Goal: Task Accomplishment & Management: Manage account settings

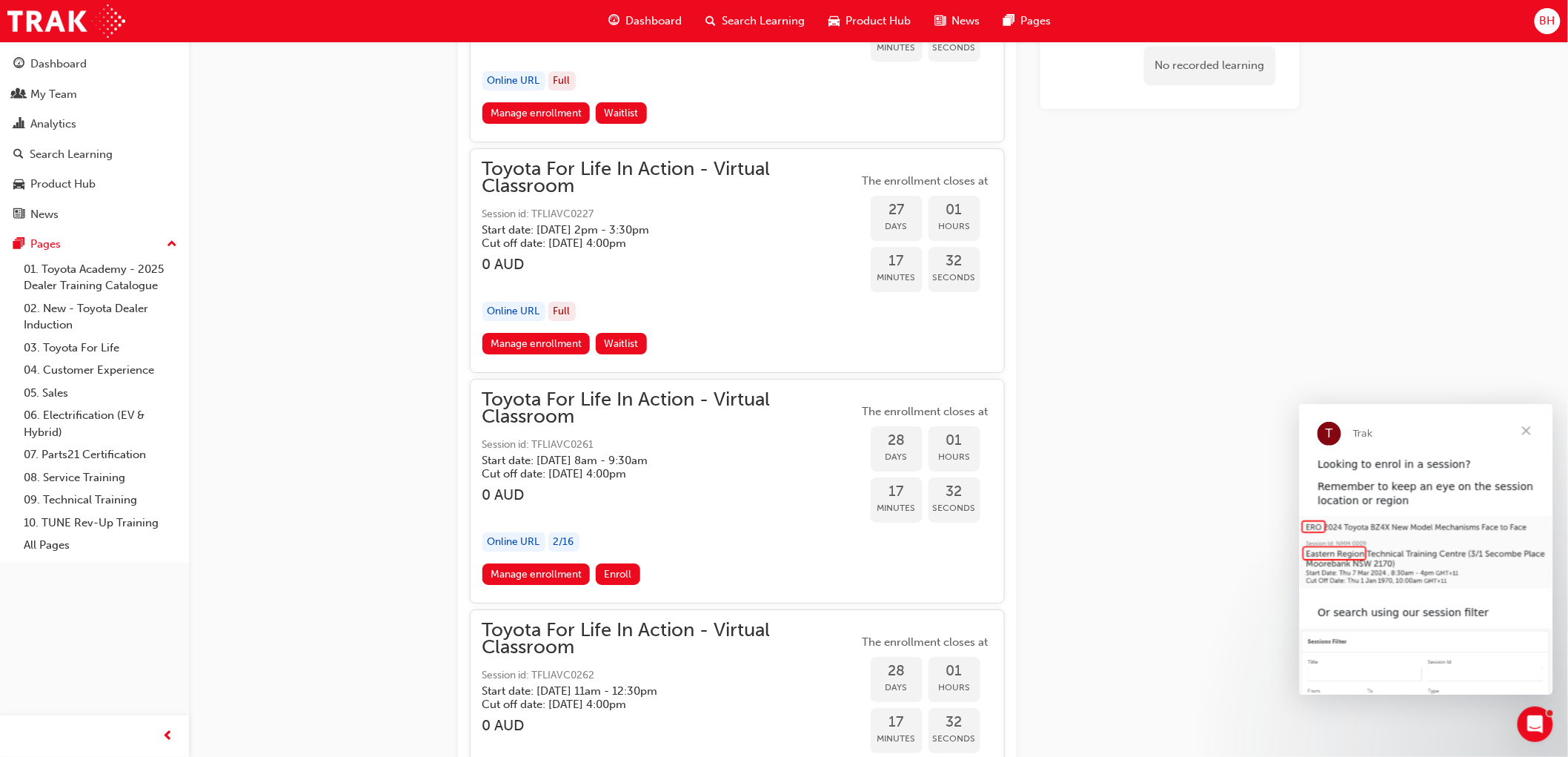
scroll to position [13875, 0]
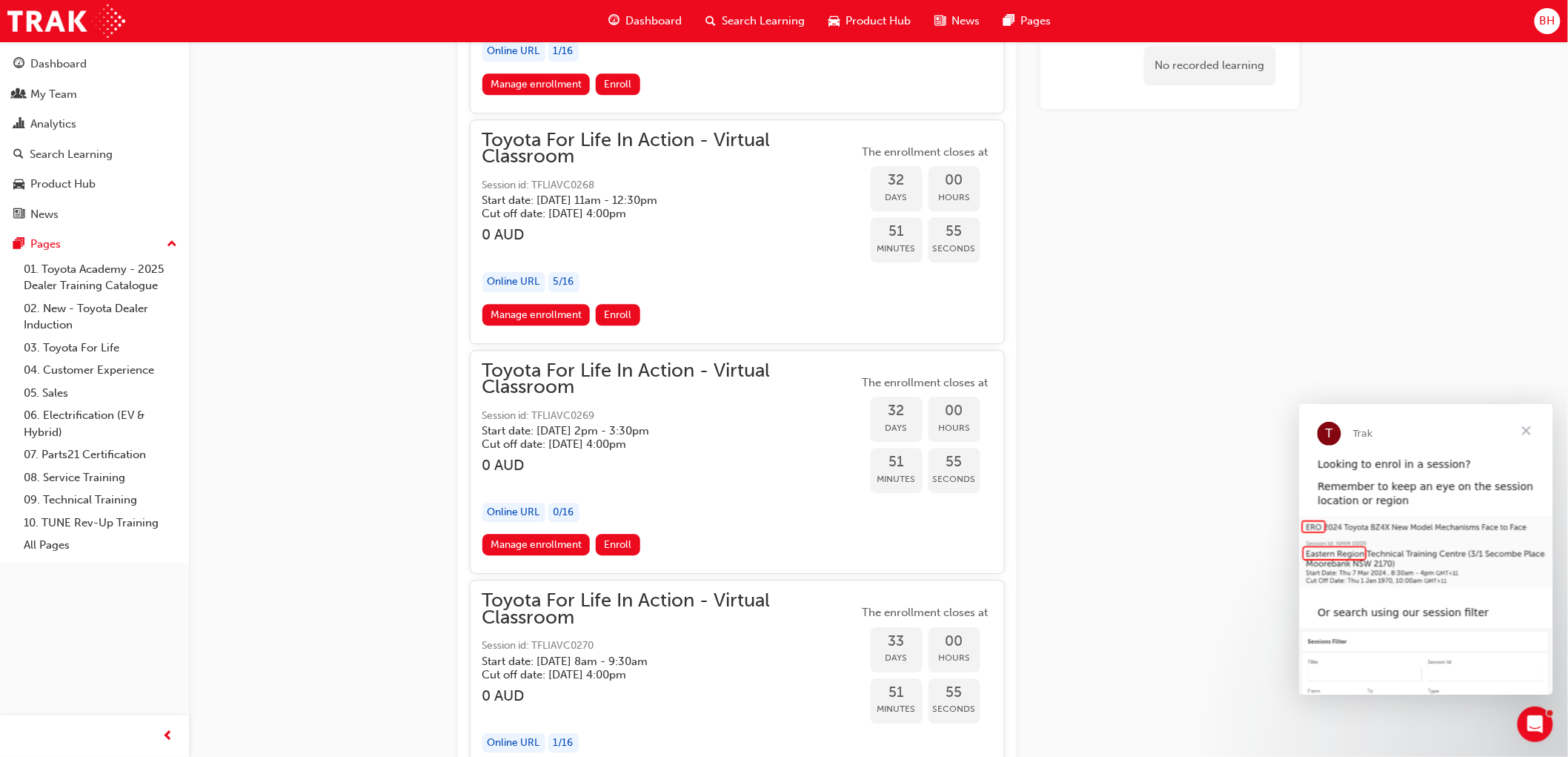
scroll to position [15358, 0]
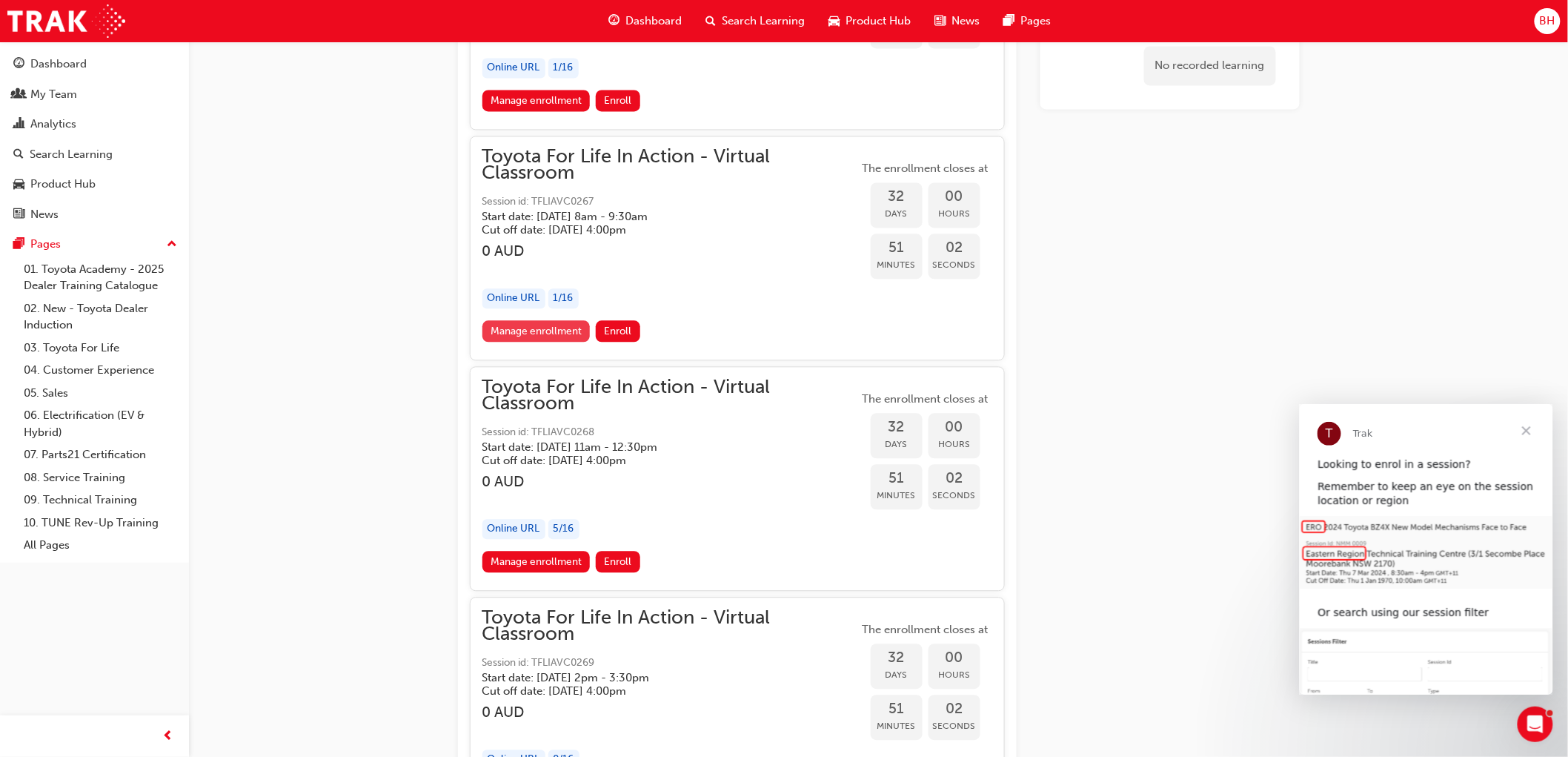
click at [547, 320] on link "Manage enrollment" at bounding box center [537, 331] width 108 height 21
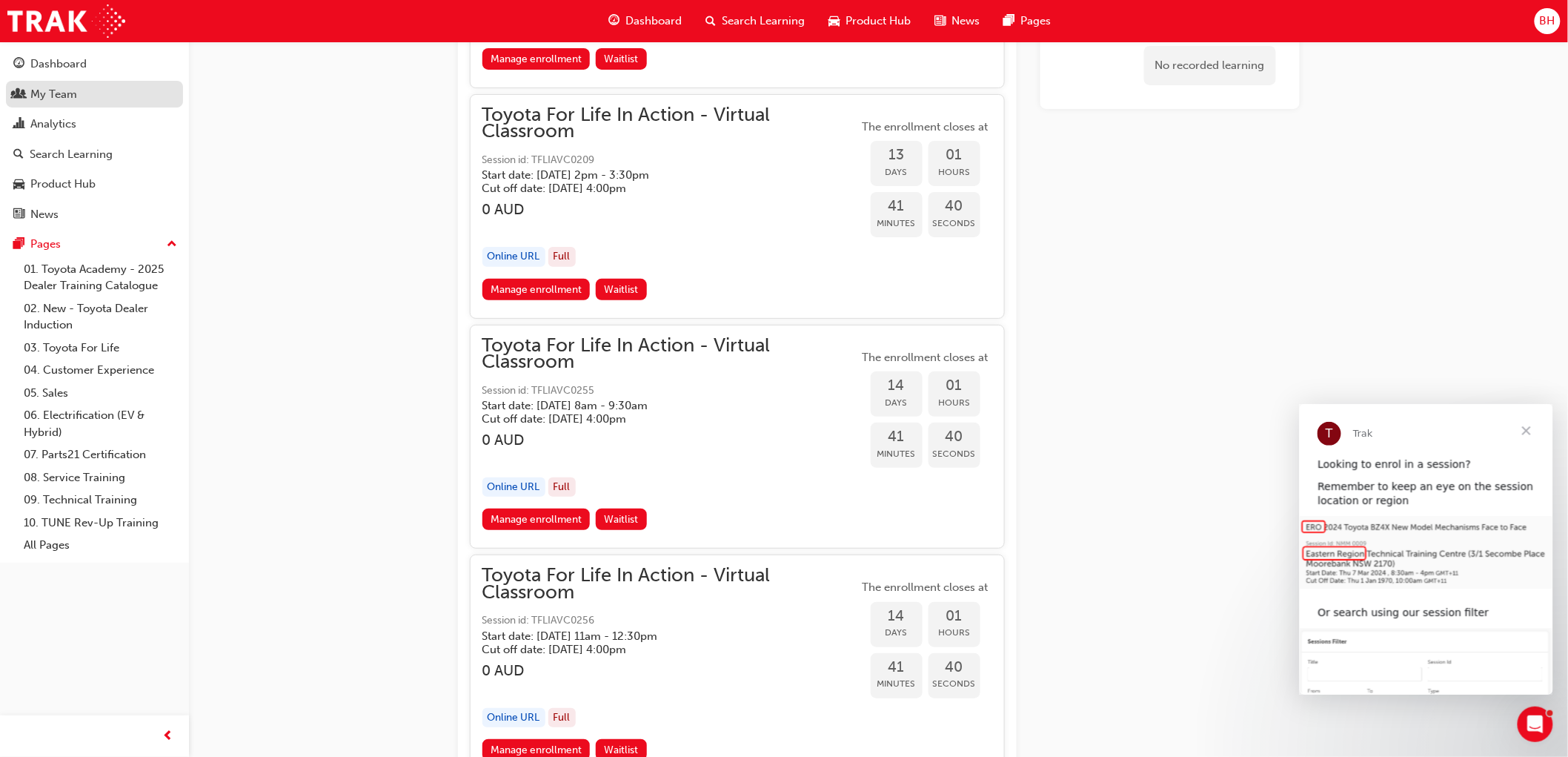
click at [79, 92] on div "My Team" at bounding box center [95, 94] width 162 height 18
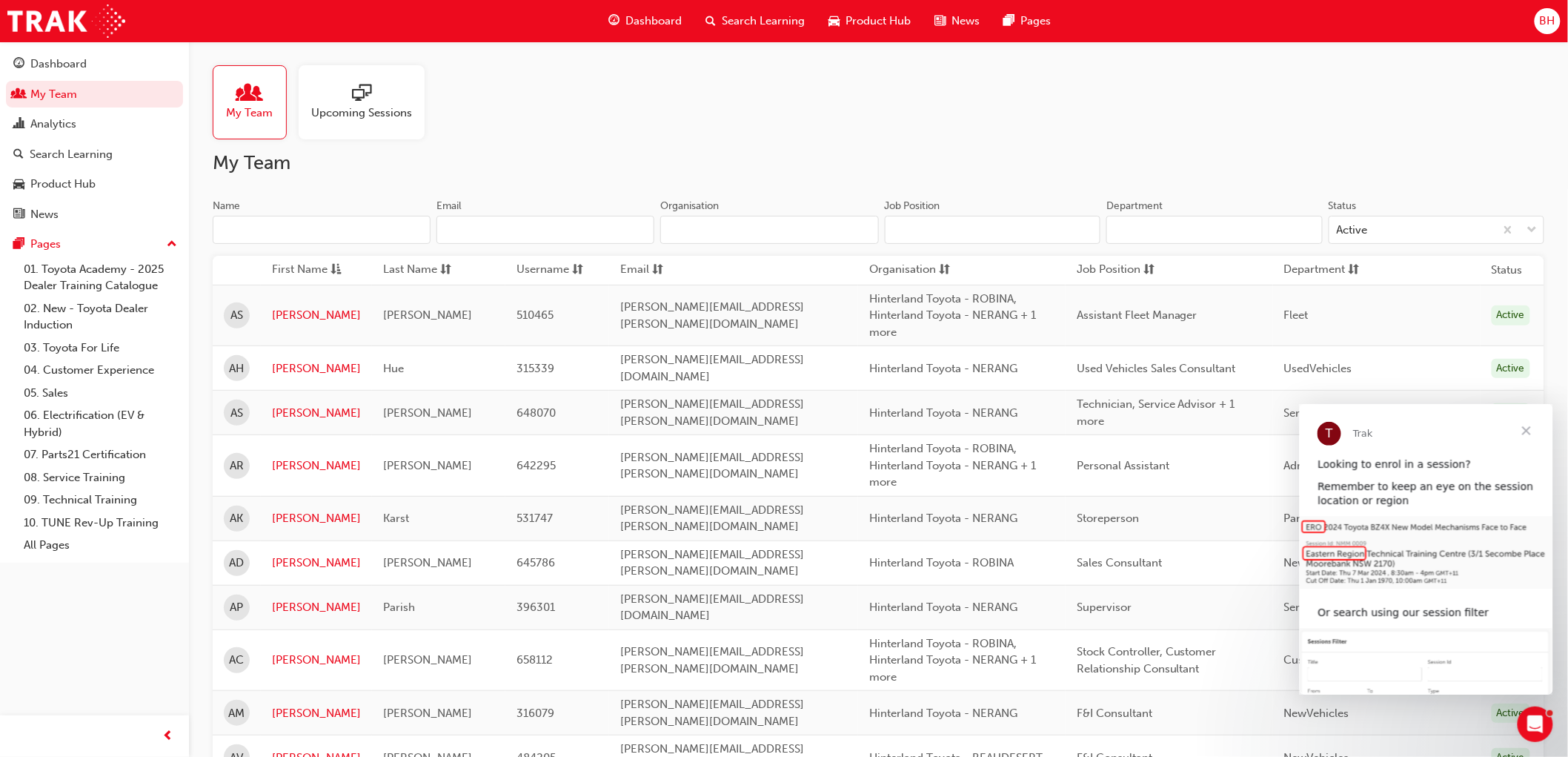
click at [964, 233] on input "Job Position" at bounding box center [993, 229] width 217 height 28
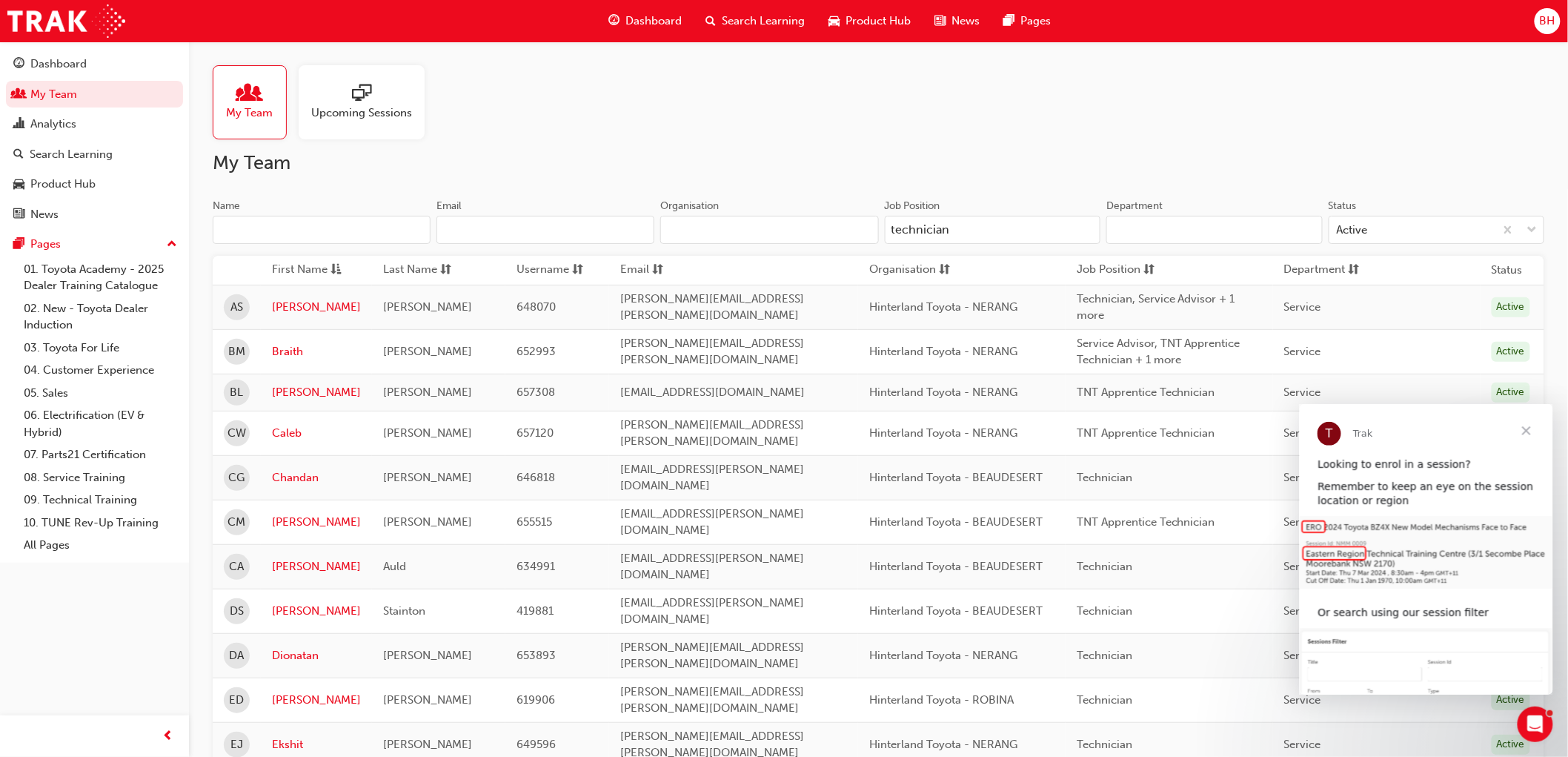
type input "technician"
click at [335, 230] on input "Name" at bounding box center [321, 229] width 218 height 28
drag, startPoint x: 1019, startPoint y: 223, endPoint x: 740, endPoint y: 263, distance: 281.9
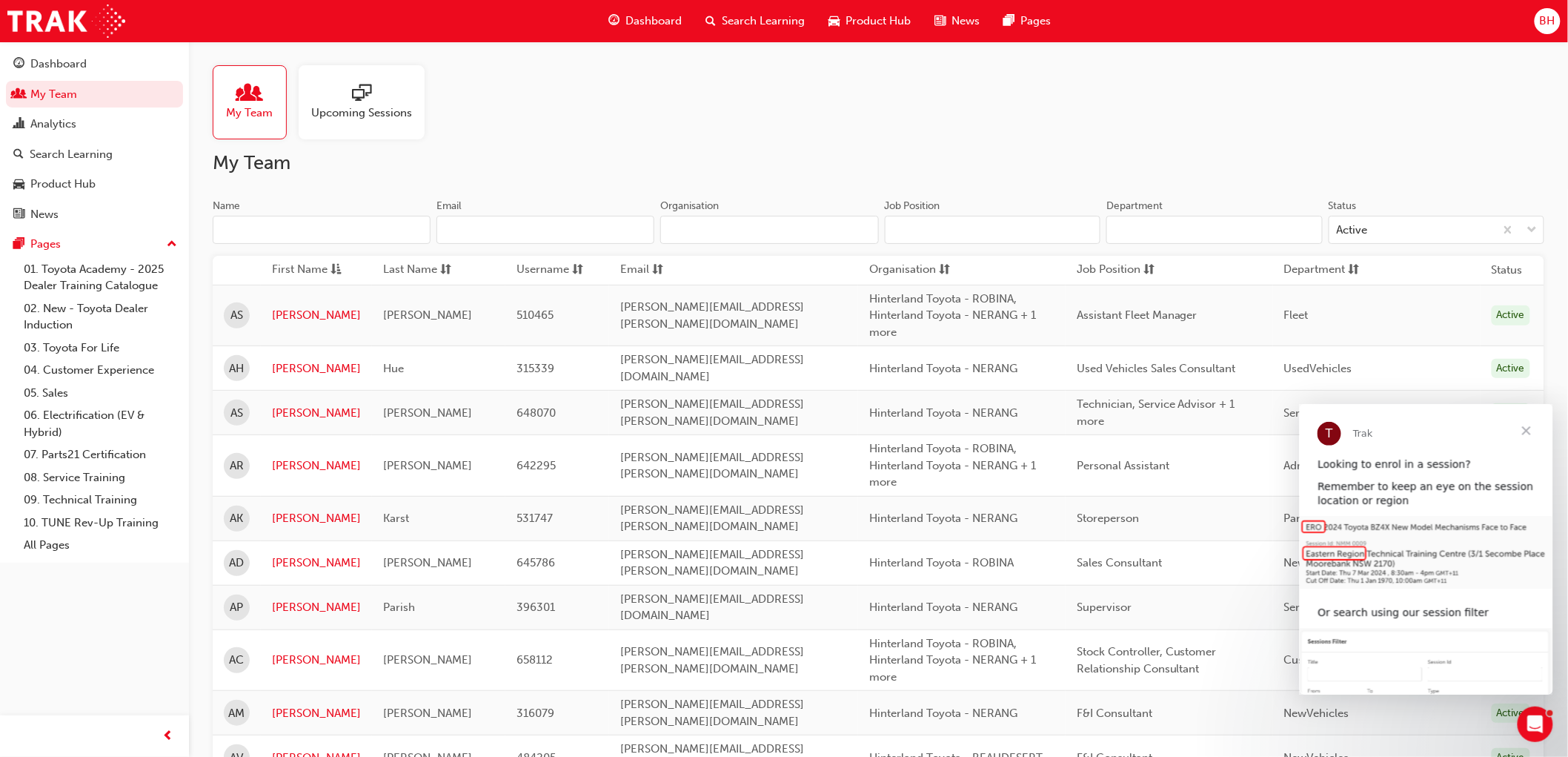
click at [238, 230] on input "Name" at bounding box center [321, 229] width 218 height 28
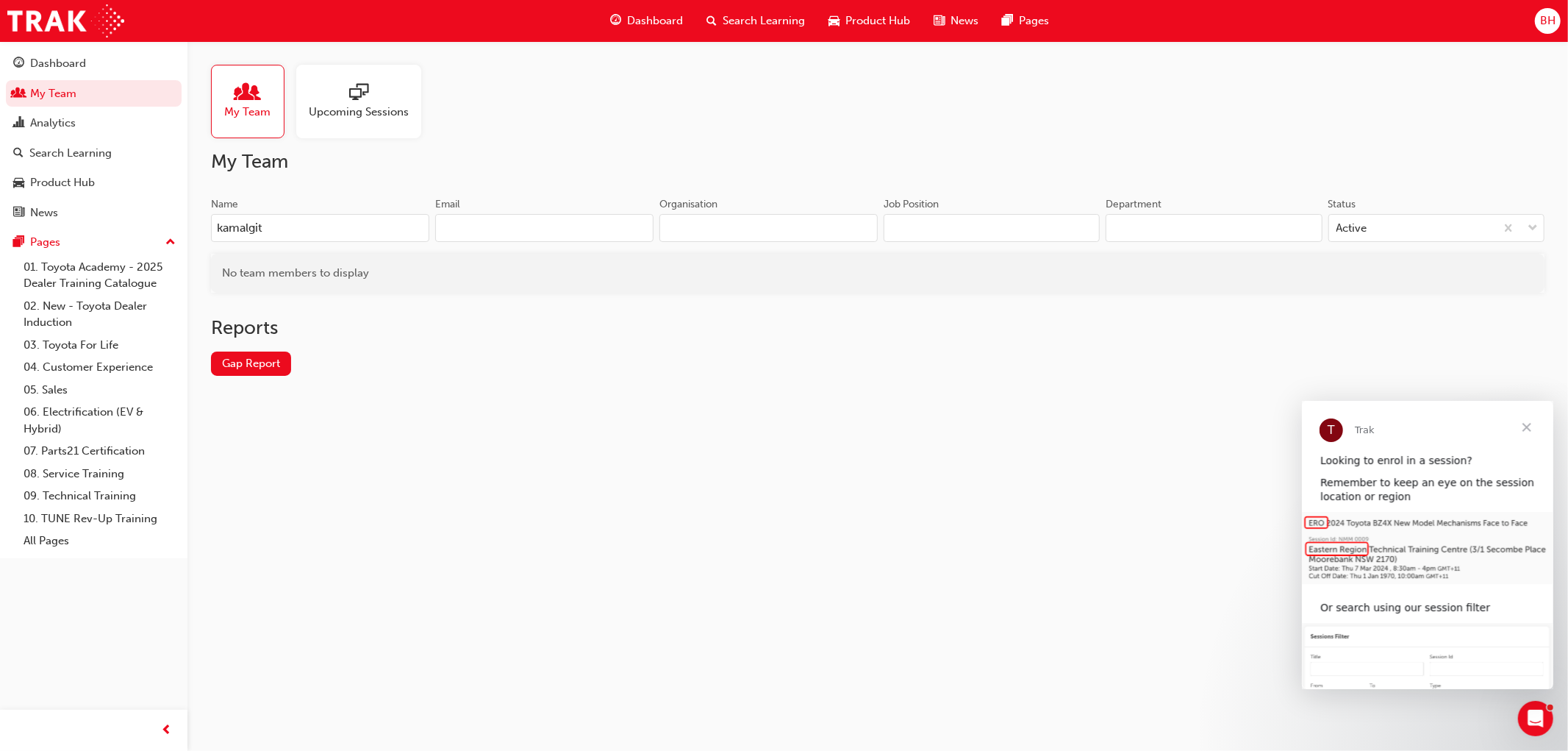
drag, startPoint x: 281, startPoint y: 235, endPoint x: 190, endPoint y: 230, distance: 91.1
click at [190, 230] on div "My Team Upcoming Sessions My Team Name kamalgit Email Organisation Job Position…" at bounding box center [878, 232] width 1381 height 382
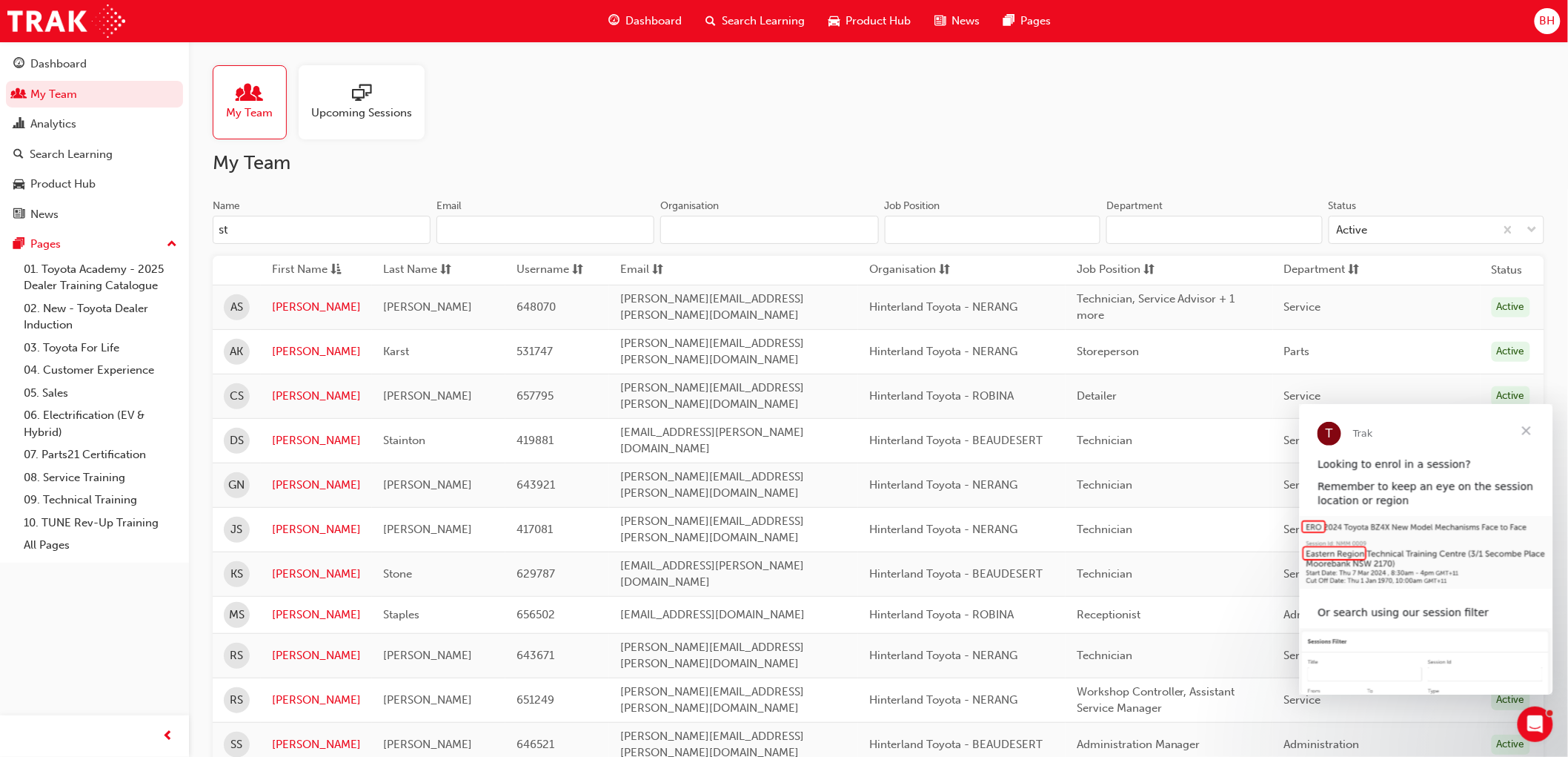
type input "s"
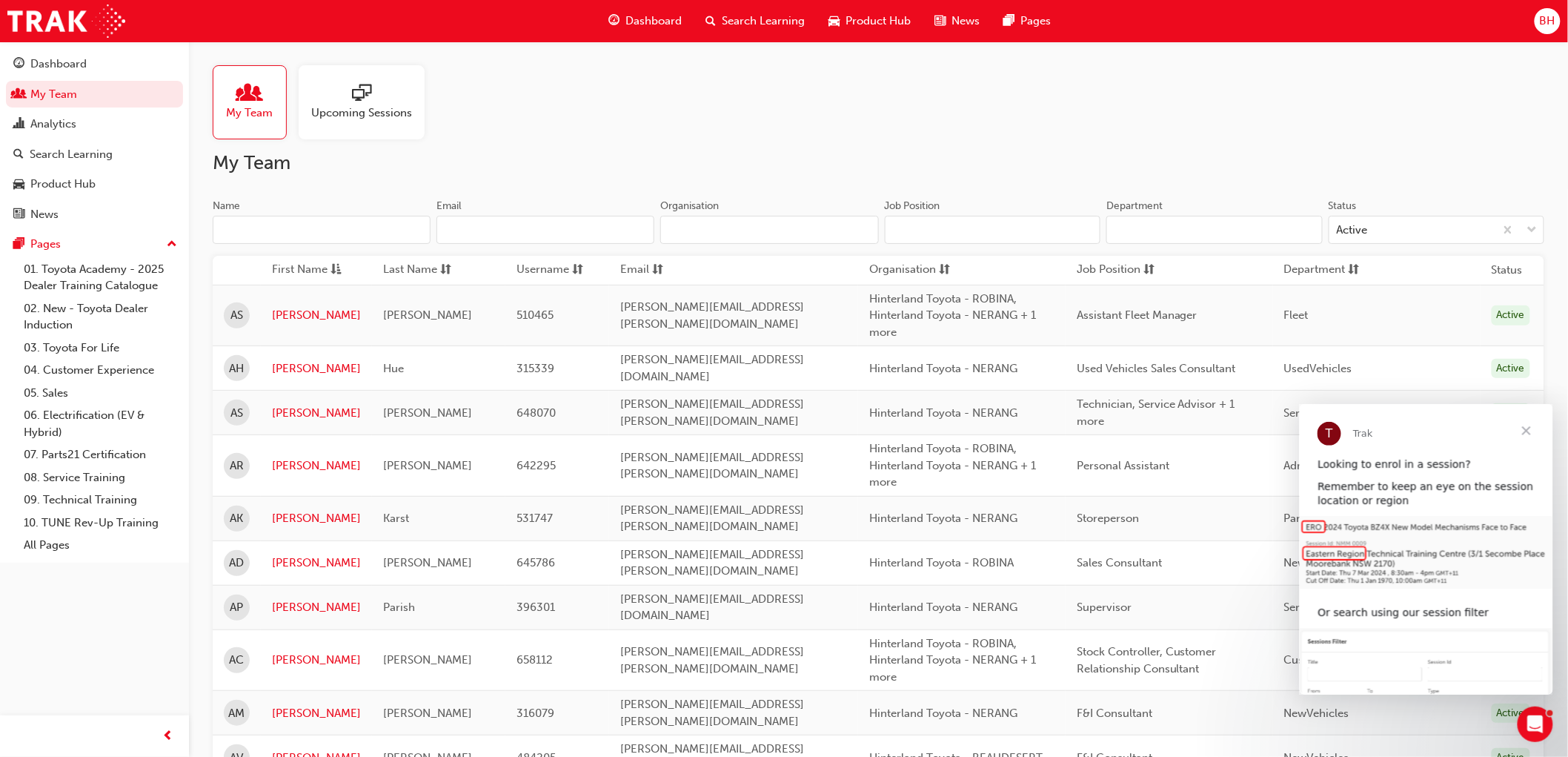
click at [981, 222] on input "Job Position" at bounding box center [993, 229] width 217 height 28
click at [1160, 233] on input "Department" at bounding box center [1215, 229] width 217 height 28
click at [1523, 427] on span "Close" at bounding box center [1525, 429] width 53 height 53
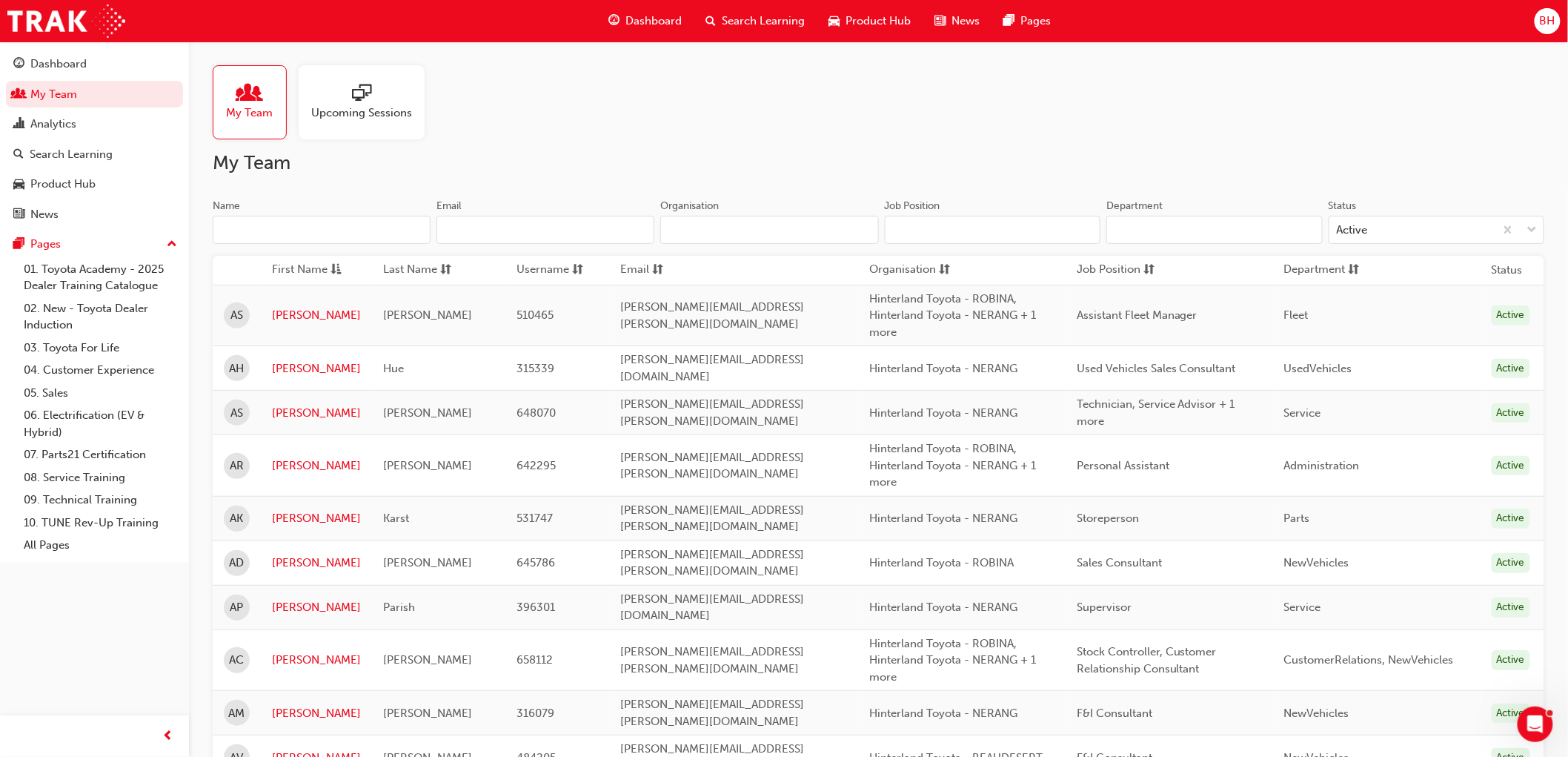
click at [1135, 222] on input "Department" at bounding box center [1215, 229] width 217 height 28
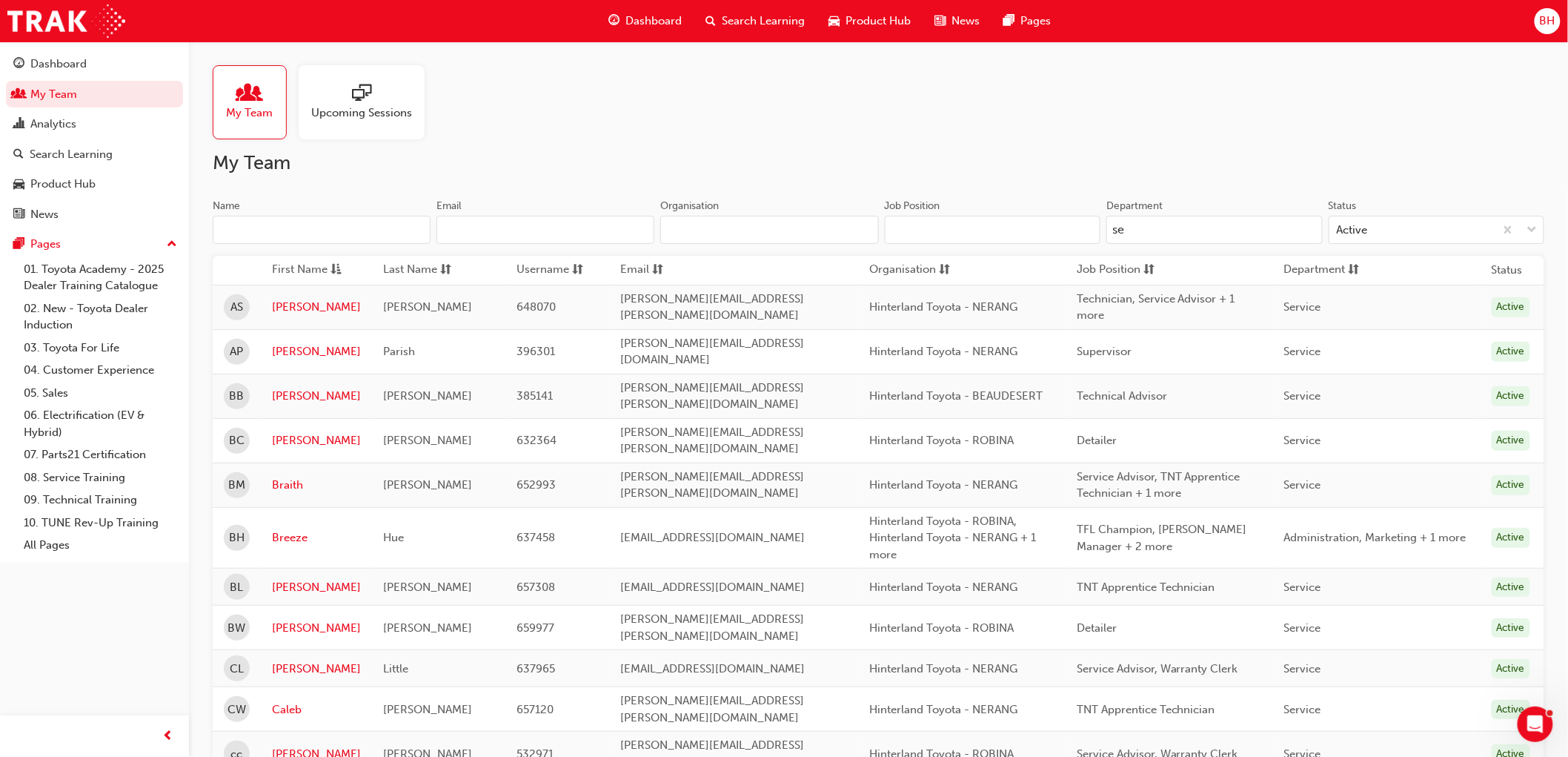
type input "s"
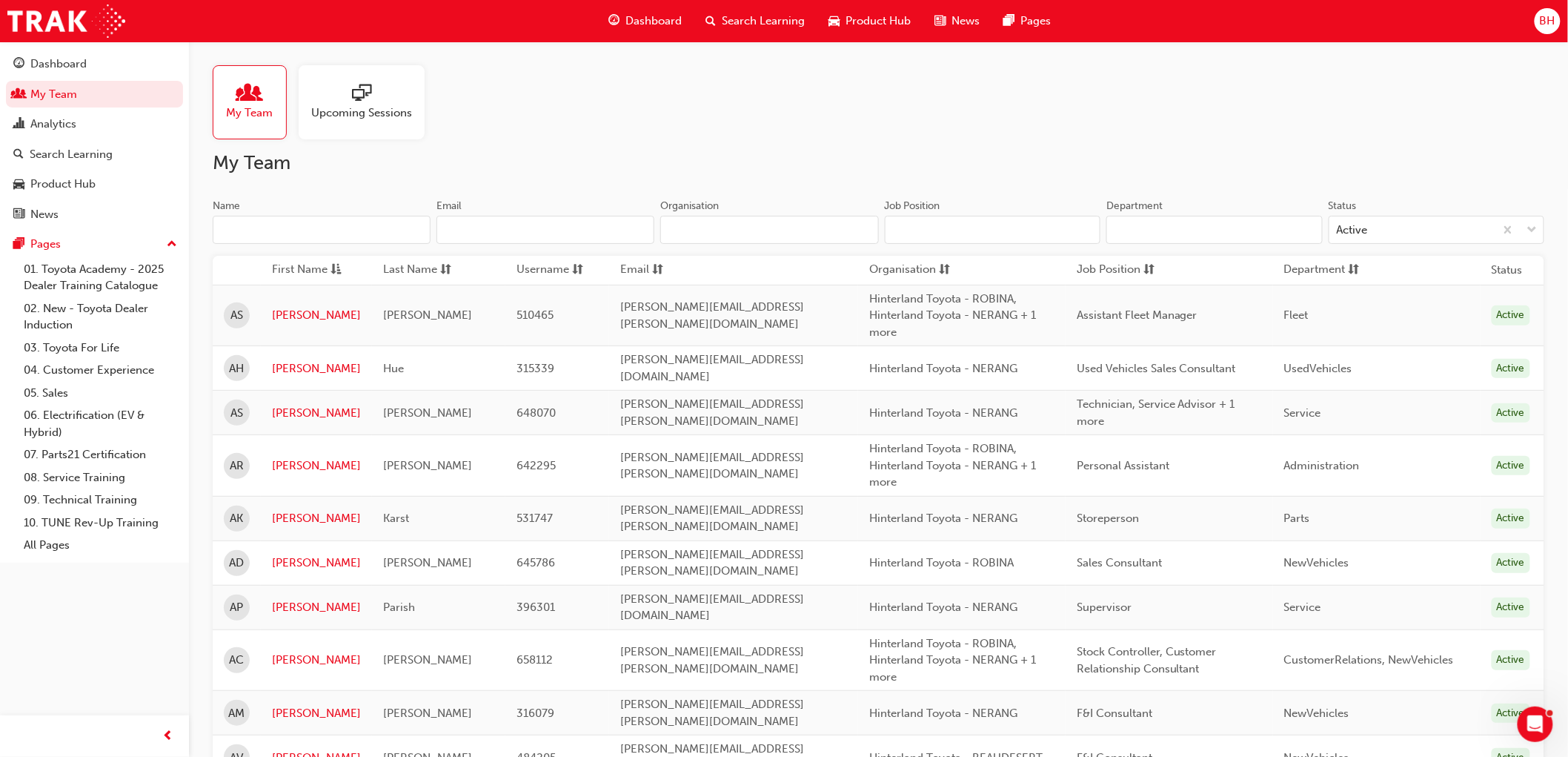
click at [988, 230] on input "Job Position" at bounding box center [993, 229] width 217 height 28
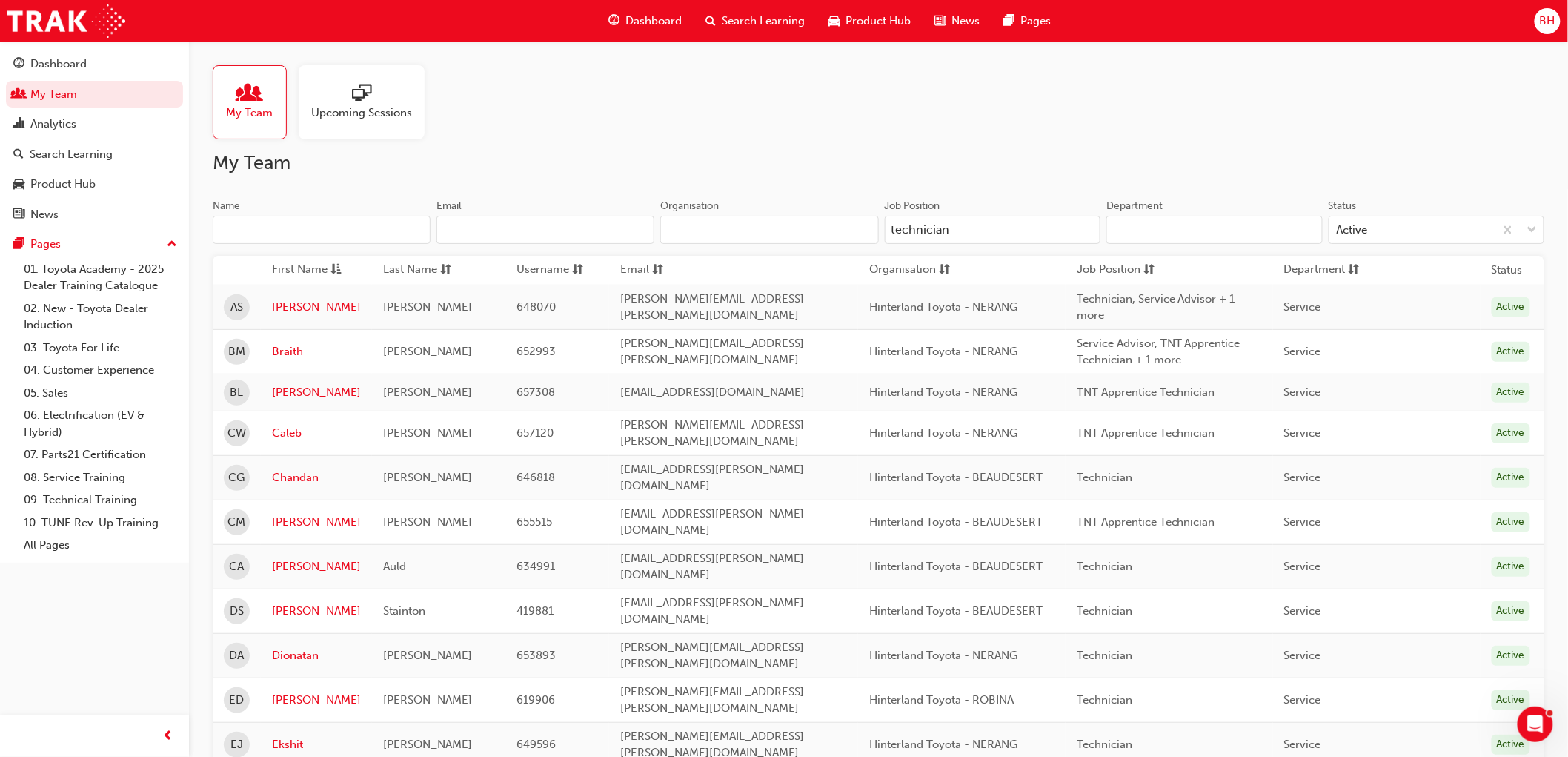
type input "technician"
click at [224, 230] on input "Name" at bounding box center [321, 229] width 218 height 28
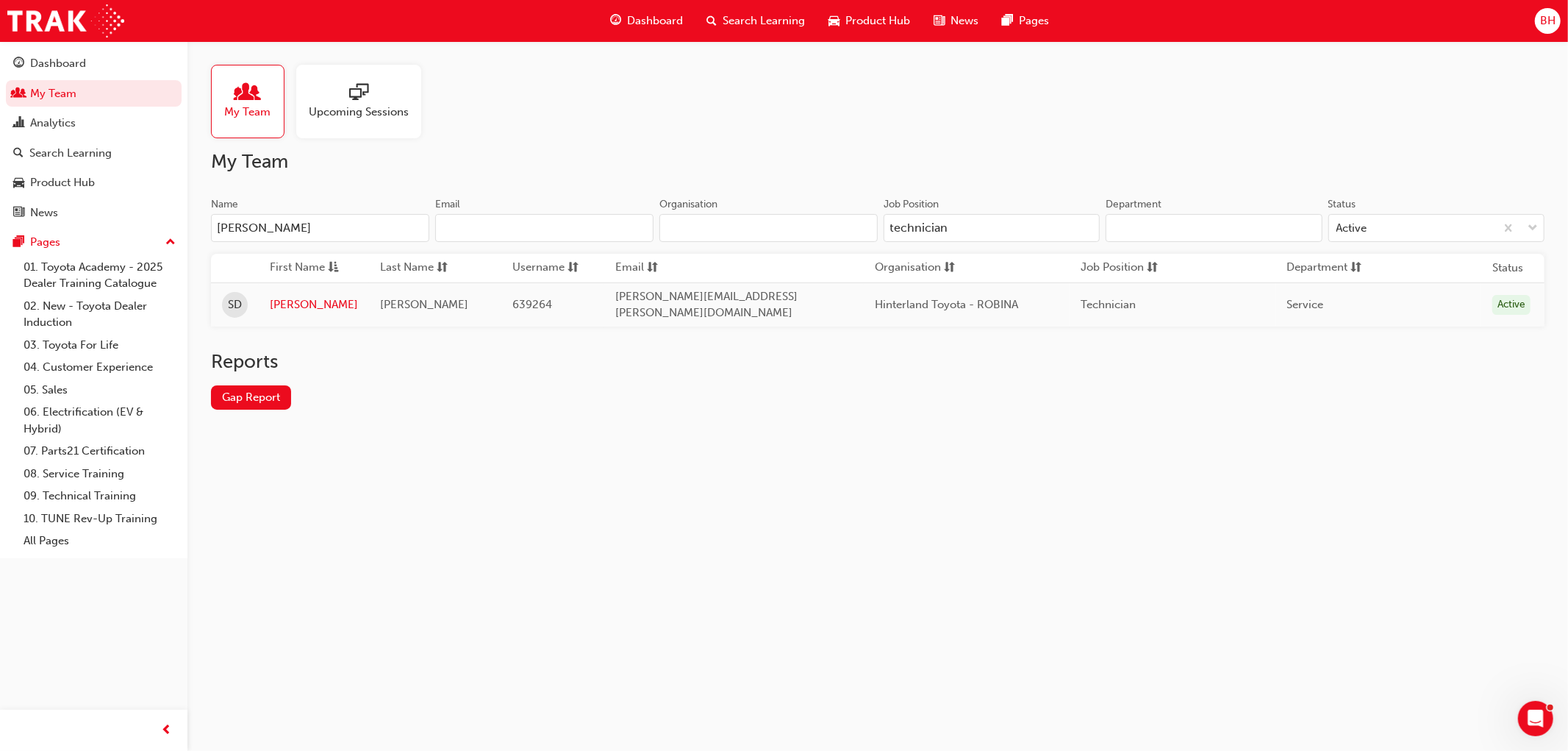
type input "sean"
click at [292, 299] on link "Sean" at bounding box center [314, 305] width 88 height 17
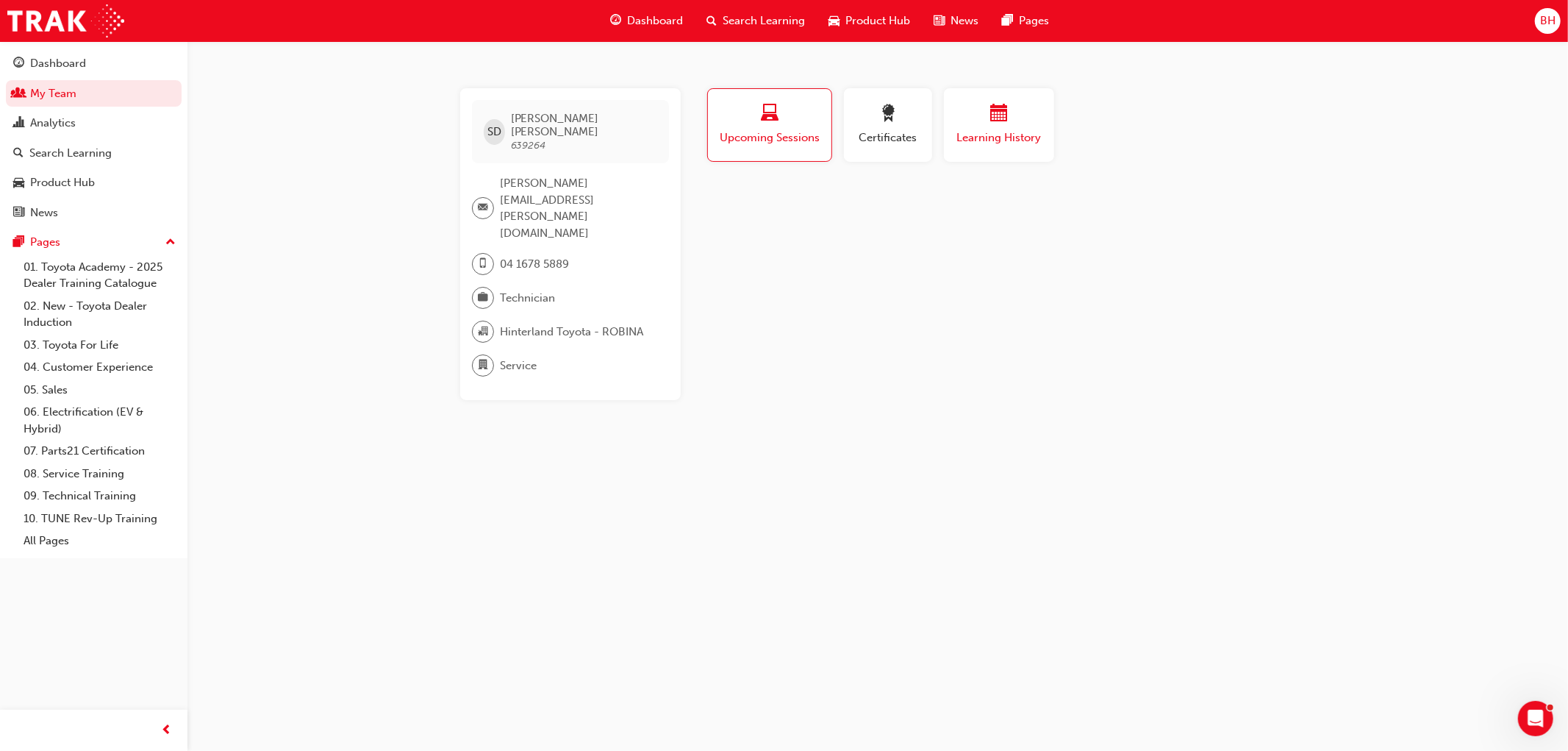
click at [1017, 134] on span "Learning History" at bounding box center [999, 138] width 88 height 17
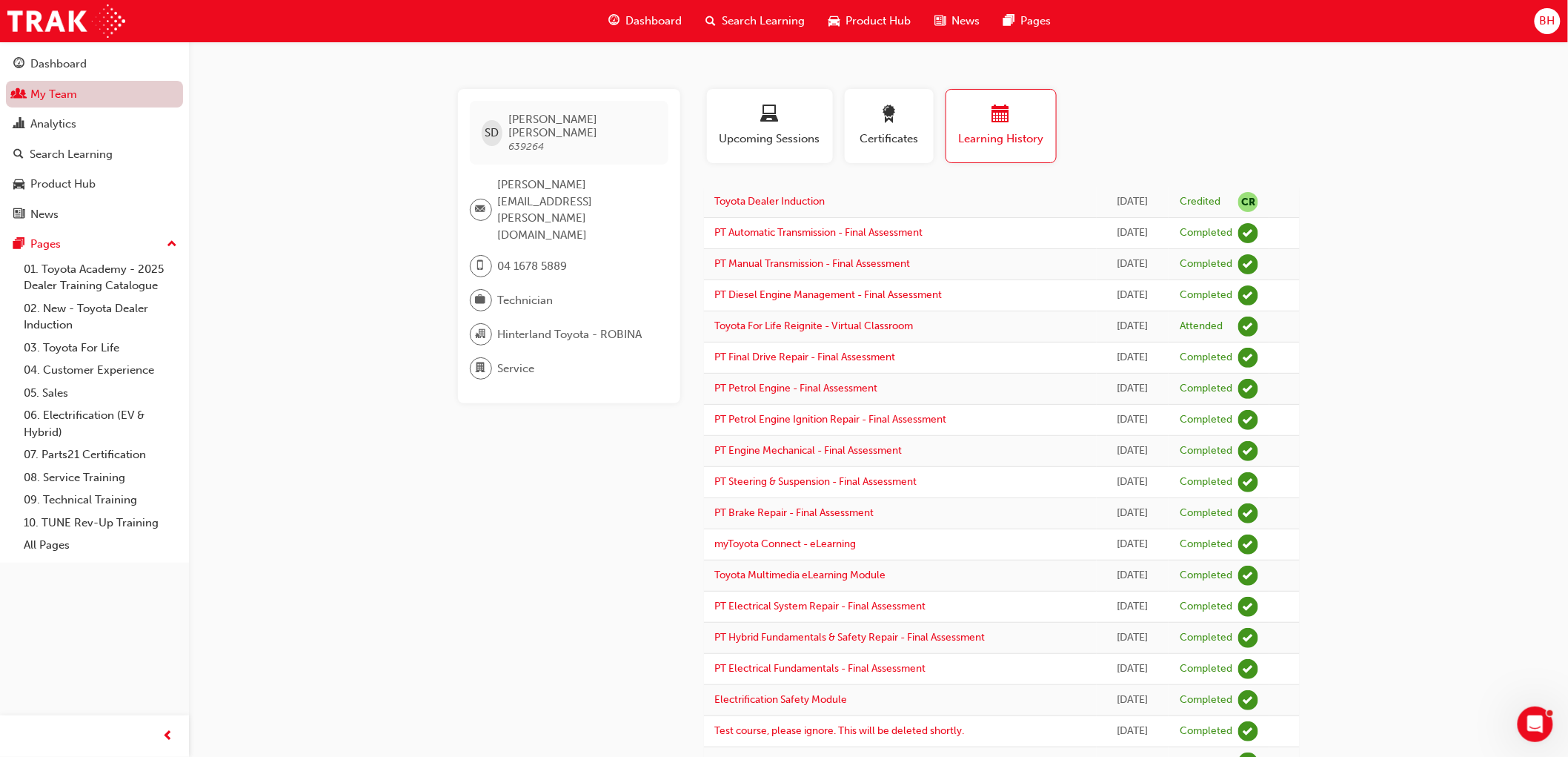
click at [50, 89] on link "My Team" at bounding box center [94, 95] width 177 height 27
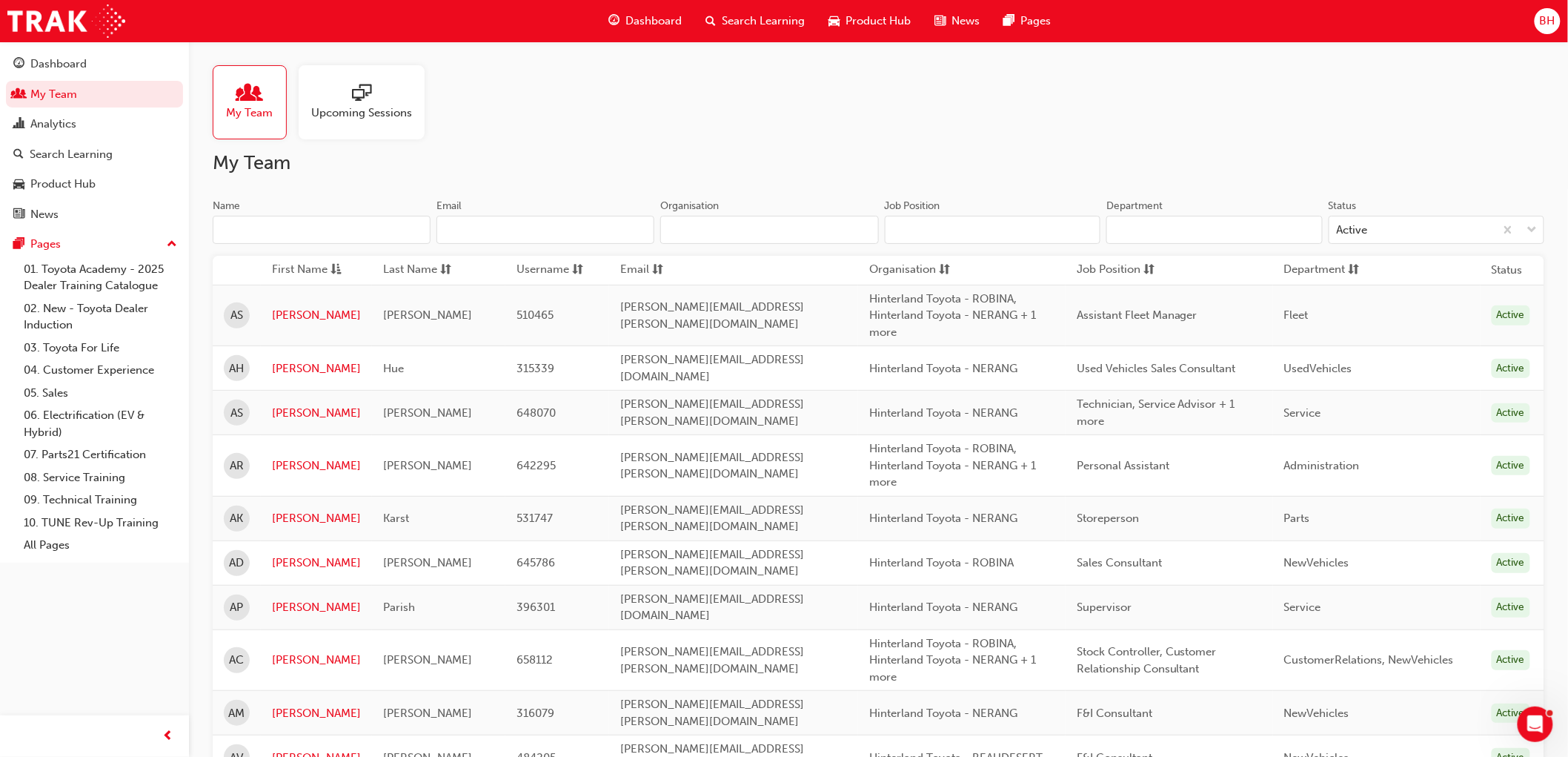
click at [262, 232] on input "Name" at bounding box center [321, 229] width 218 height 28
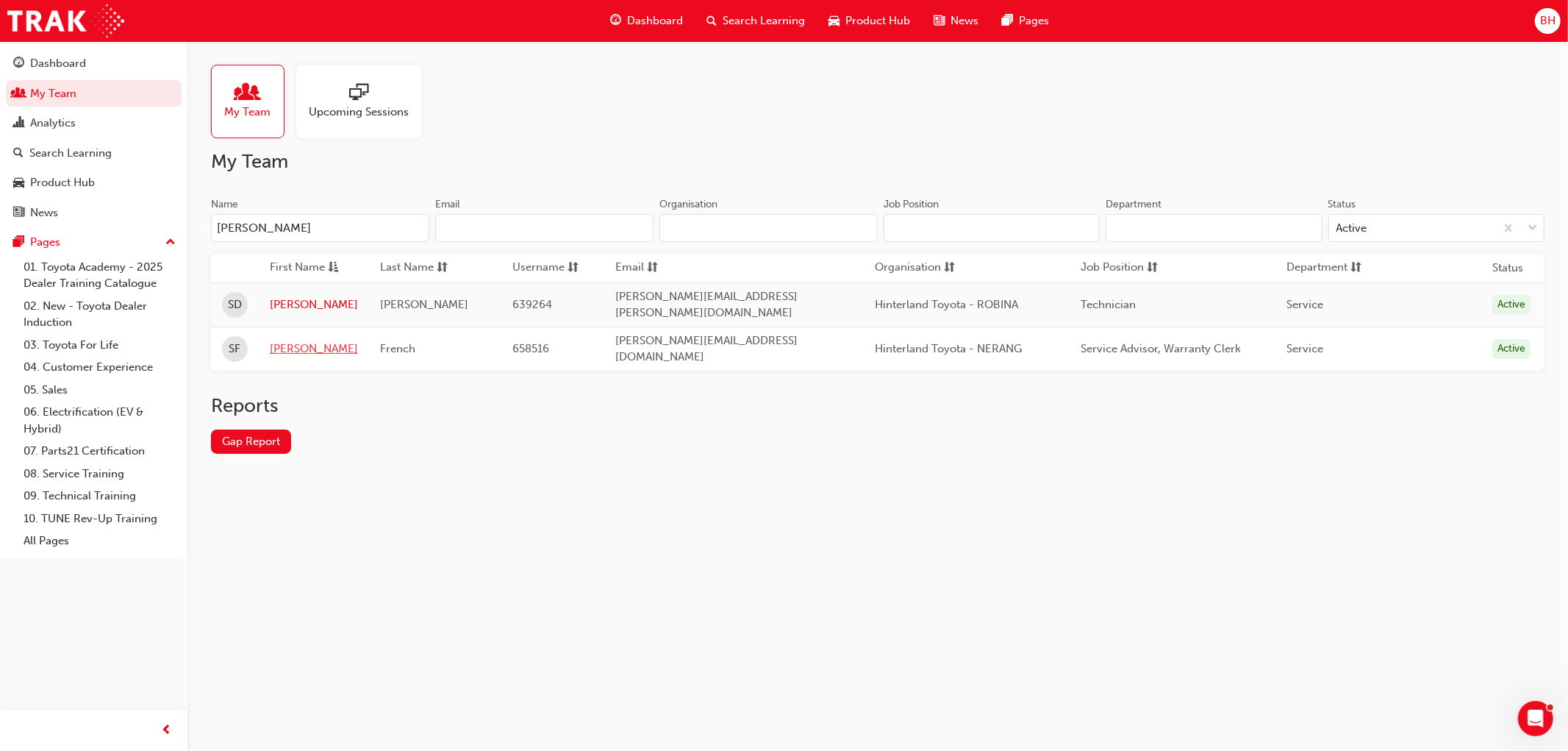
type input "sean"
click at [284, 340] on link "Sean" at bounding box center [314, 349] width 88 height 17
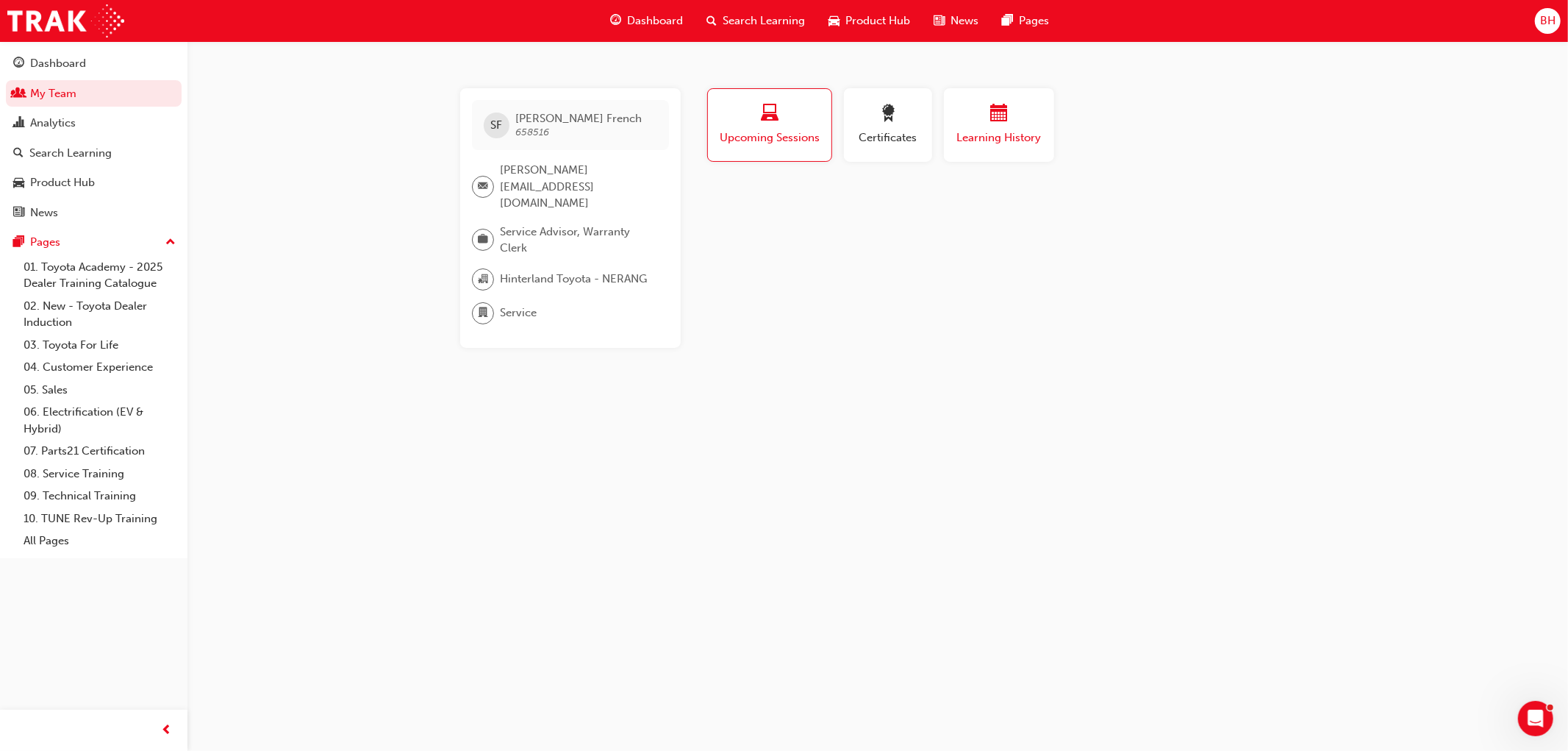
click at [1016, 134] on span "Learning History" at bounding box center [999, 138] width 88 height 17
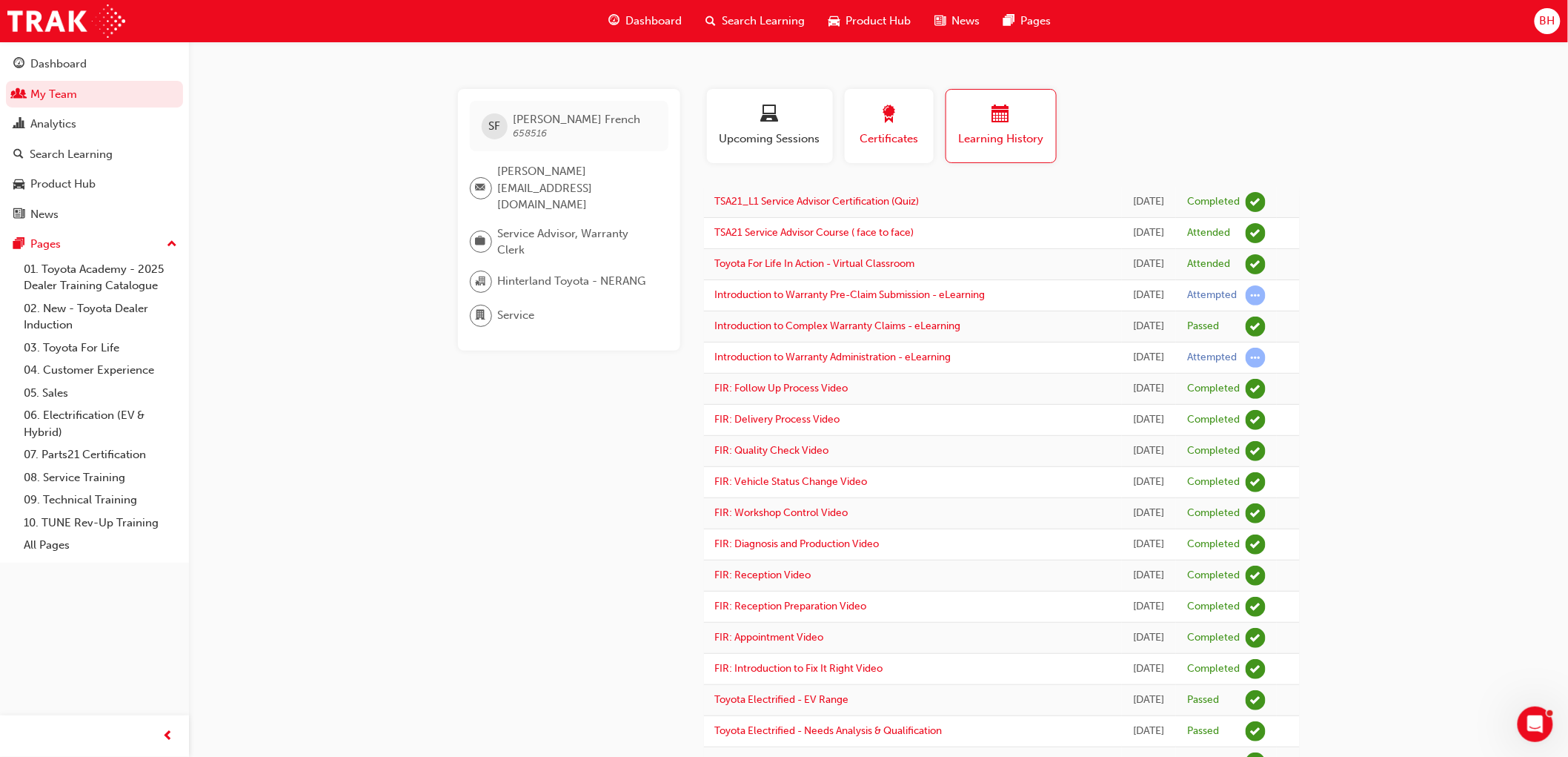
click at [895, 131] on span "Certificates" at bounding box center [888, 139] width 67 height 17
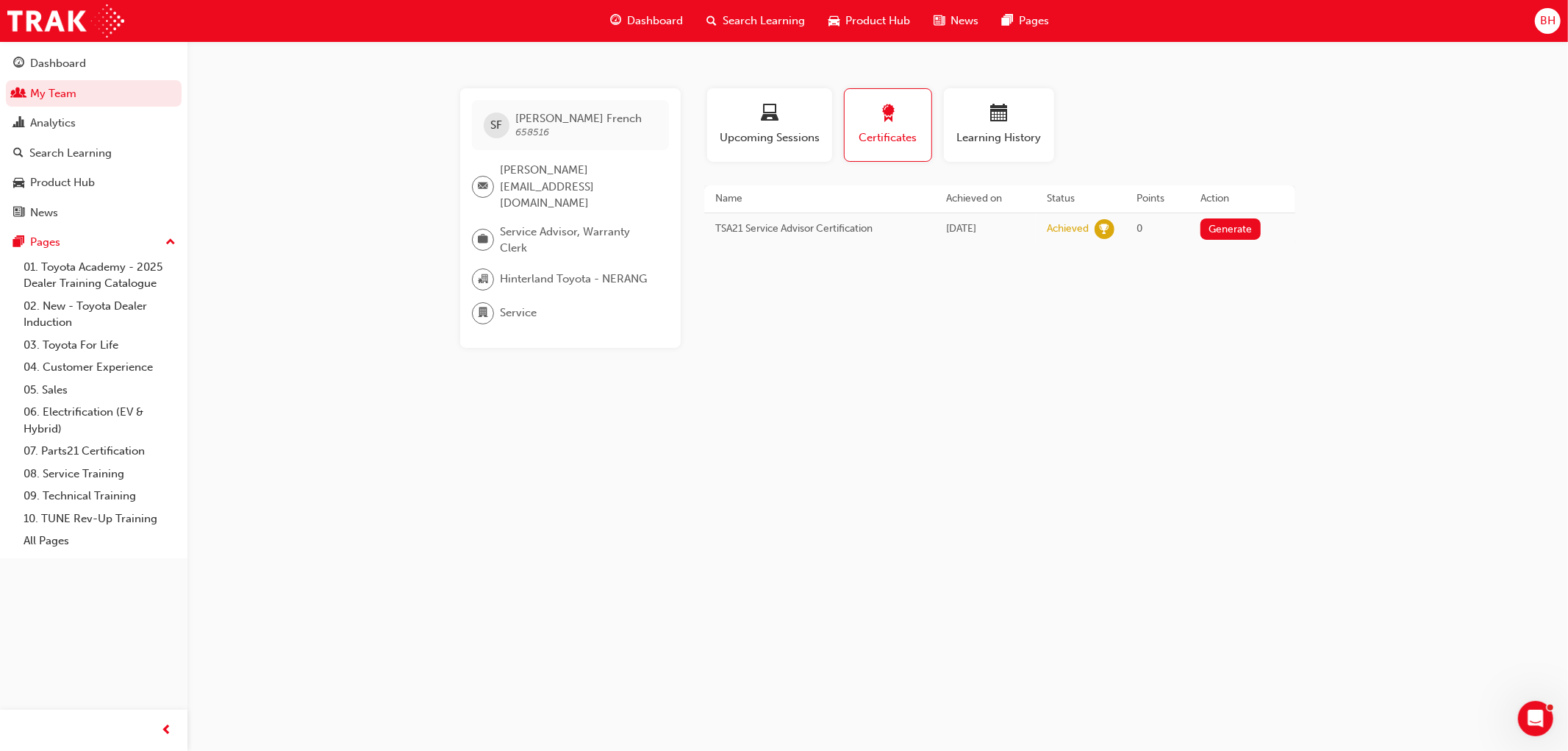
click at [888, 307] on div "Profile Upcoming Sessions Certificates Learning History SF Sean French 658516 s…" at bounding box center [999, 218] width 591 height 260
click at [67, 79] on button "Dashboard My Team Analytics Search Learning Product Hub News Pages" at bounding box center [93, 137] width 176 height 181
click at [69, 91] on link "My Team" at bounding box center [93, 94] width 176 height 27
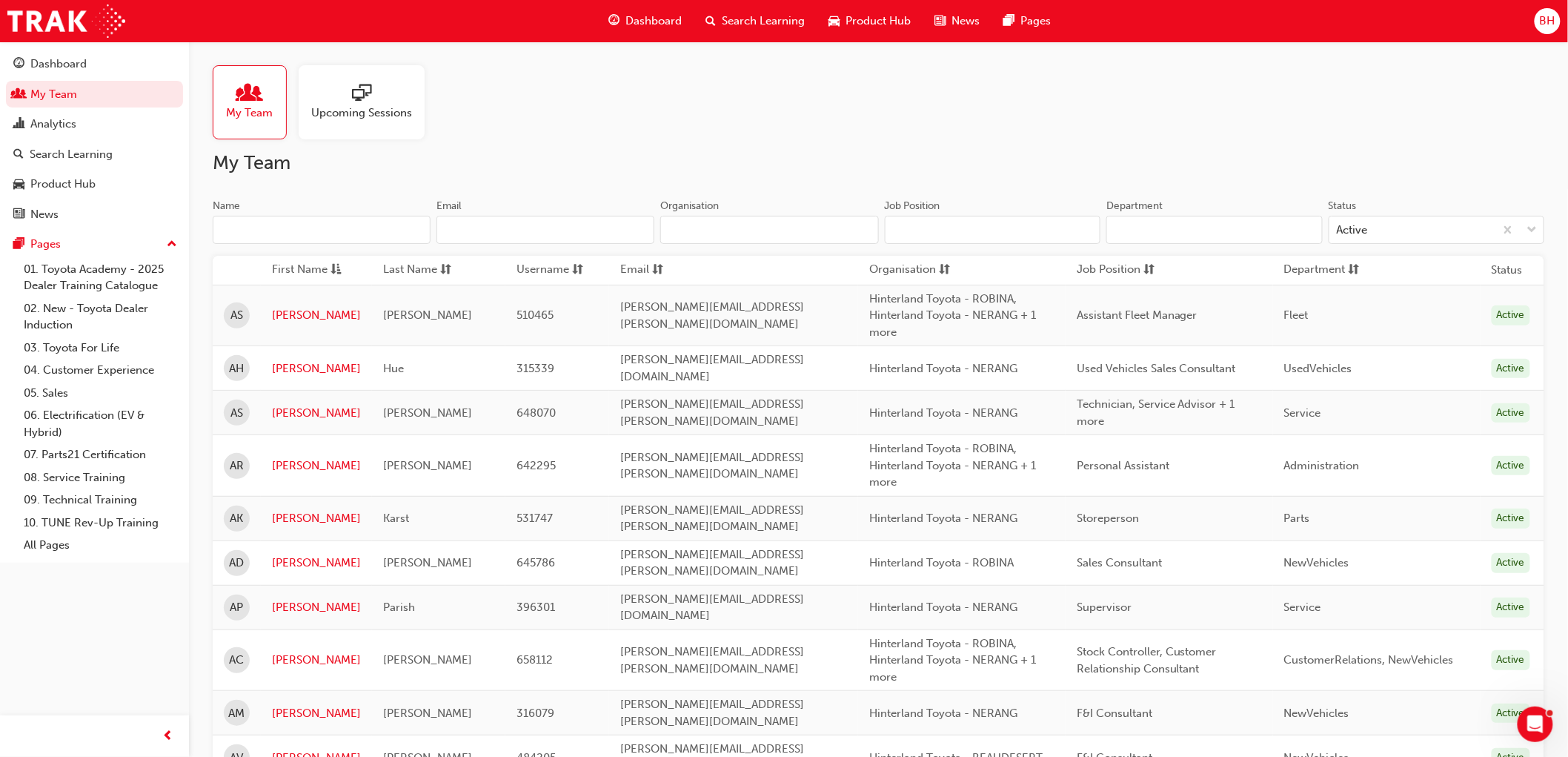
click at [269, 230] on input "Name" at bounding box center [321, 229] width 218 height 28
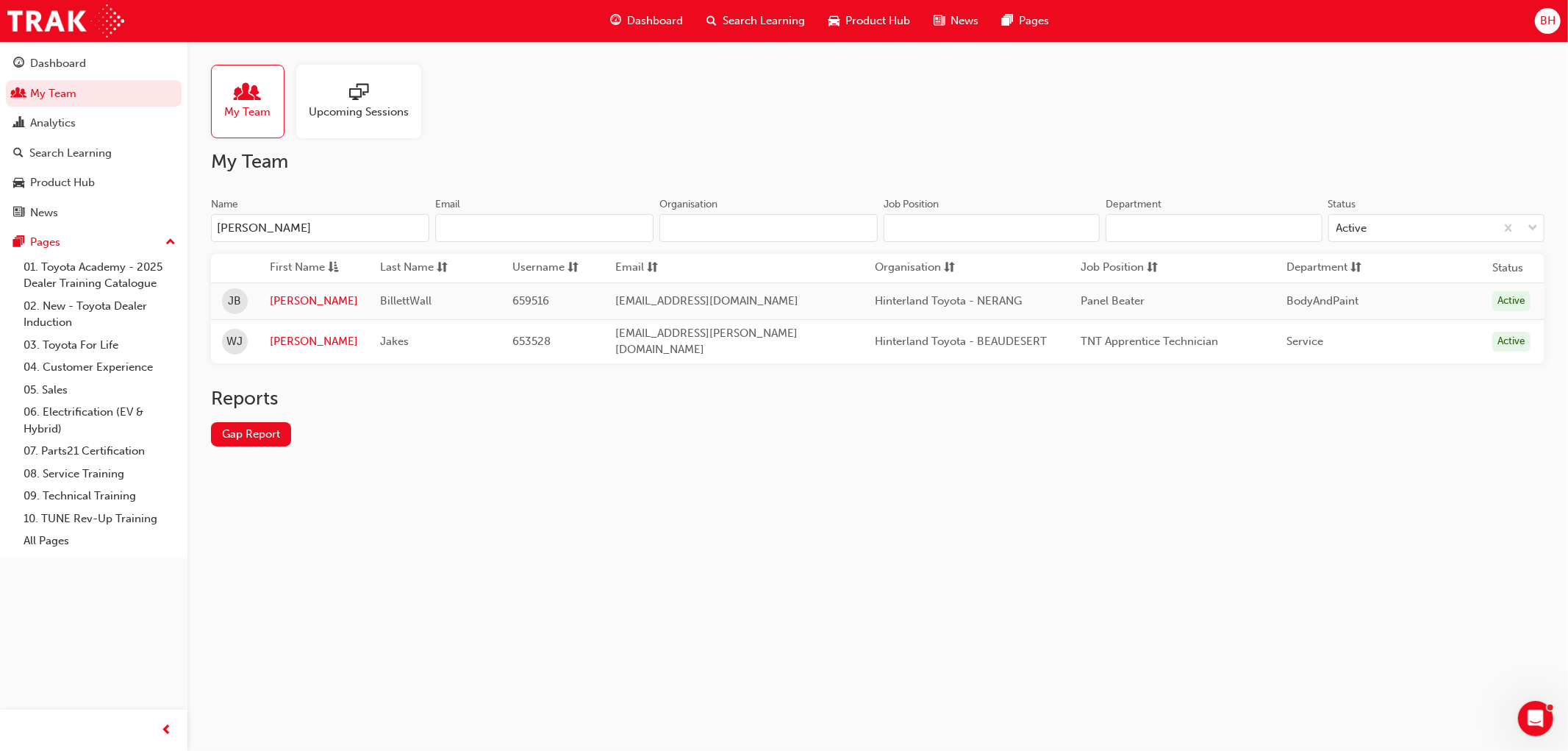
type input "jake"
click at [281, 302] on link "Jake" at bounding box center [314, 301] width 88 height 17
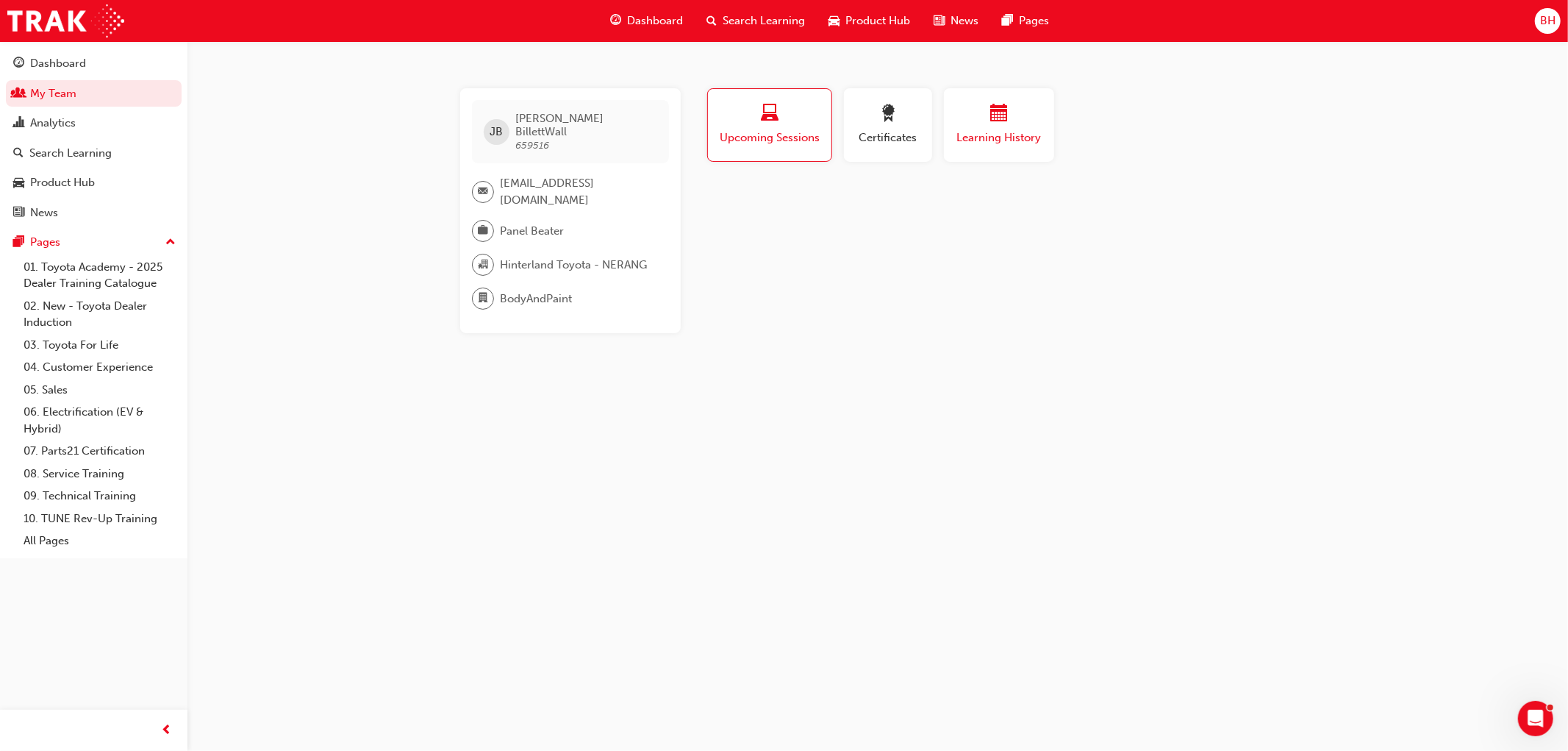
click at [1019, 128] on div "Learning History" at bounding box center [999, 126] width 88 height 42
click at [732, 123] on div "button" at bounding box center [769, 116] width 103 height 23
click at [71, 98] on link "My Team" at bounding box center [93, 94] width 176 height 27
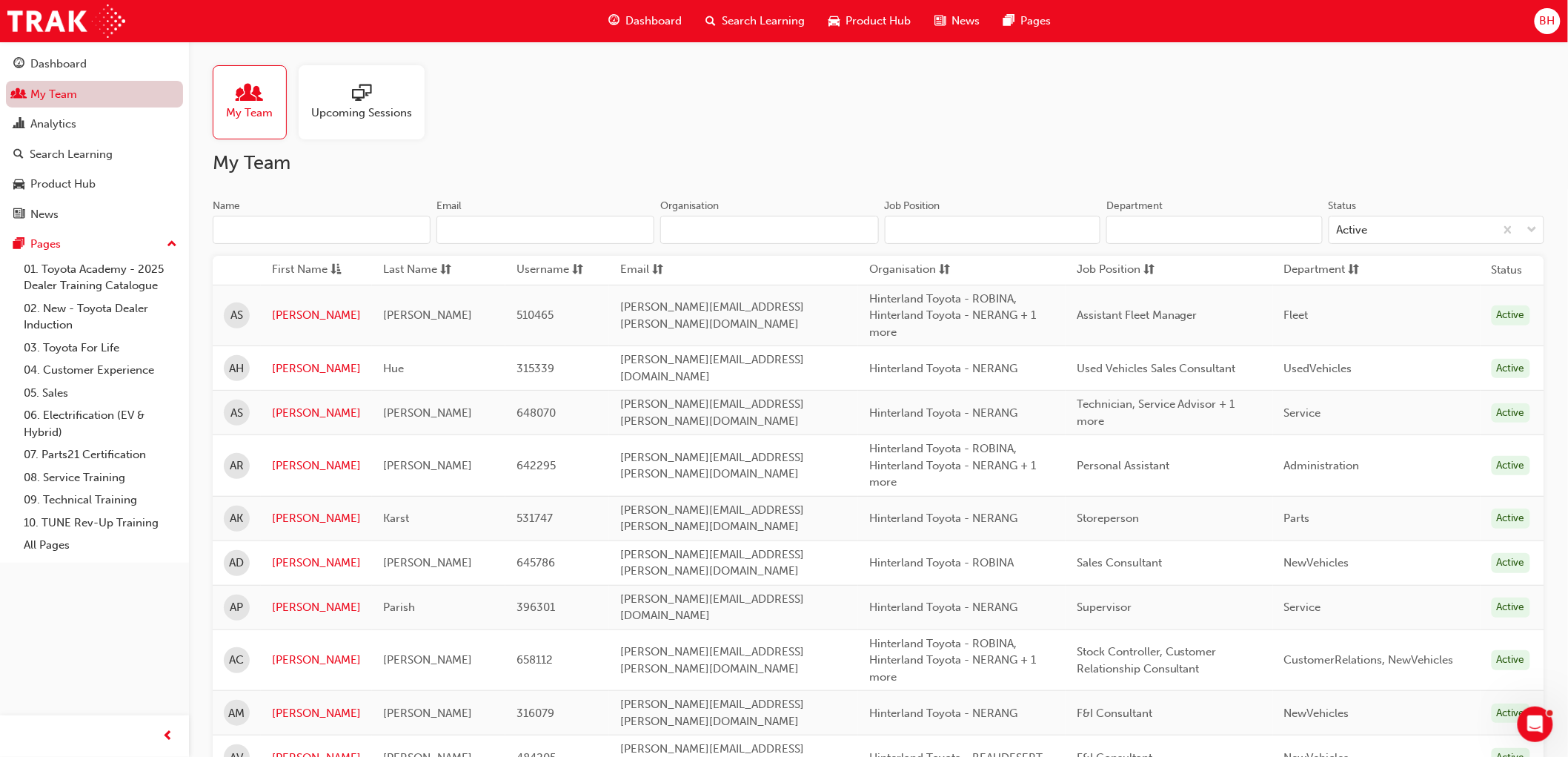
click at [72, 92] on link "My Team" at bounding box center [94, 95] width 177 height 27
click at [262, 223] on input "Name" at bounding box center [321, 229] width 218 height 28
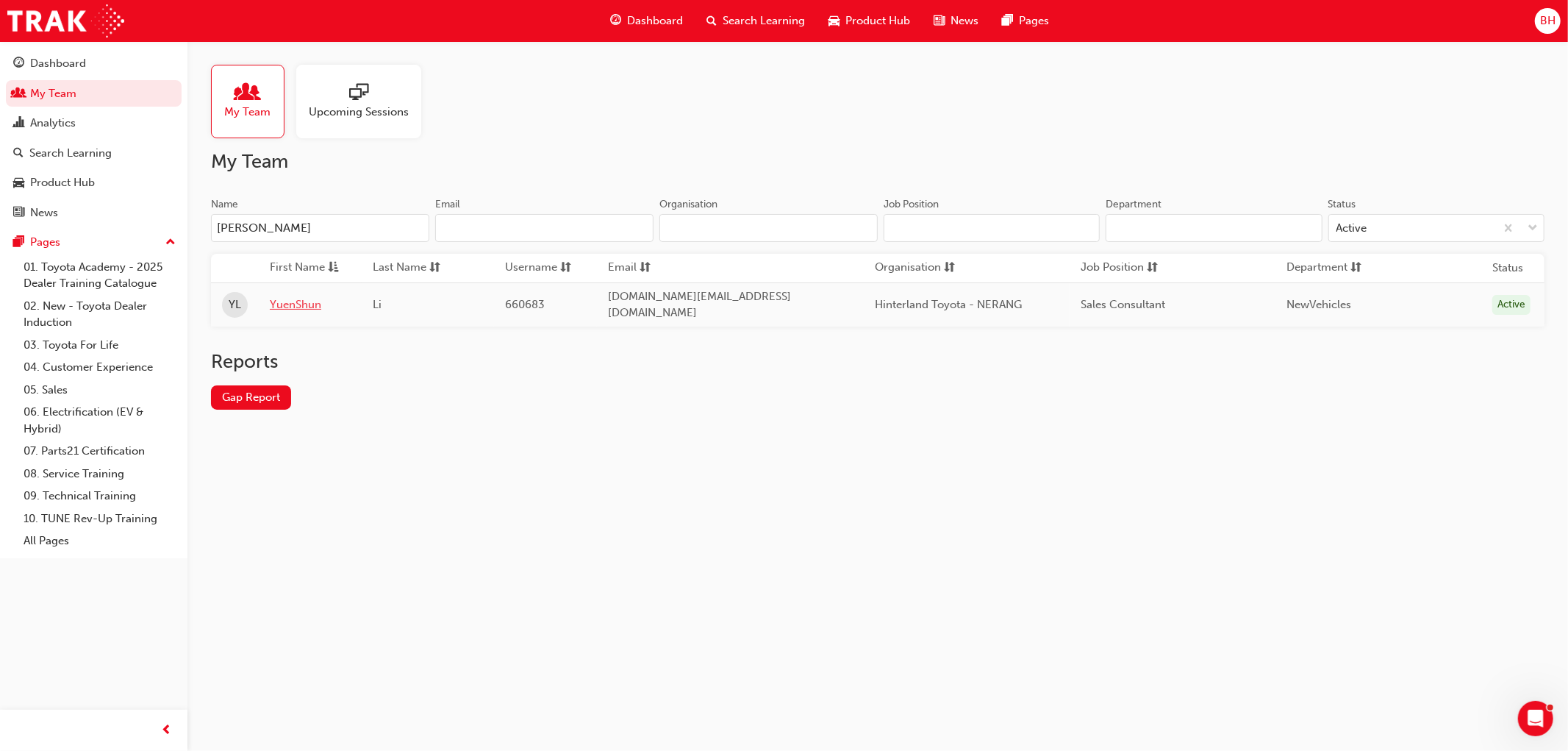
type input "yuen"
click at [301, 301] on link "YuenShun" at bounding box center [310, 305] width 81 height 17
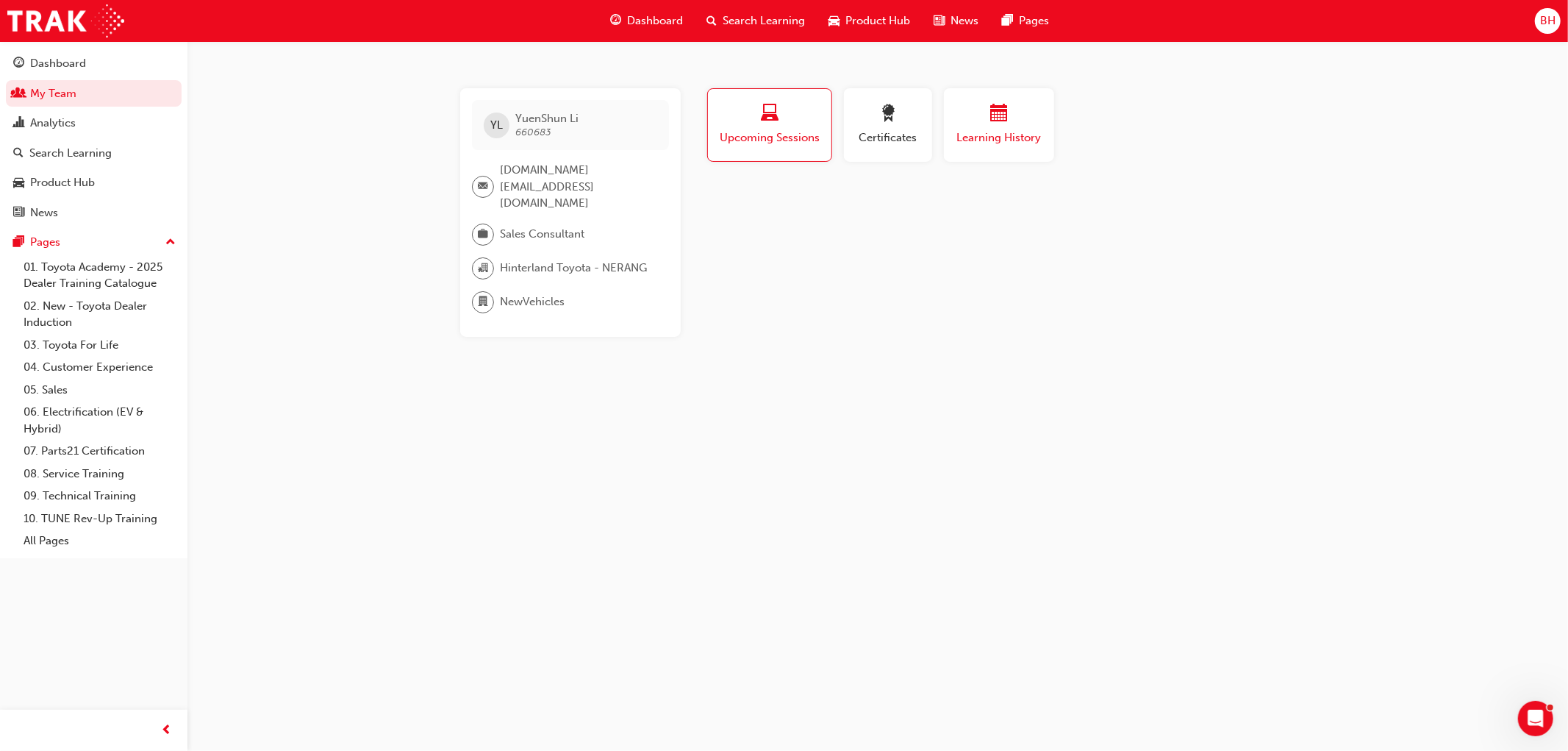
click at [1022, 129] on span "Learning History" at bounding box center [999, 138] width 88 height 17
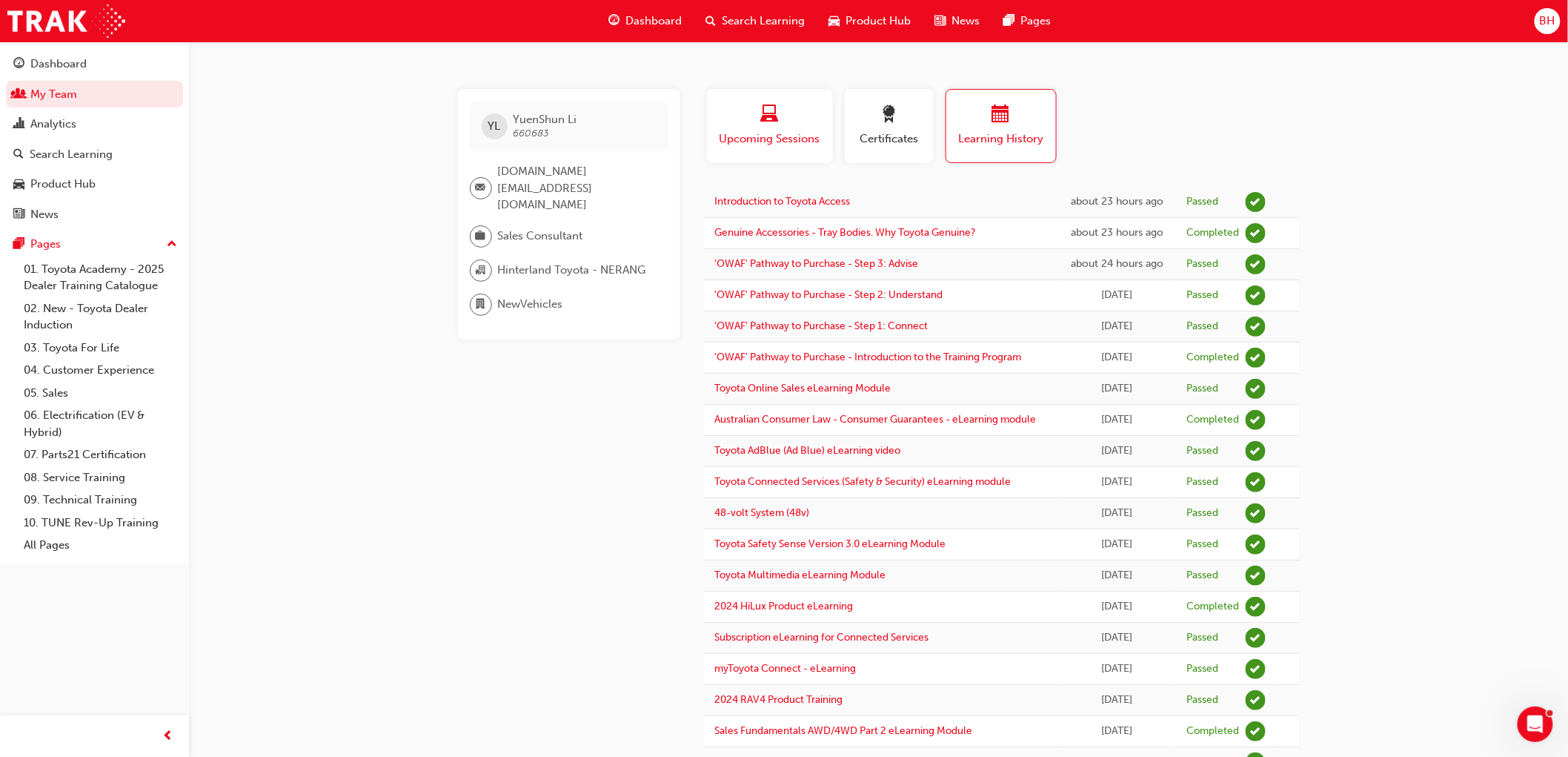
drag, startPoint x: 786, startPoint y: 109, endPoint x: 793, endPoint y: 106, distance: 7.6
click at [787, 108] on div "button" at bounding box center [769, 117] width 103 height 23
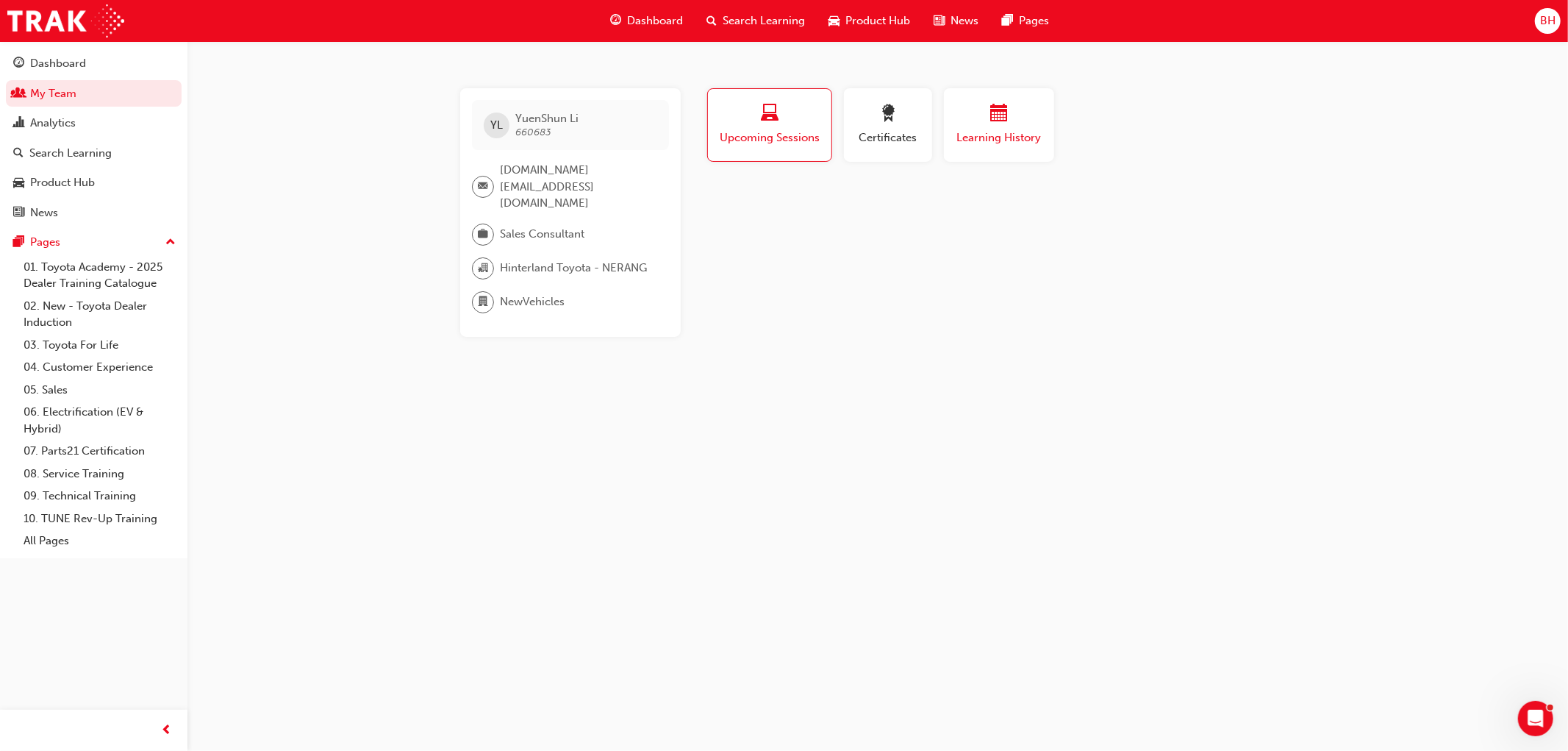
click at [1011, 137] on span "Learning History" at bounding box center [999, 138] width 88 height 17
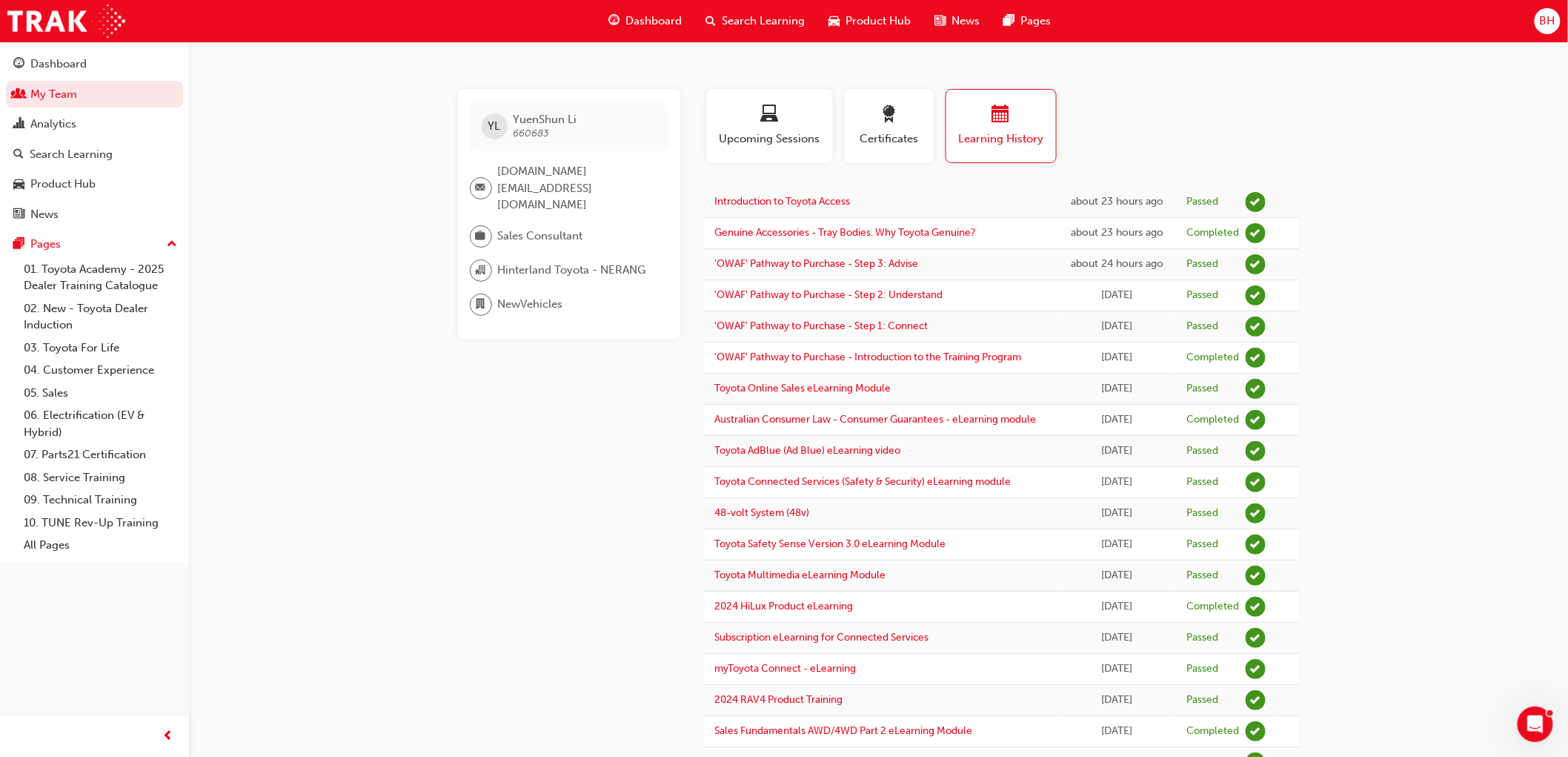
click at [569, 439] on div "YL YuenShun Li 660683 yuenshun.li@hinterland.com.au Sales Consultant Hinterland…" at bounding box center [581, 713] width 247 height 1249
click at [754, 141] on span "Upcoming Sessions" at bounding box center [769, 139] width 103 height 17
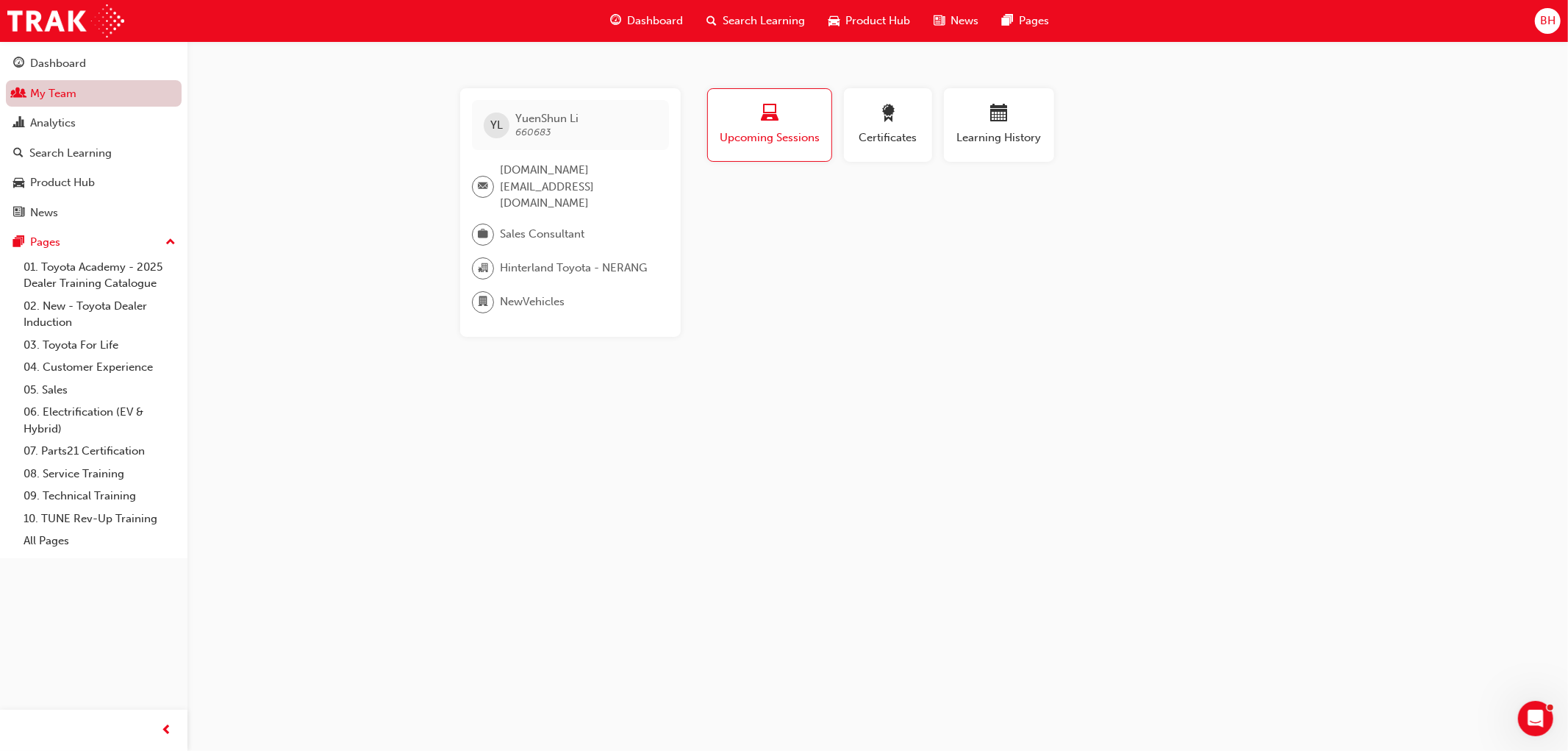
click at [72, 98] on link "My Team" at bounding box center [93, 94] width 176 height 27
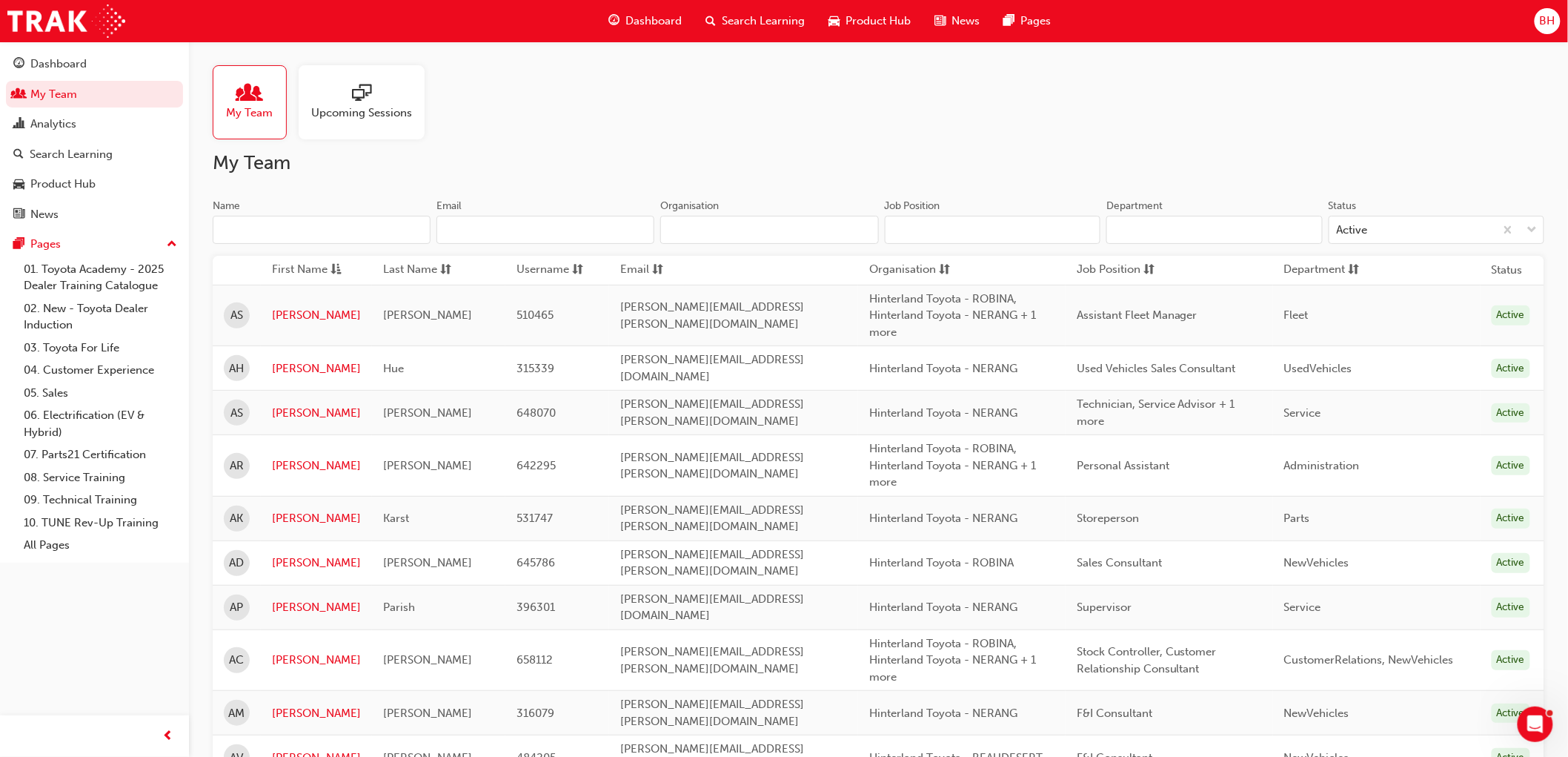
click at [259, 233] on input "Name" at bounding box center [321, 229] width 218 height 28
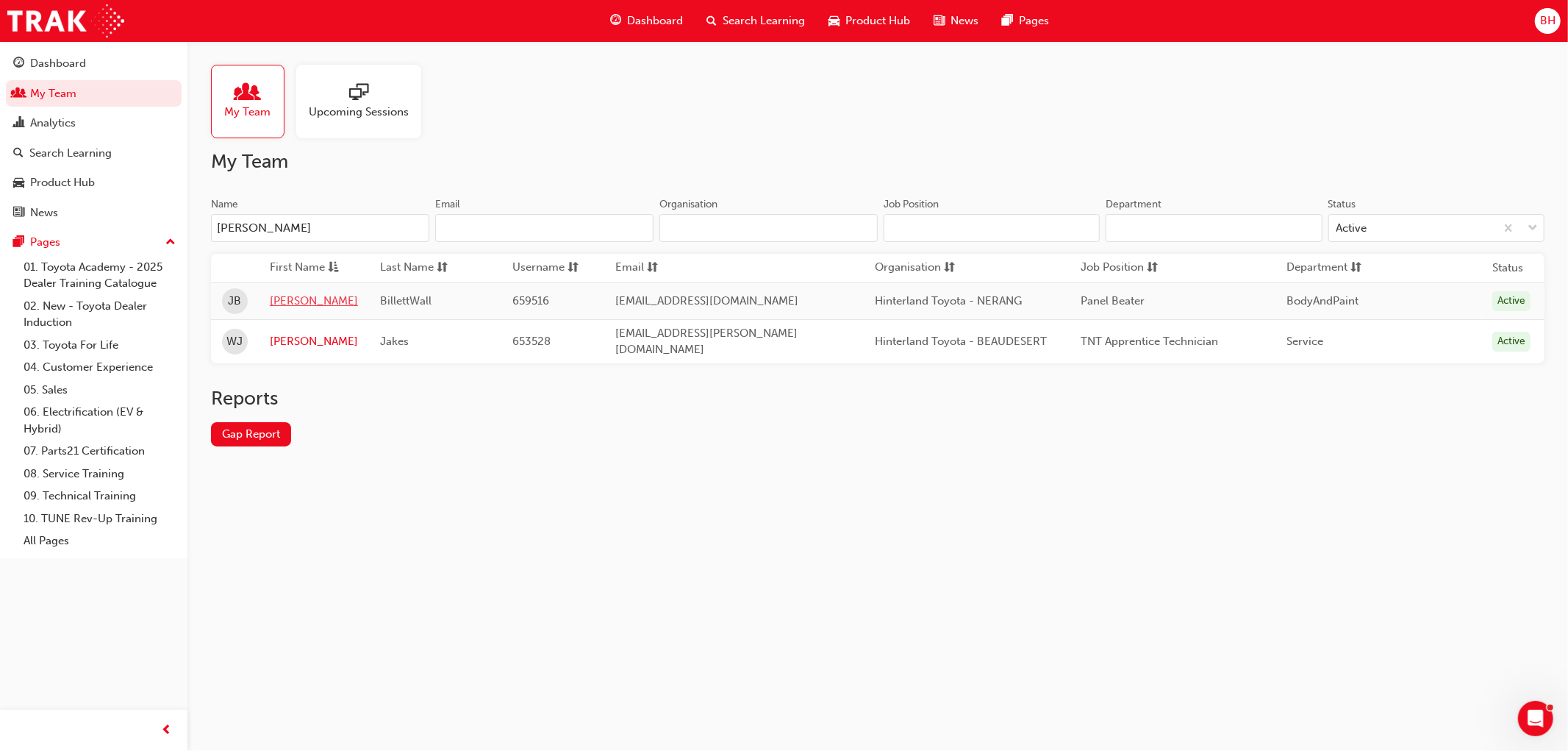
type input "jake"
click at [279, 304] on link "Jake" at bounding box center [314, 301] width 88 height 17
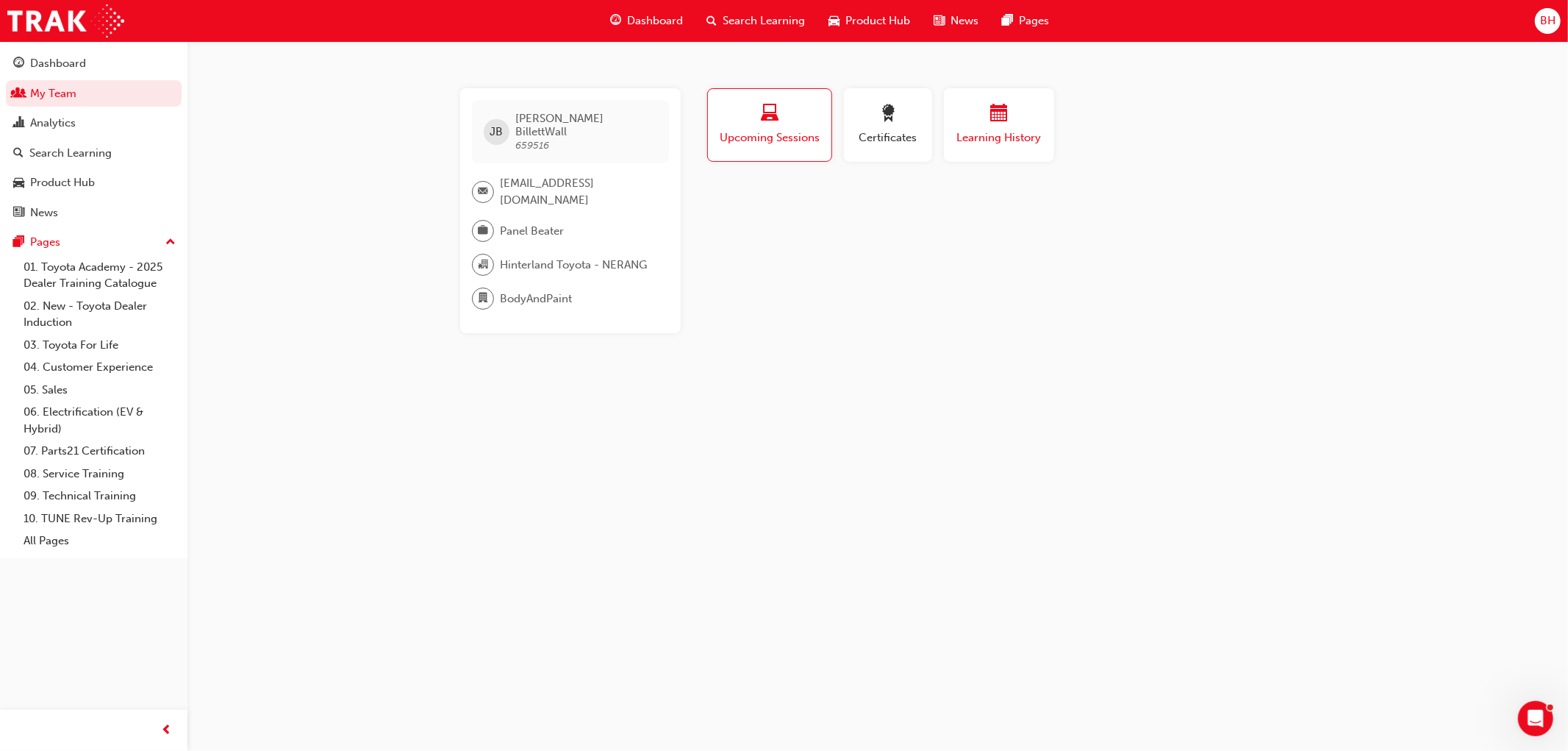
click at [1003, 136] on span "Learning History" at bounding box center [999, 138] width 88 height 17
click at [761, 133] on span "Upcoming Sessions" at bounding box center [769, 138] width 103 height 17
click at [807, 132] on span "Upcoming Sessions" at bounding box center [770, 138] width 102 height 17
click at [81, 93] on link "My Team" at bounding box center [93, 94] width 176 height 27
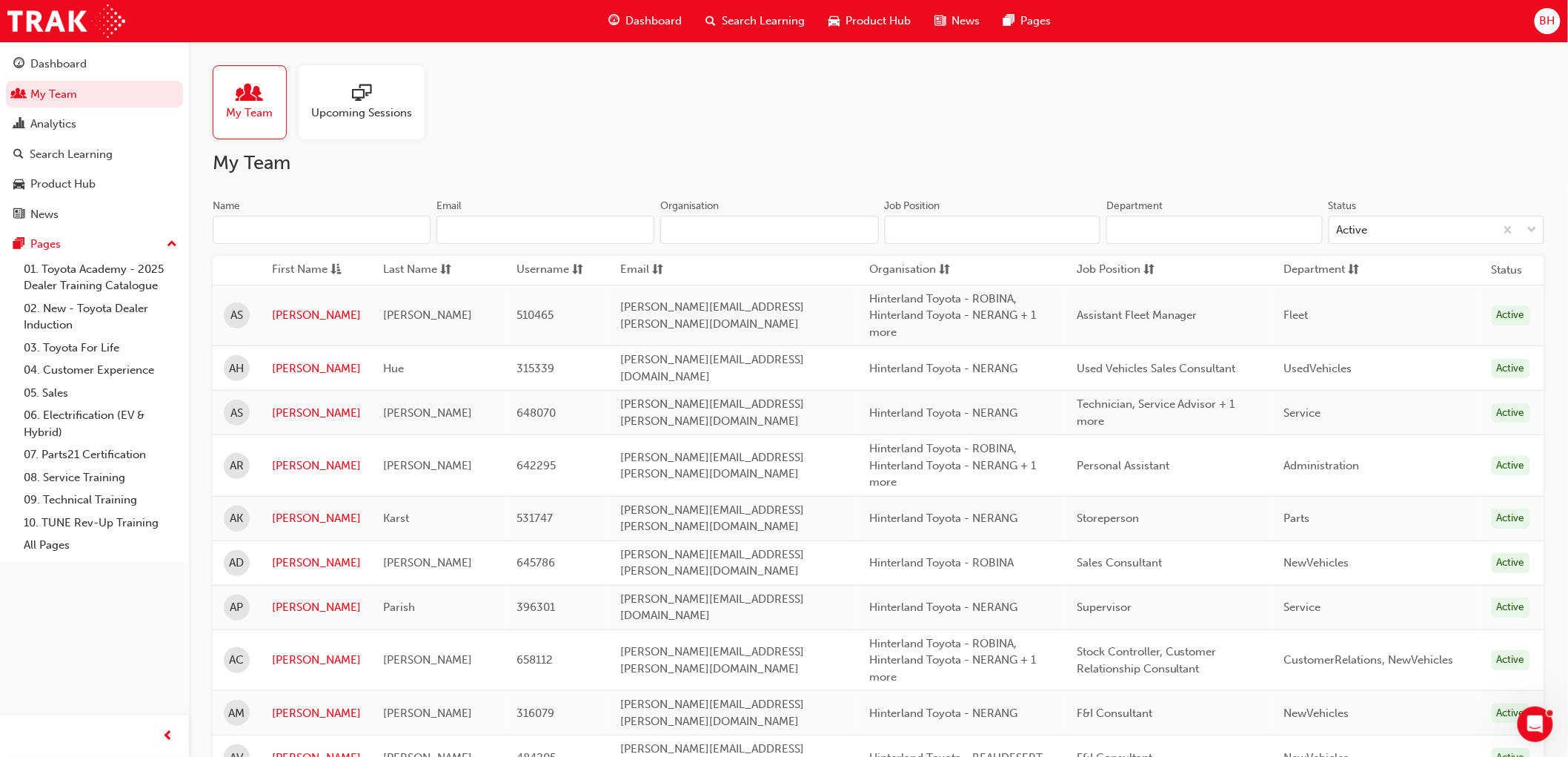
click at [291, 224] on input "Name" at bounding box center [321, 229] width 218 height 28
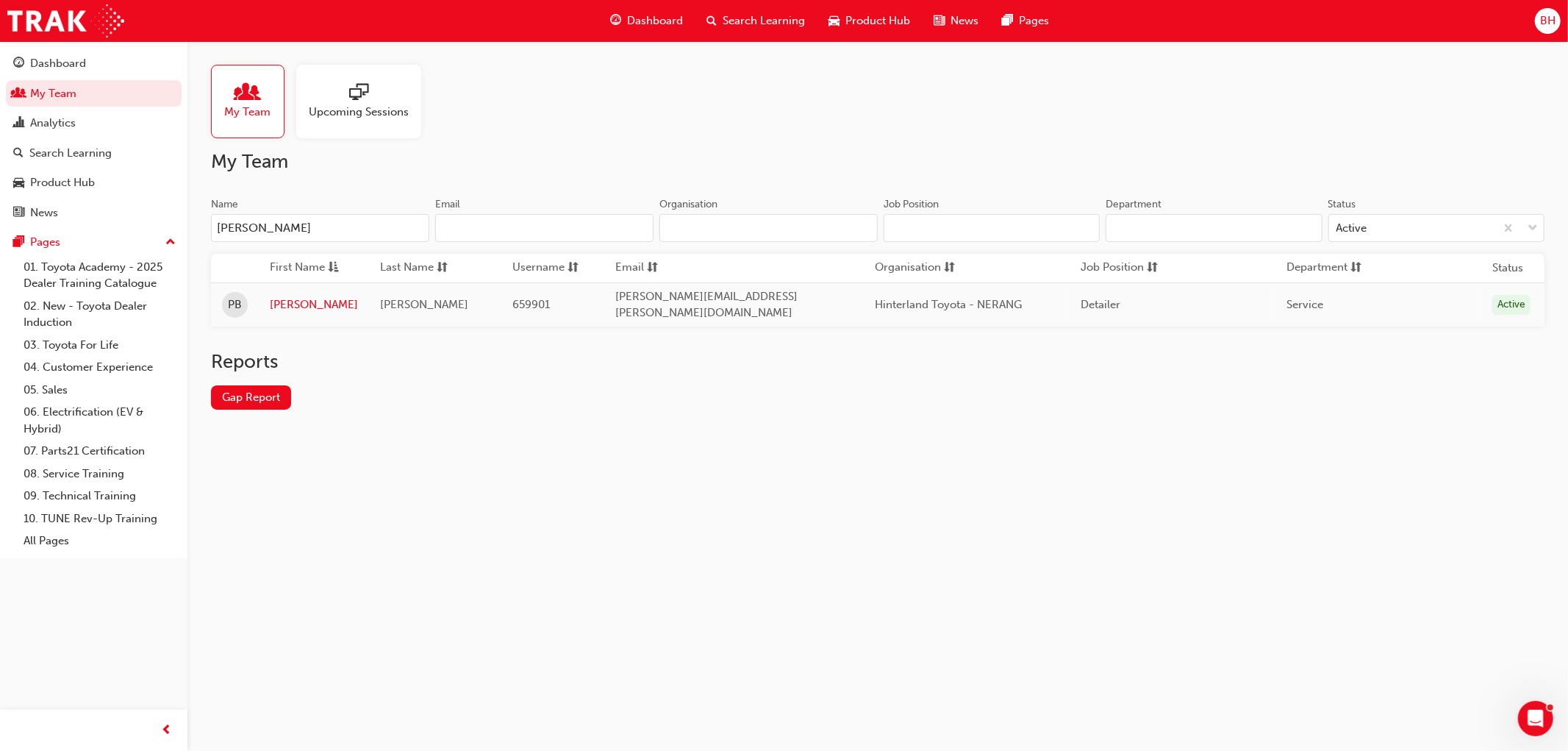
type input "pablo"
click at [288, 297] on link "Pablo" at bounding box center [314, 305] width 88 height 17
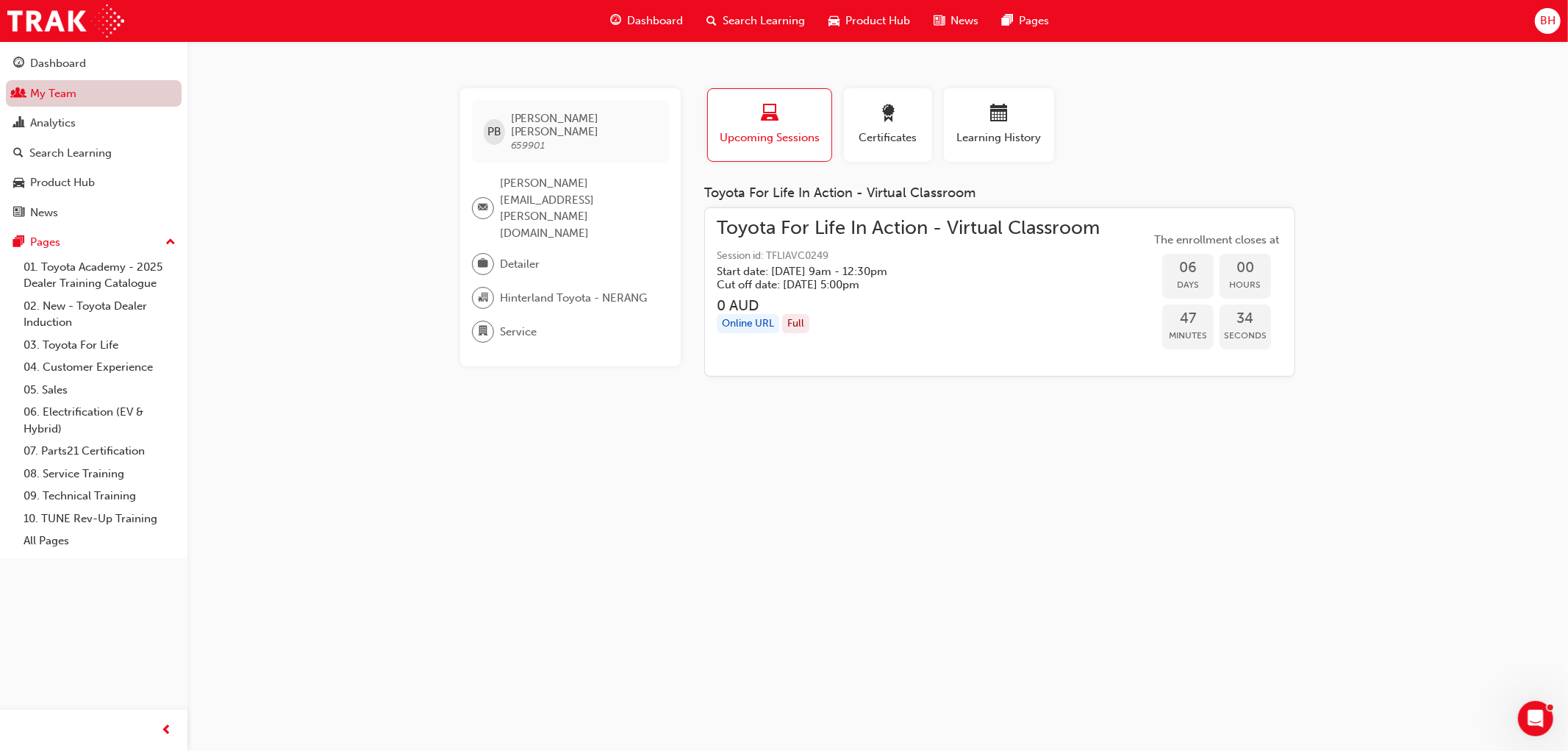
click at [77, 90] on link "My Team" at bounding box center [93, 94] width 176 height 27
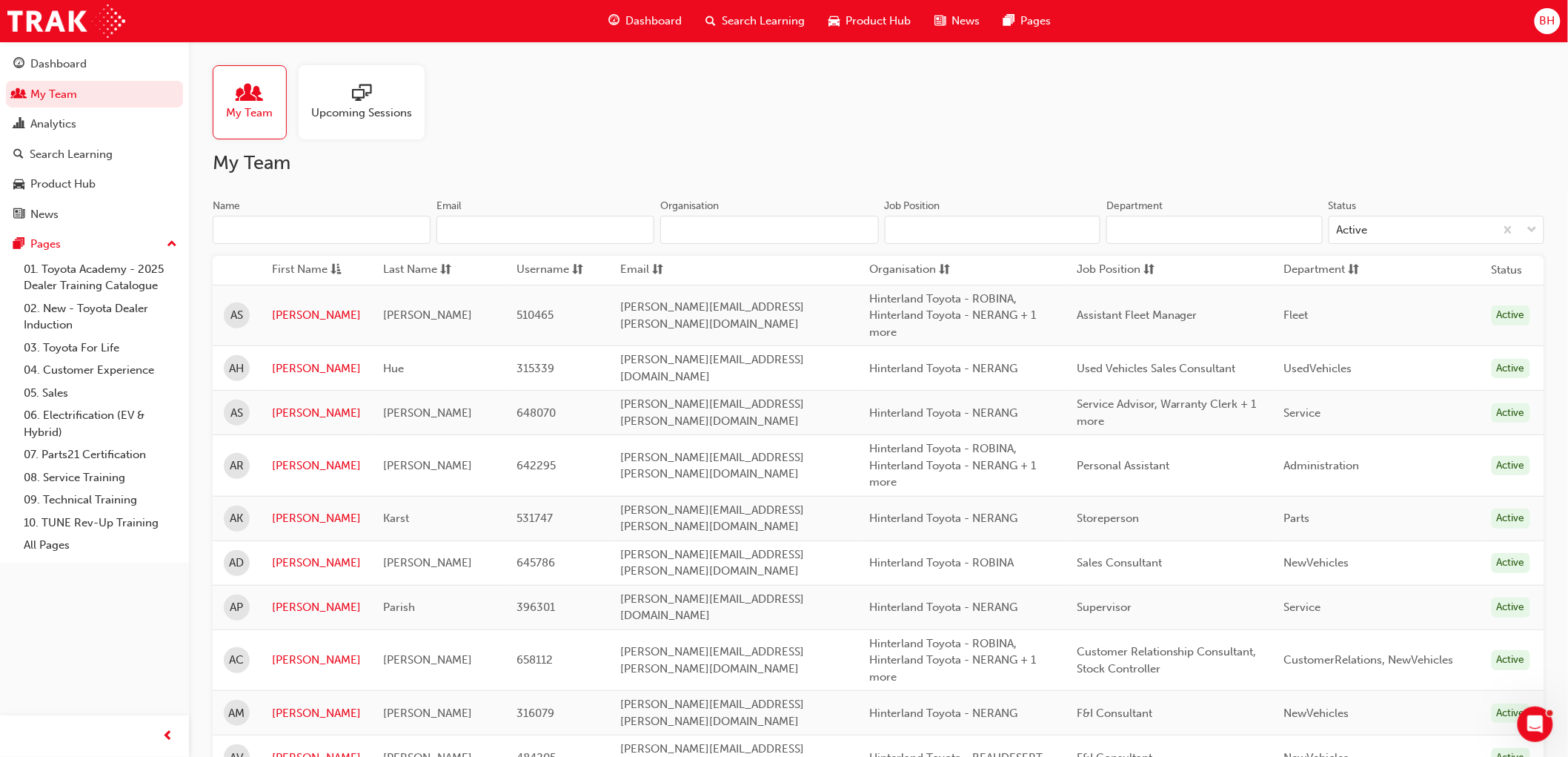
click at [273, 226] on input "Name" at bounding box center [321, 229] width 218 height 28
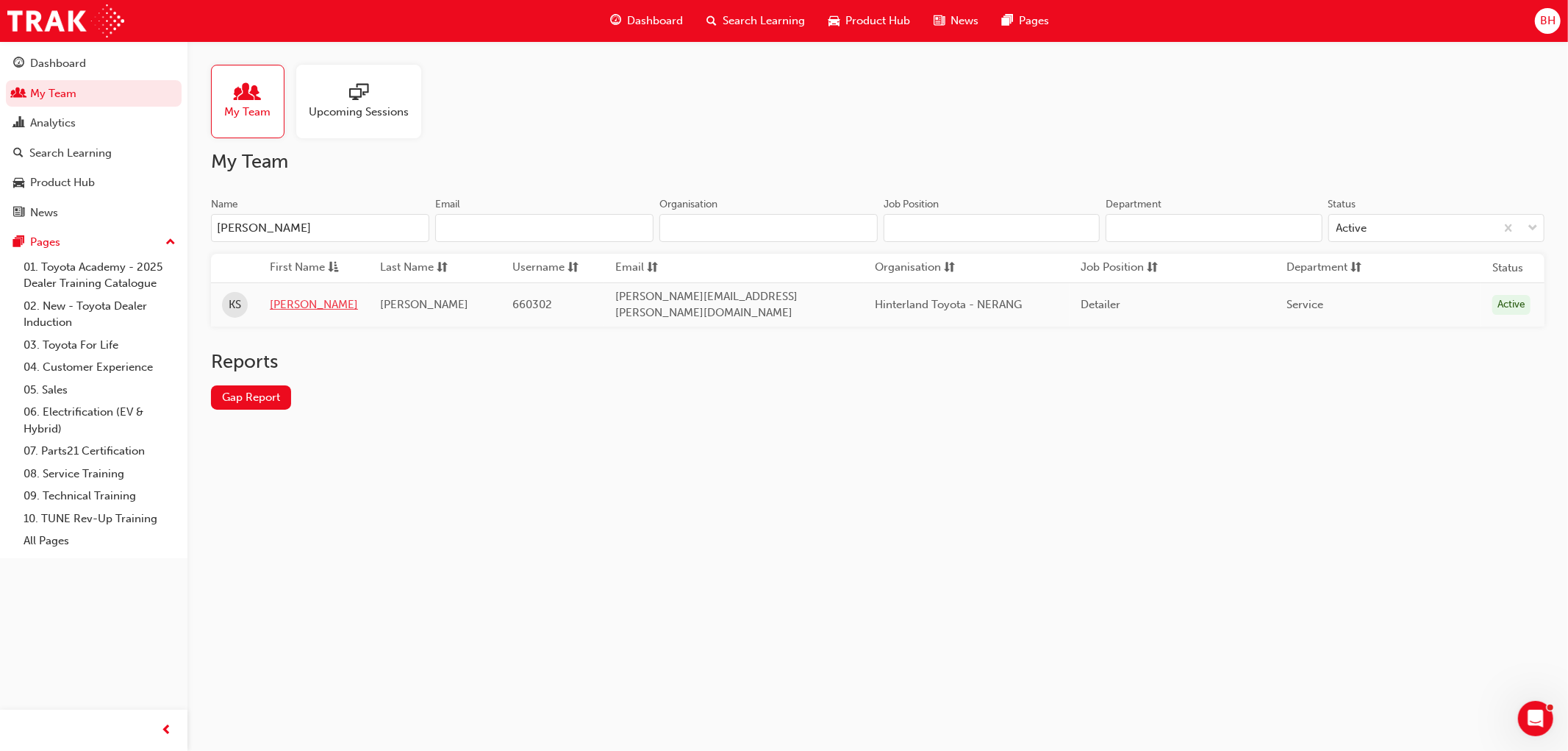
type input "kyle"
click at [273, 303] on link "Kyle" at bounding box center [314, 305] width 88 height 17
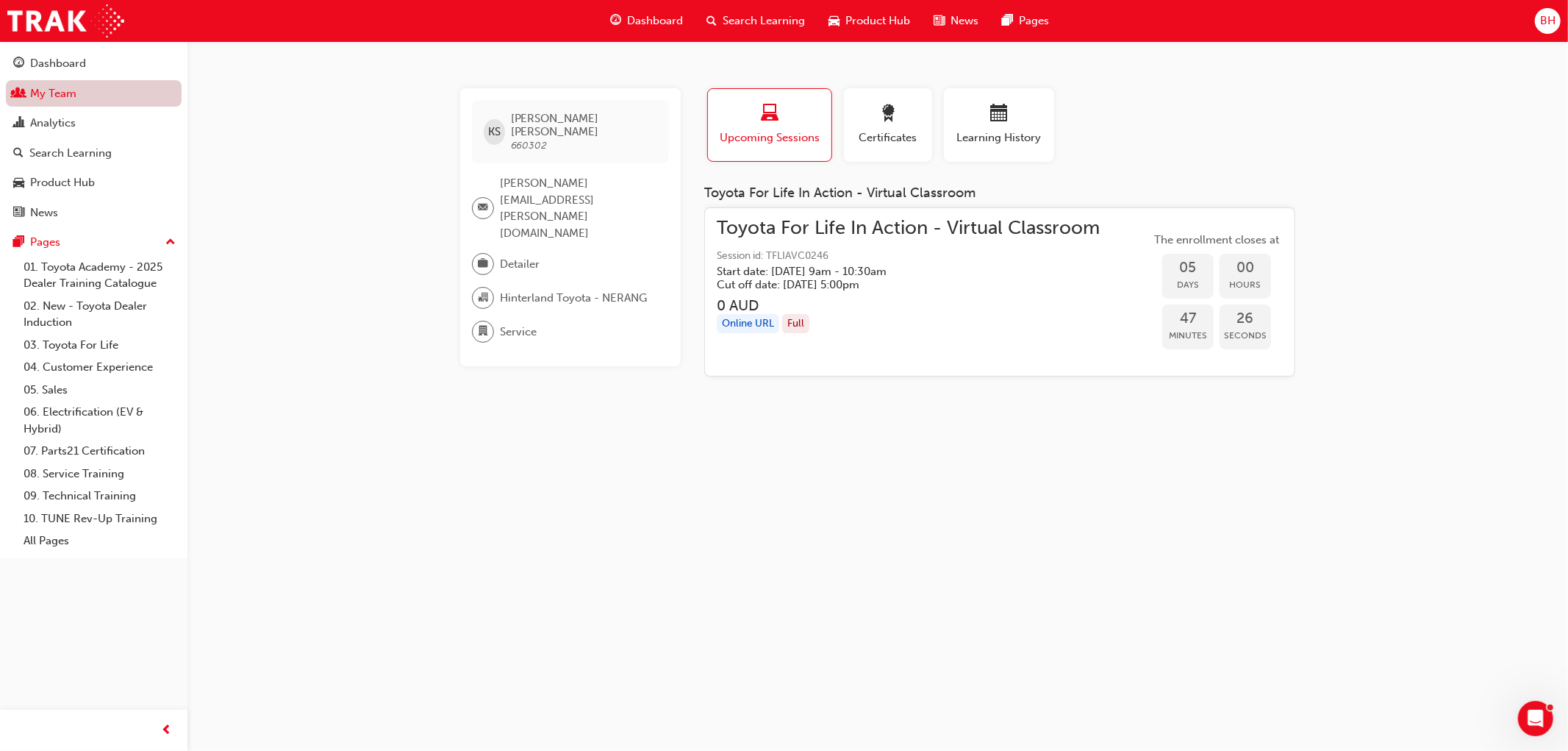
click at [35, 93] on link "My Team" at bounding box center [93, 94] width 176 height 27
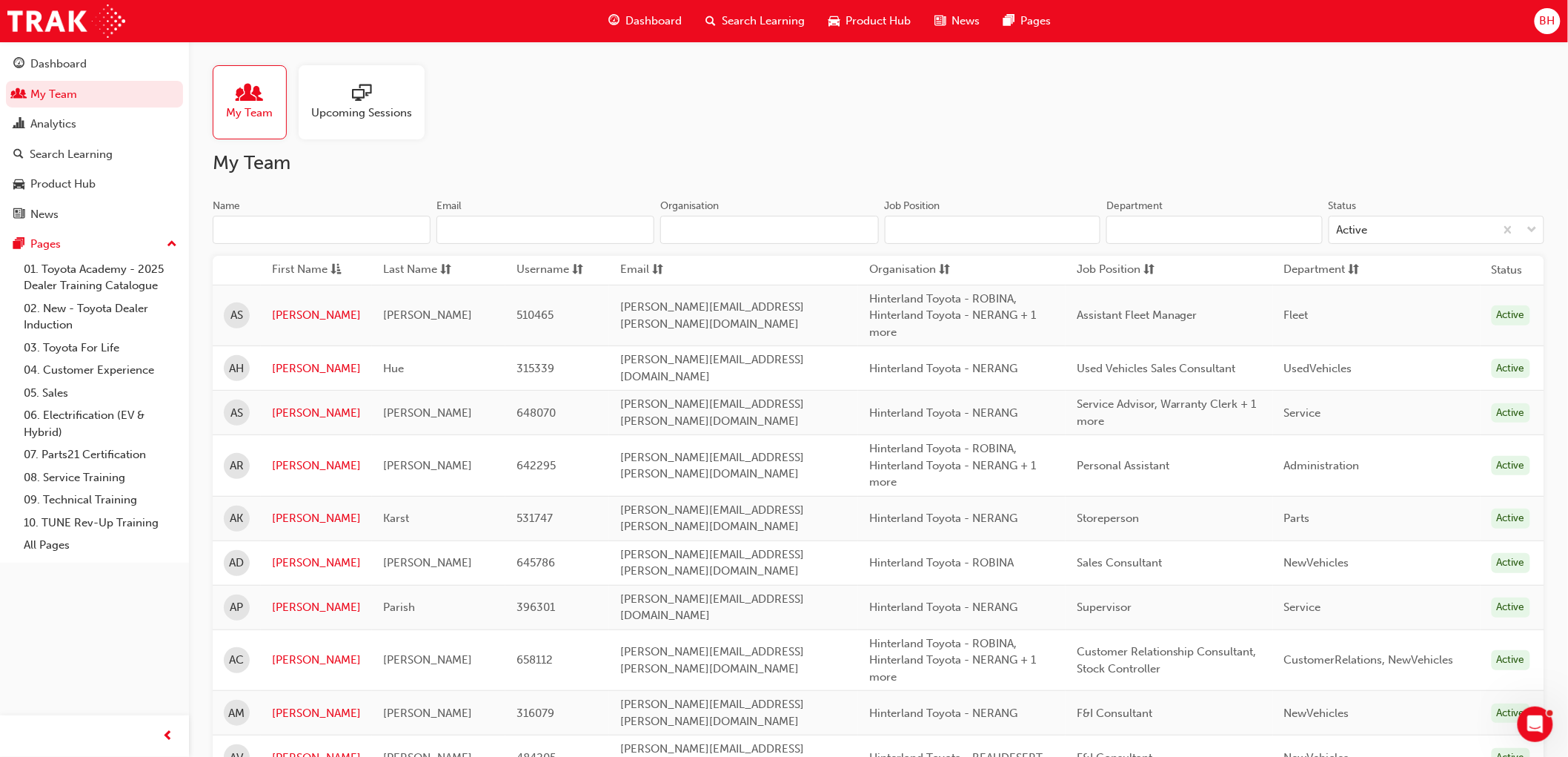
click at [234, 230] on input "Name" at bounding box center [321, 229] width 218 height 28
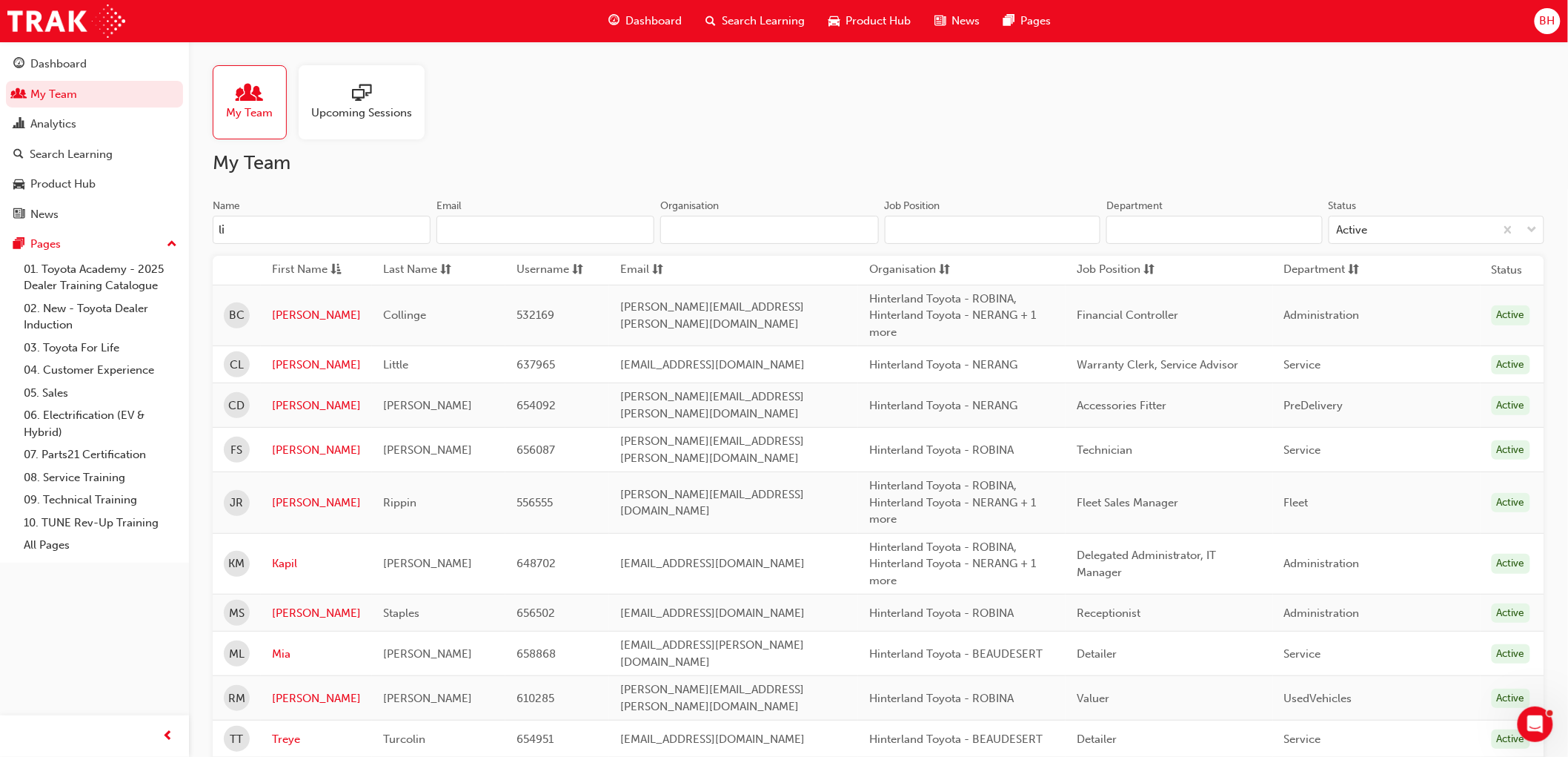
type input "l"
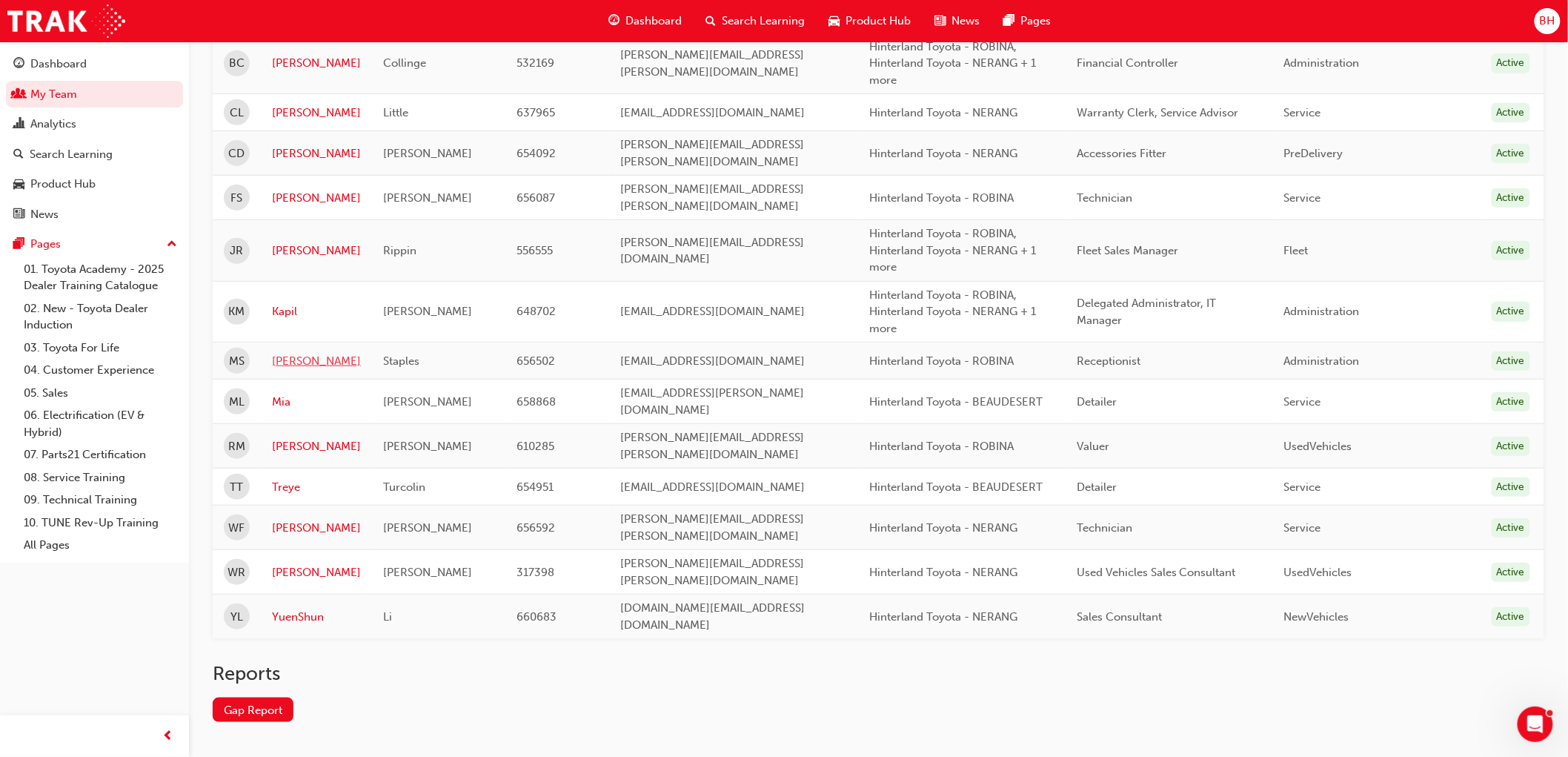
scroll to position [252, 0]
type input "li"
click at [306, 608] on link "YuenShun" at bounding box center [316, 617] width 89 height 17
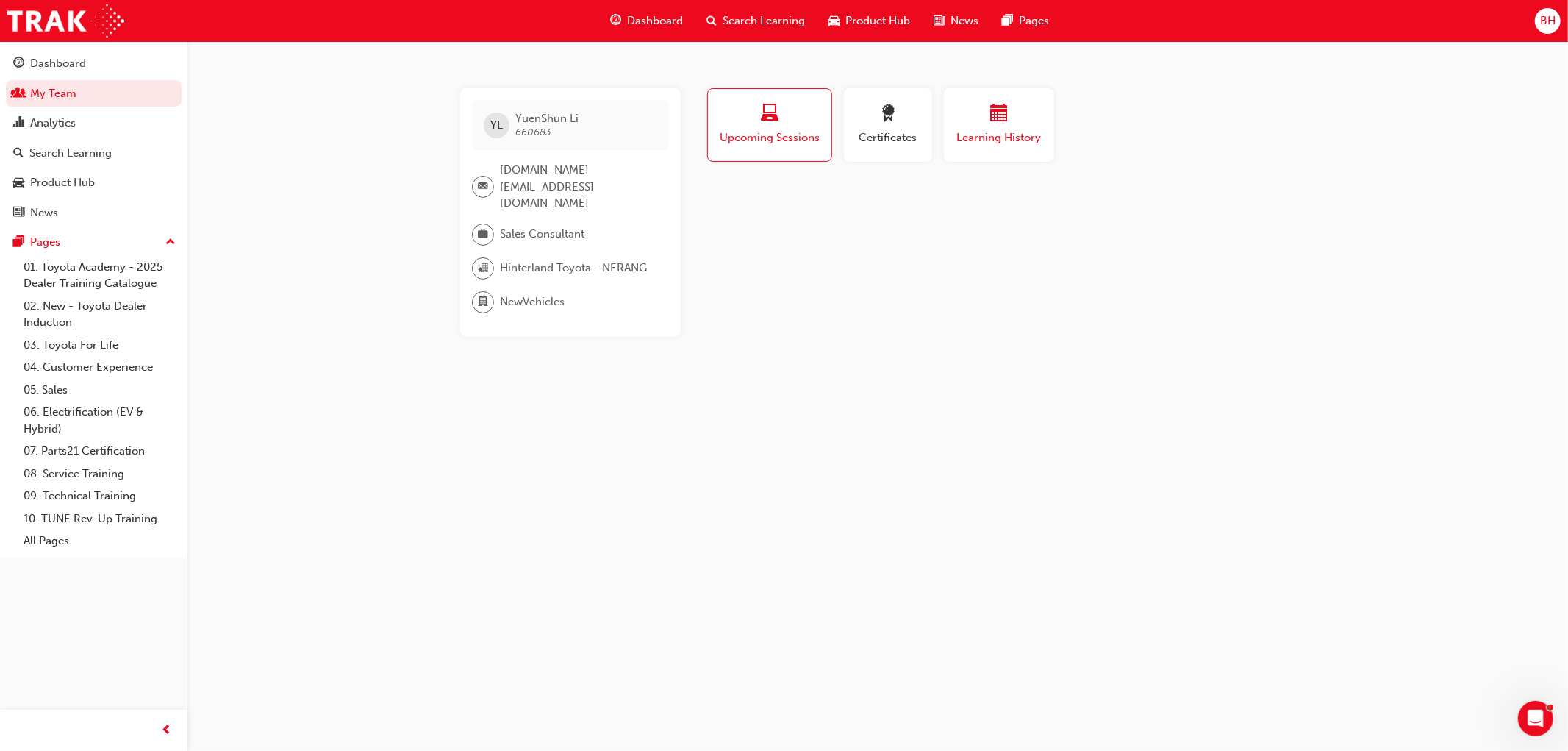
click at [1004, 140] on span "Learning History" at bounding box center [999, 138] width 88 height 17
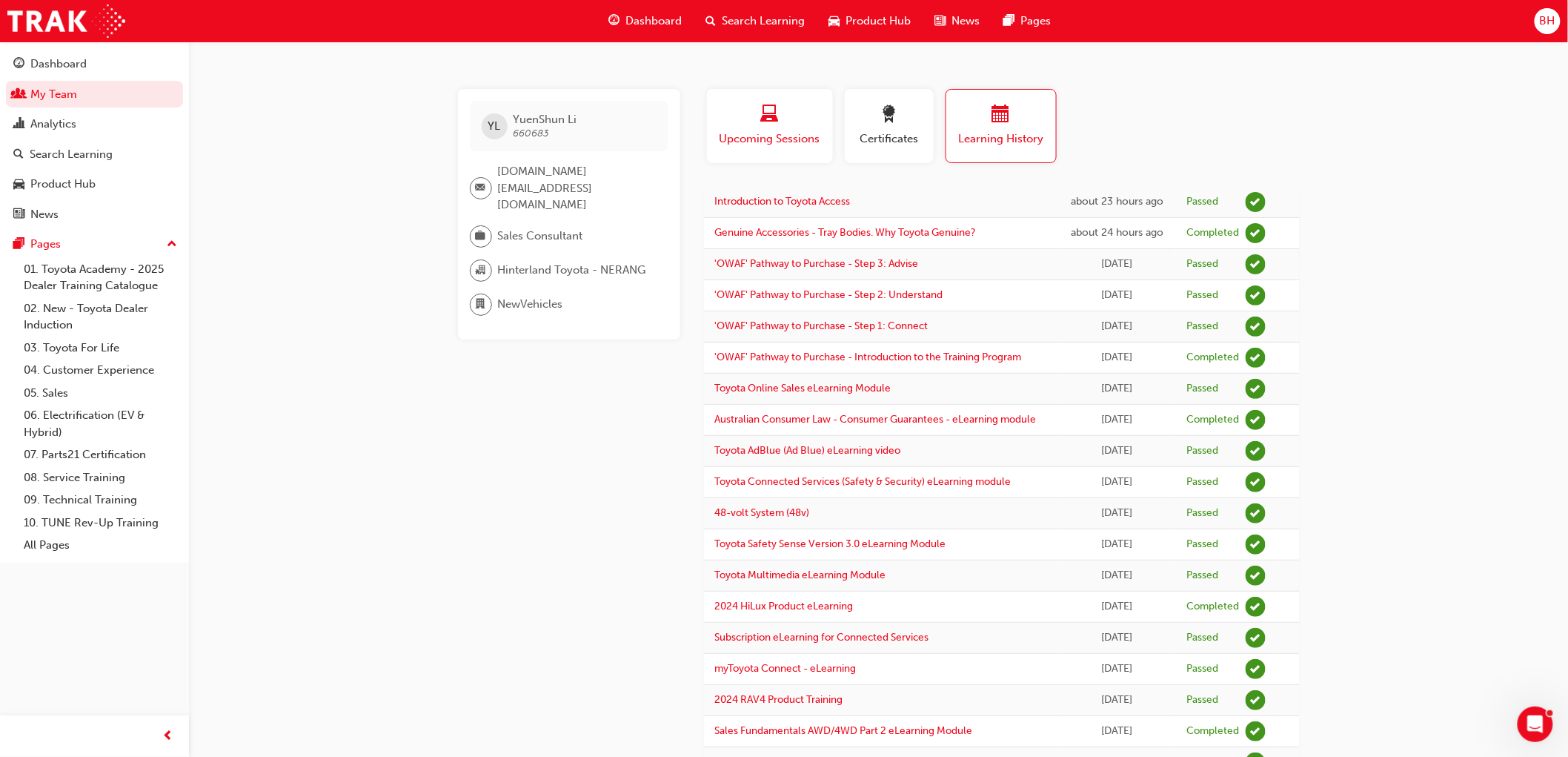
click at [759, 131] on span "Upcoming Sessions" at bounding box center [769, 139] width 103 height 17
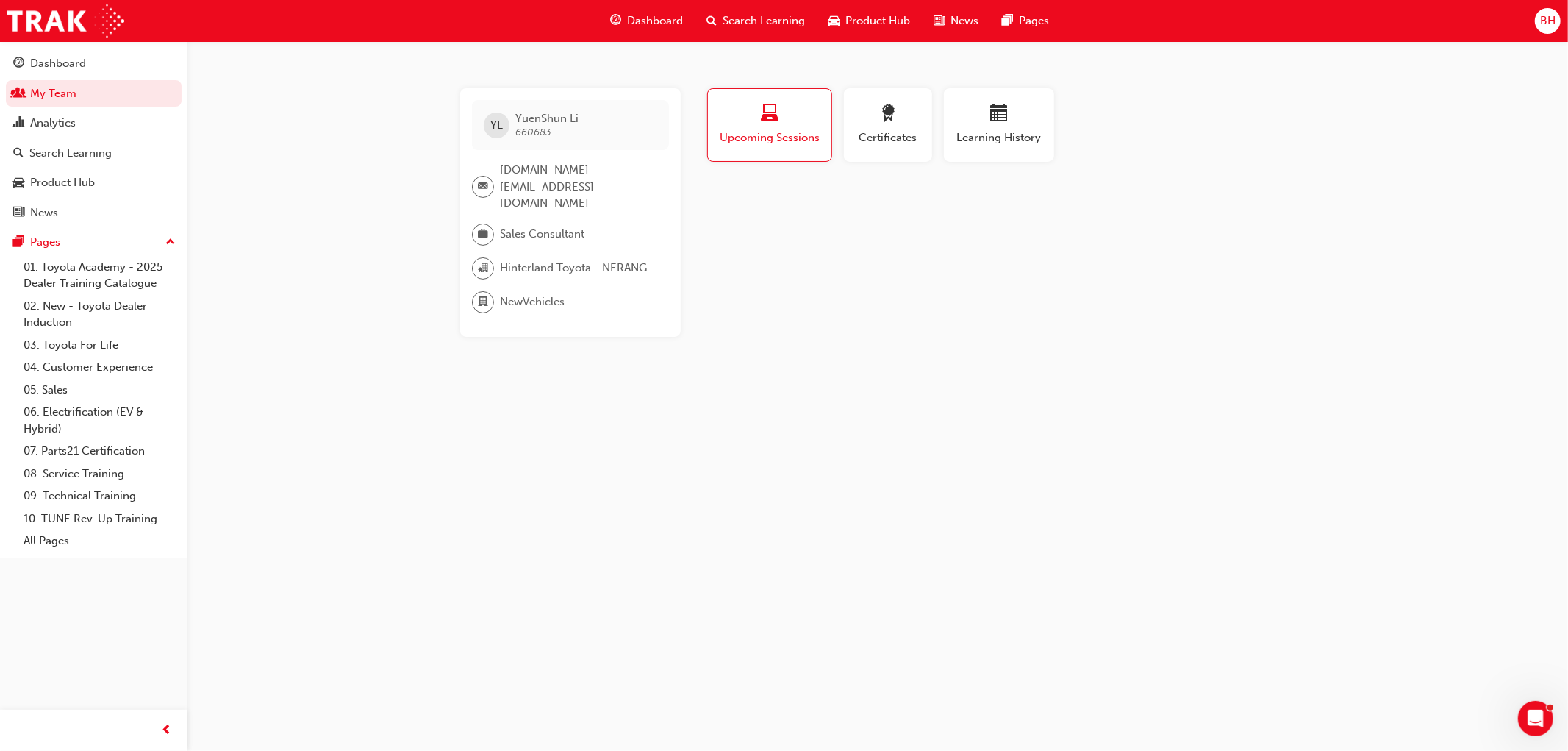
click at [201, 14] on div "Dashboard Search Learning Product Hub News Pages BH" at bounding box center [784, 21] width 1568 height 42
click at [747, 14] on span "Search Learning" at bounding box center [764, 21] width 82 height 17
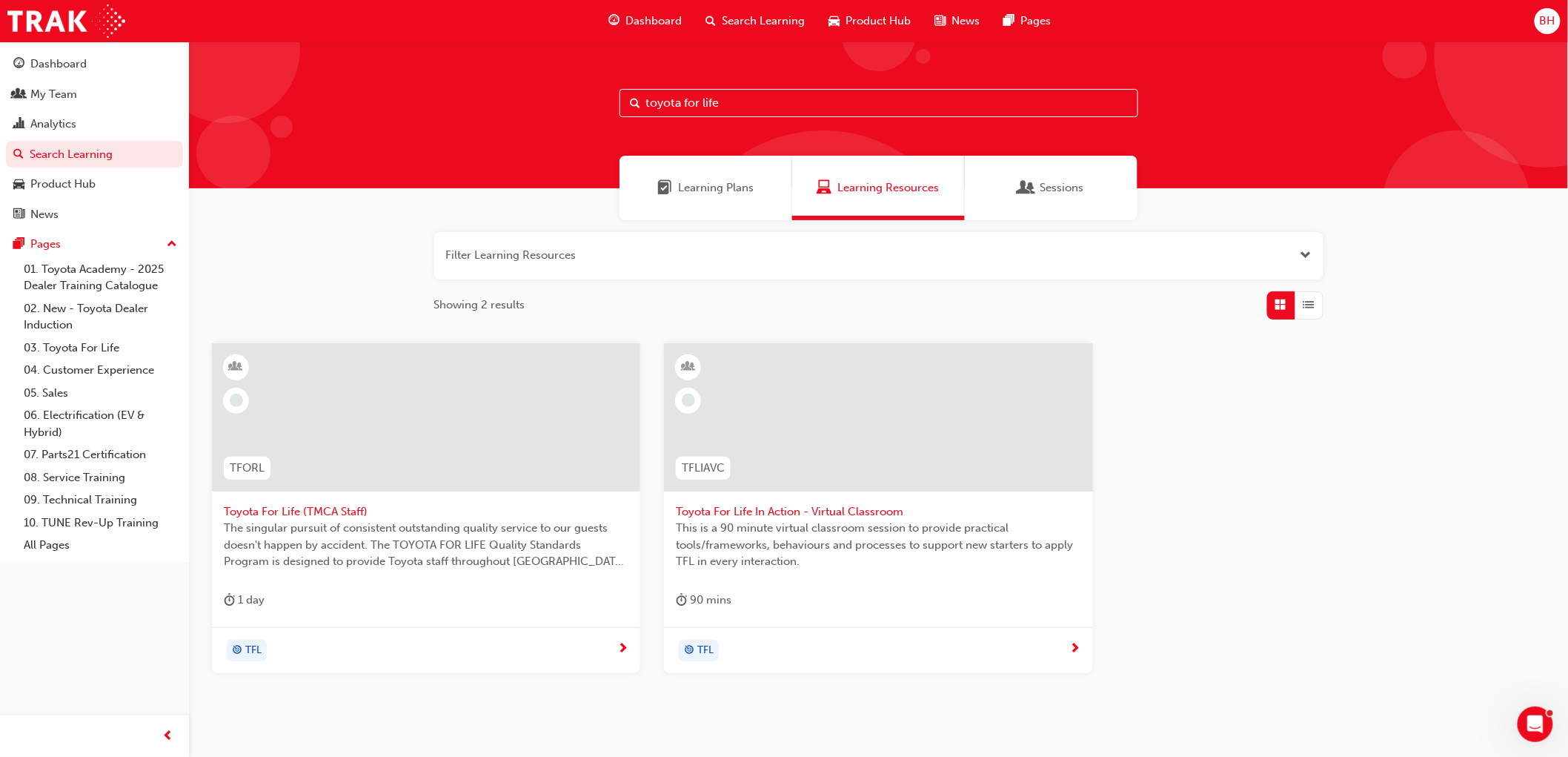
click at [824, 519] on span "This is a 90 minute virtual classroom session to provide practical tools/framew…" at bounding box center [878, 544] width 405 height 50
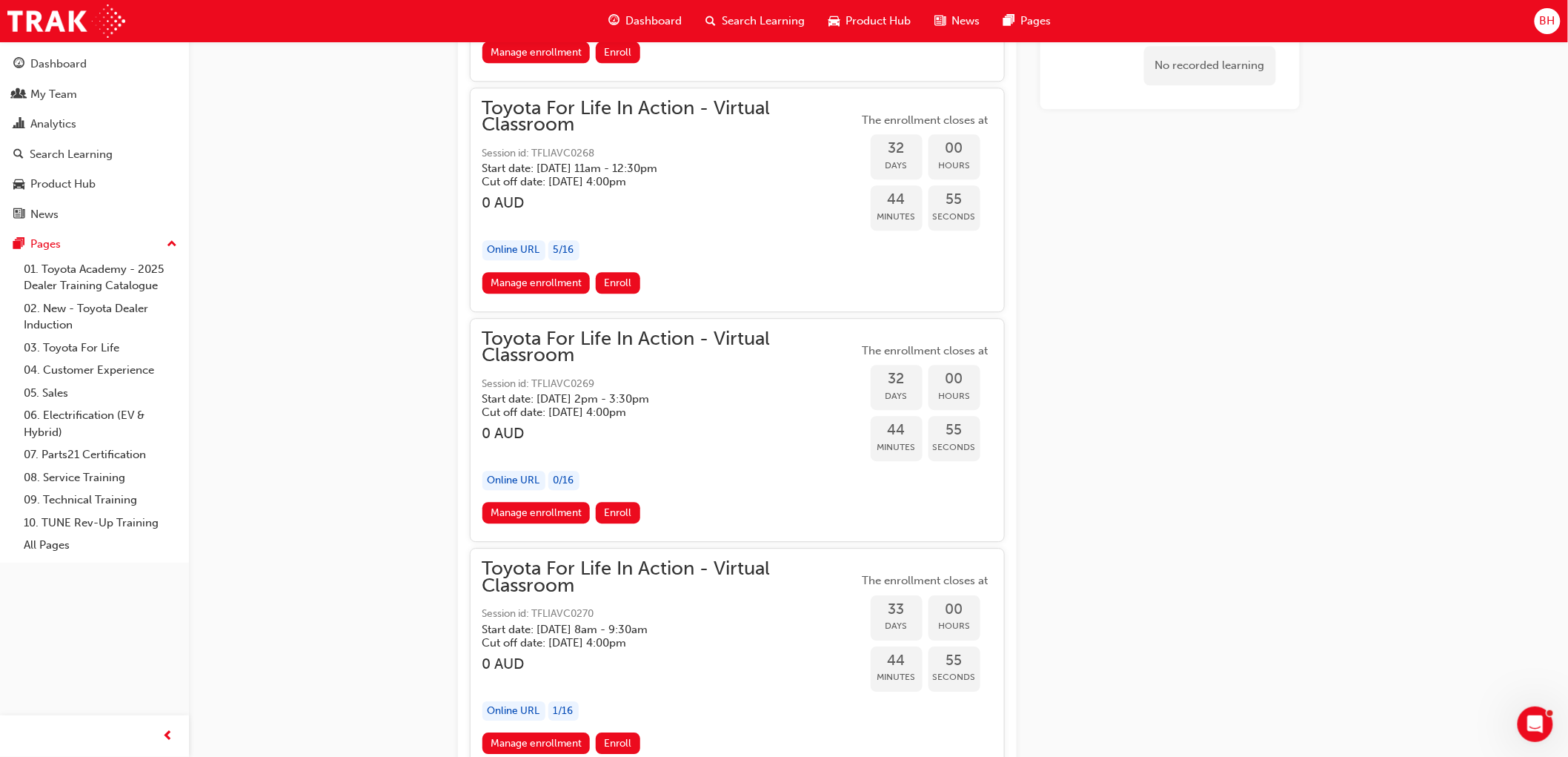
scroll to position [15607, 0]
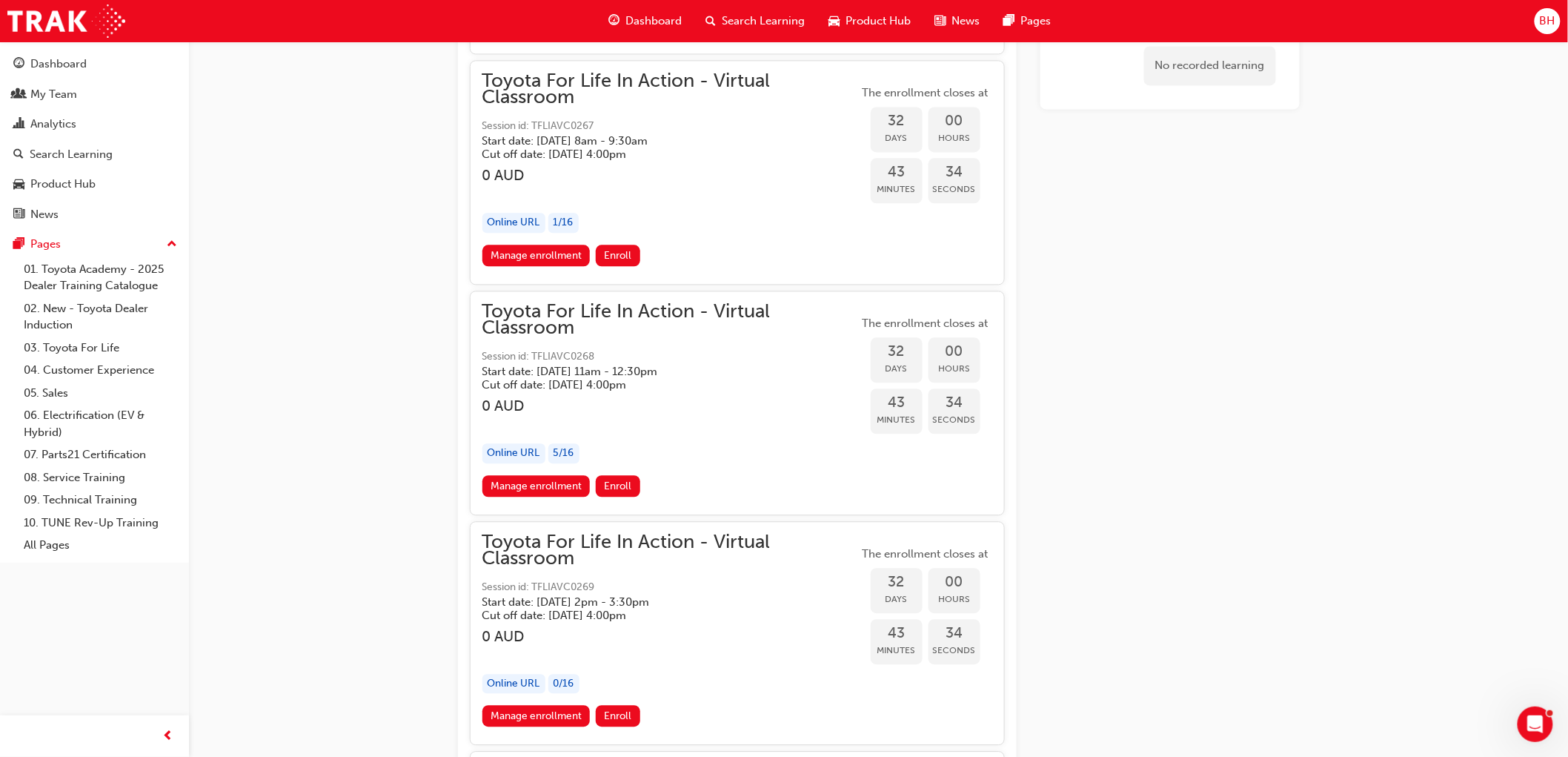
scroll to position [15443, 0]
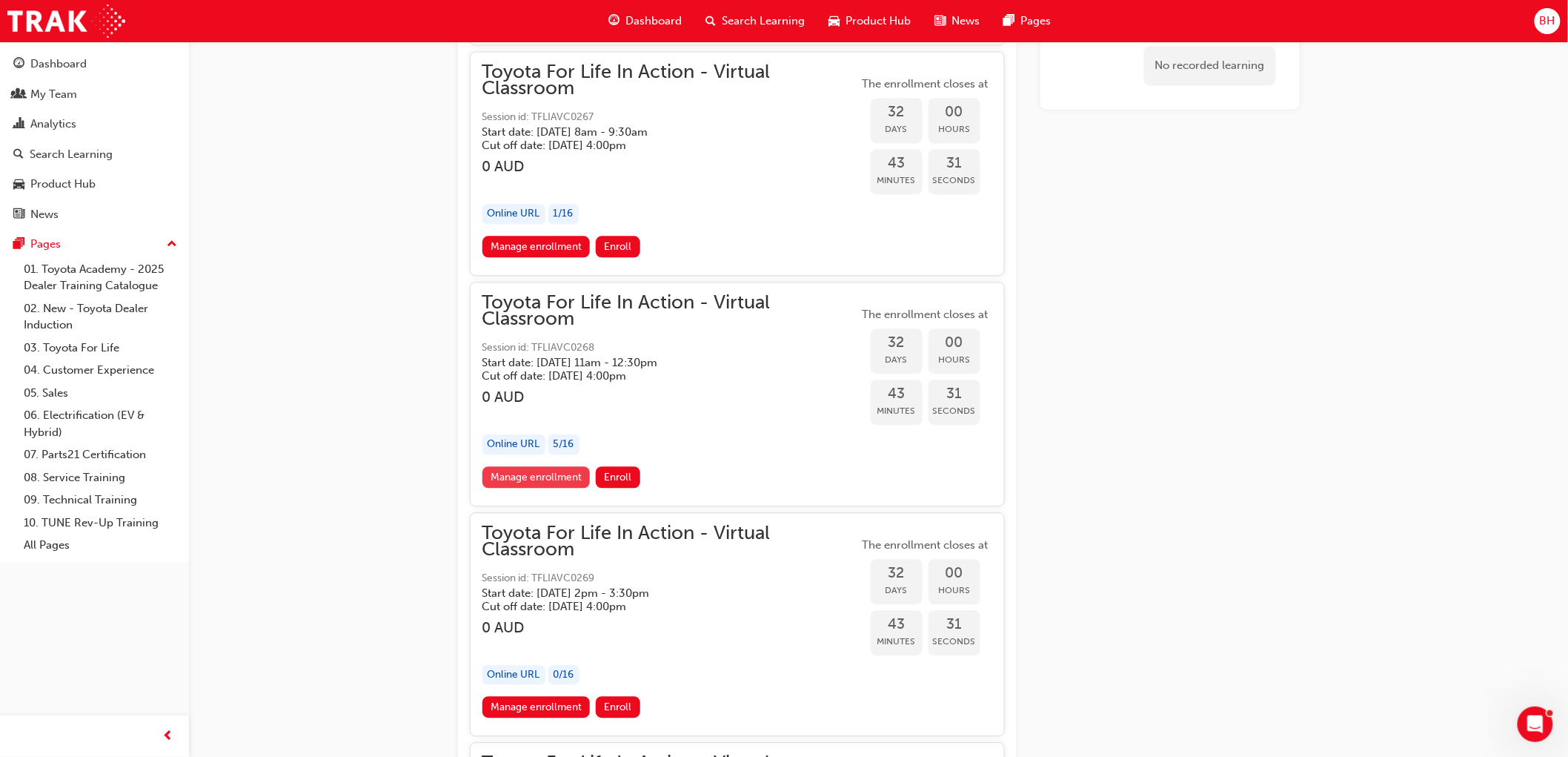
click at [566, 466] on link "Manage enrollment" at bounding box center [537, 477] width 108 height 21
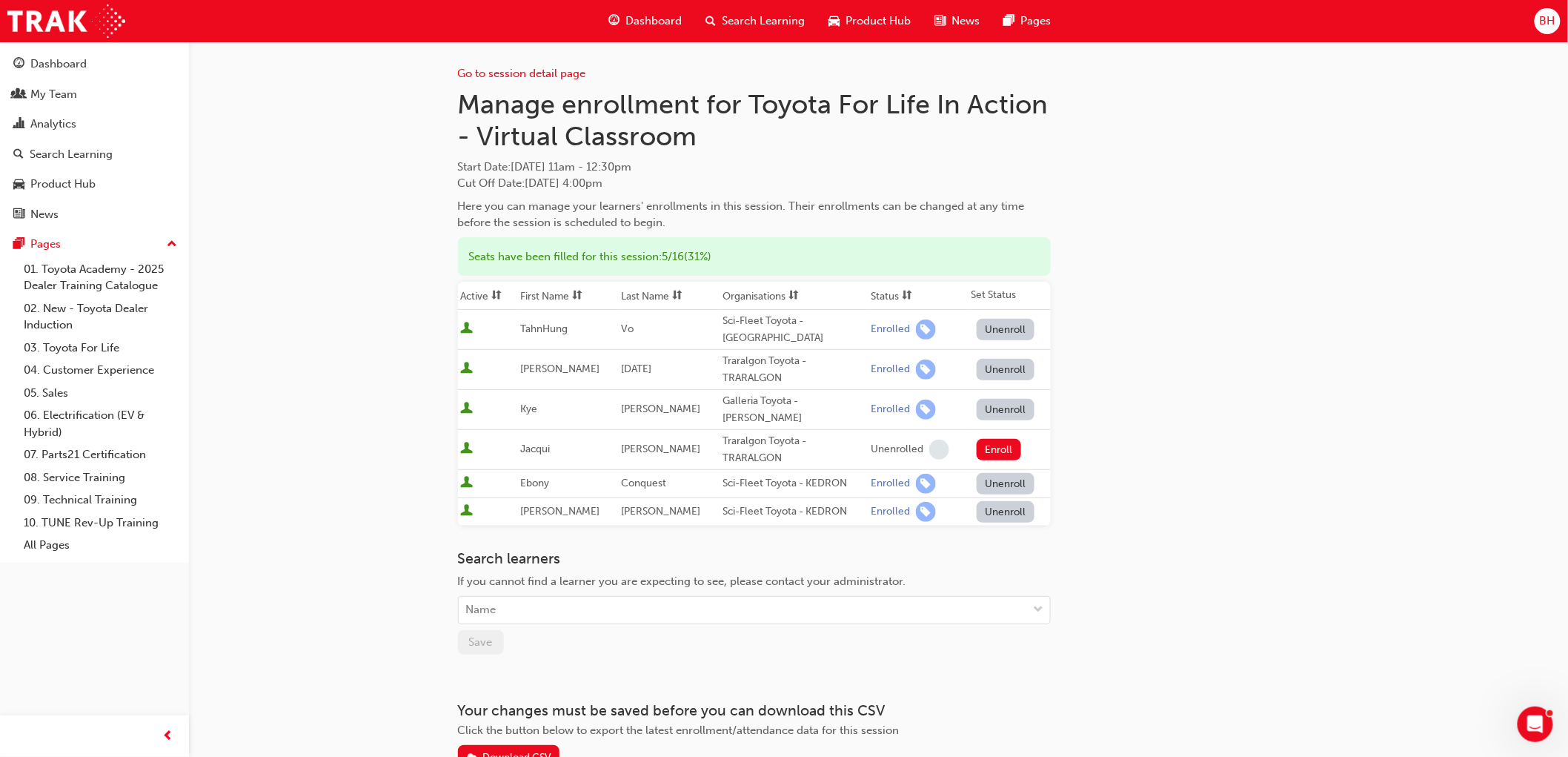
scroll to position [72, 0]
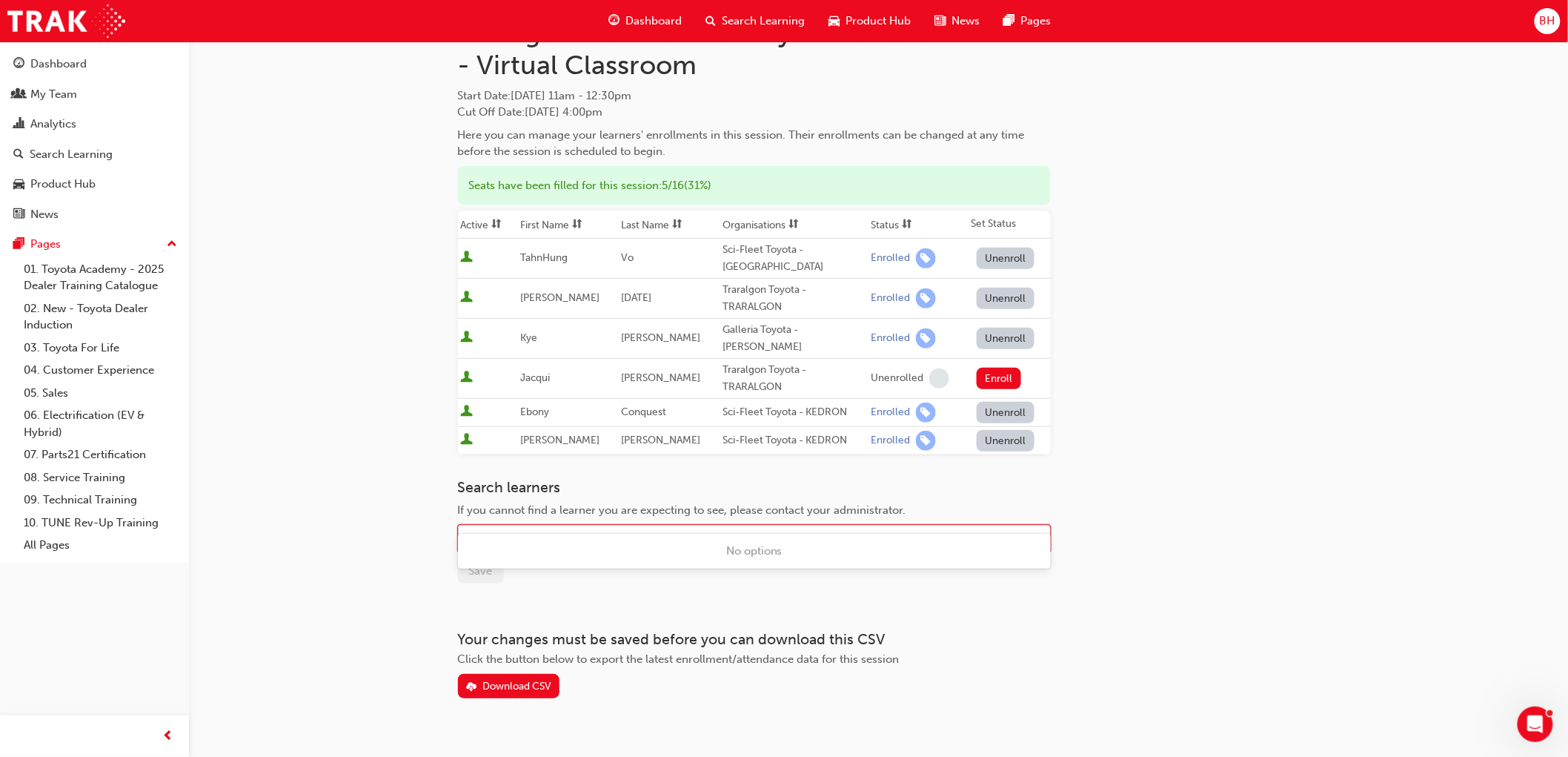
click at [500, 526] on div "Name" at bounding box center [743, 539] width 569 height 26
type input "jake"
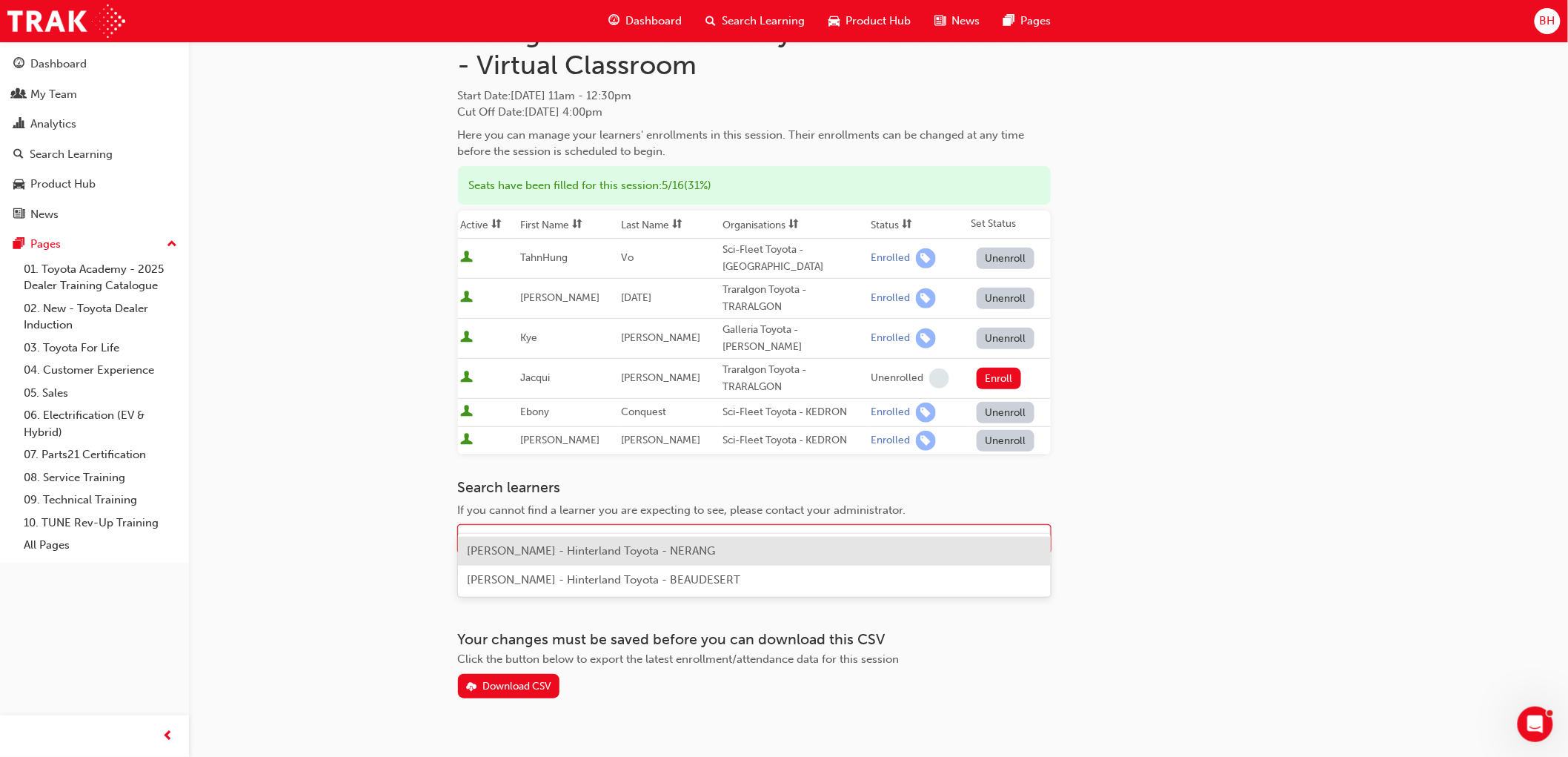
click at [537, 544] on span "Jake BillettWall - Hinterland Toyota - NERANG" at bounding box center [591, 551] width 248 height 14
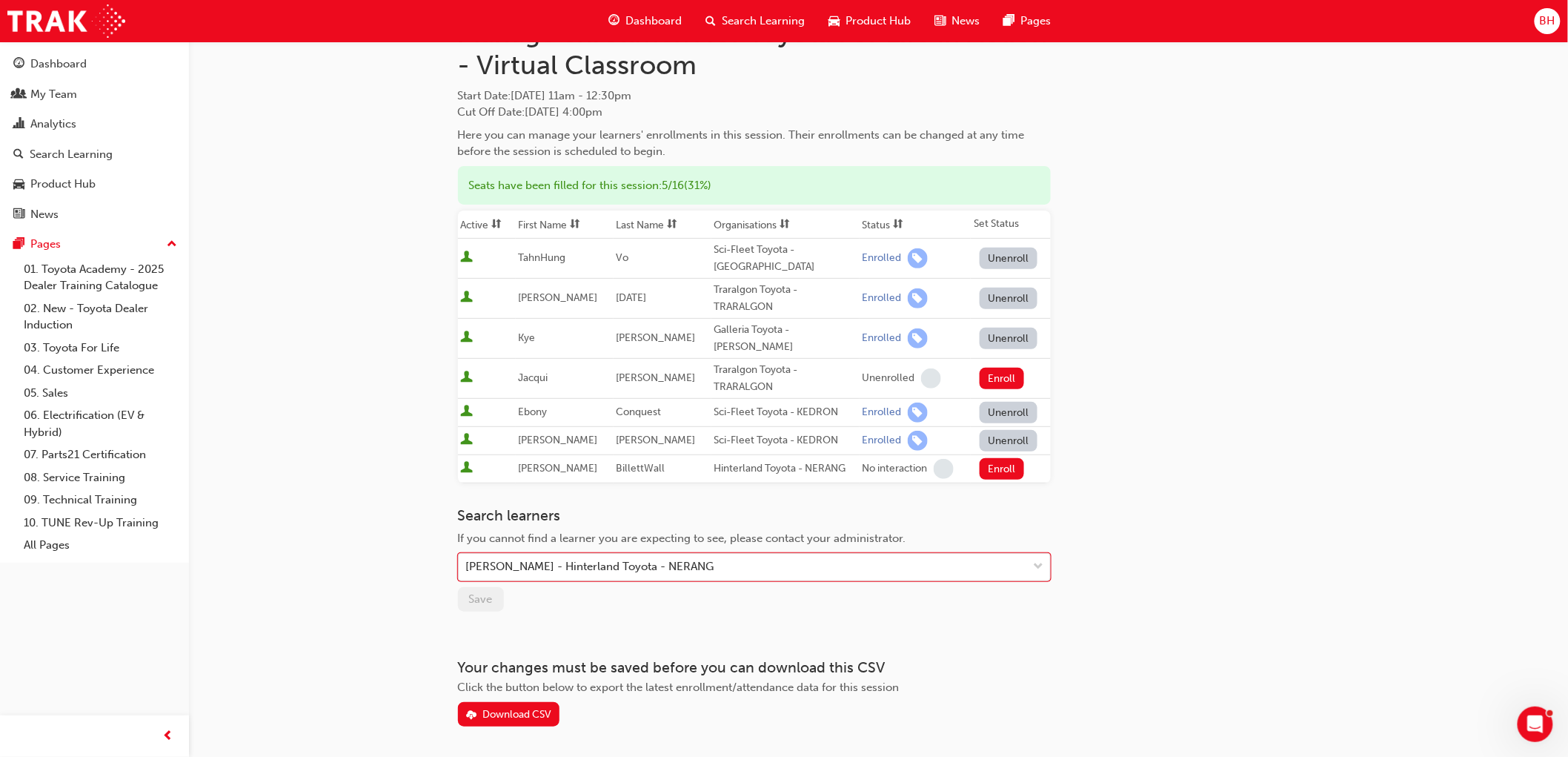
click at [319, 531] on div "Go to session detail page Manage enrollment for Toyota For Life In Action - Vir…" at bounding box center [784, 369] width 1568 height 882
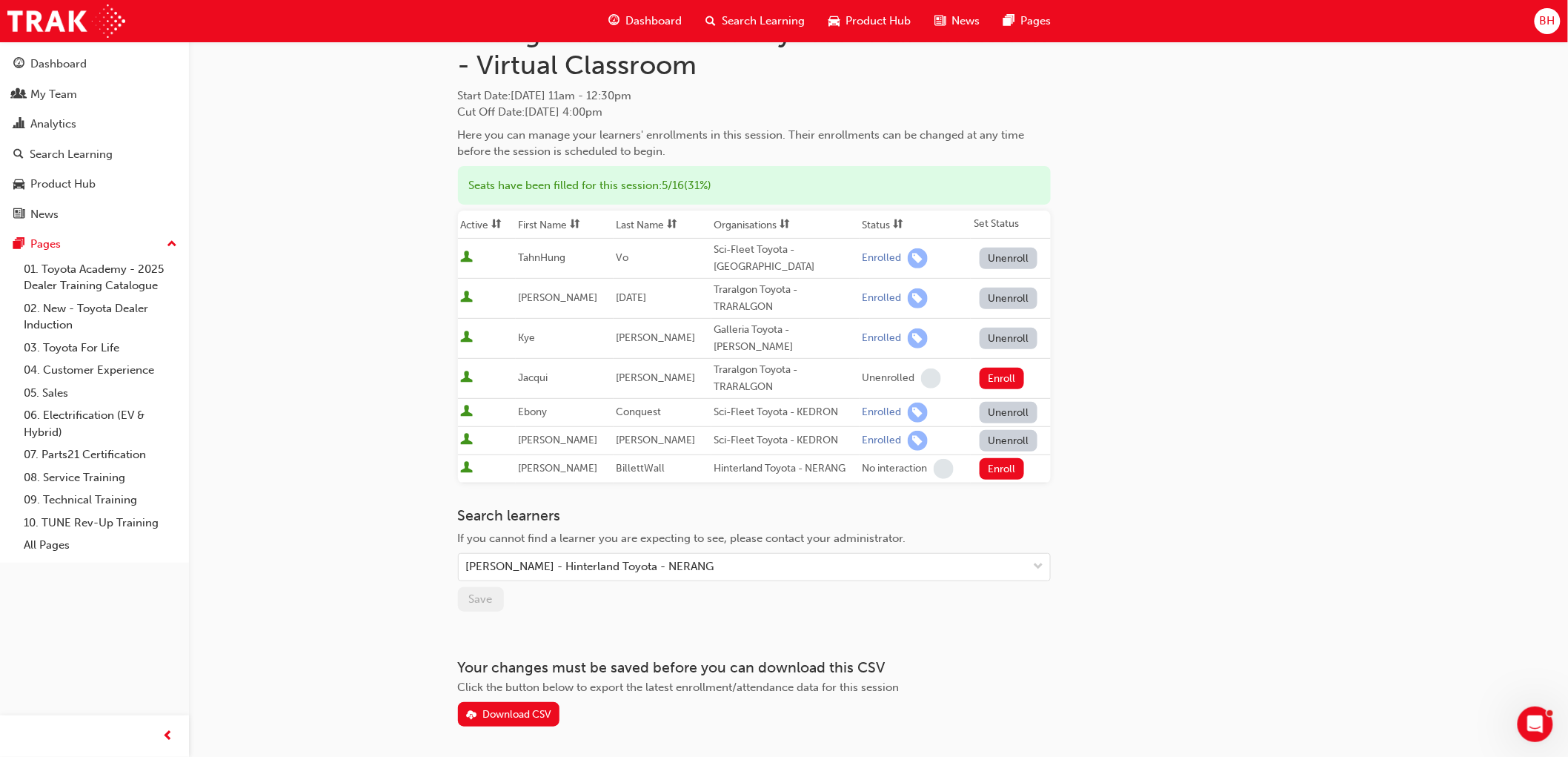
drag, startPoint x: 991, startPoint y: 445, endPoint x: 1367, endPoint y: 420, distance: 376.8
click at [991, 458] on button "Enroll" at bounding box center [1002, 469] width 44 height 21
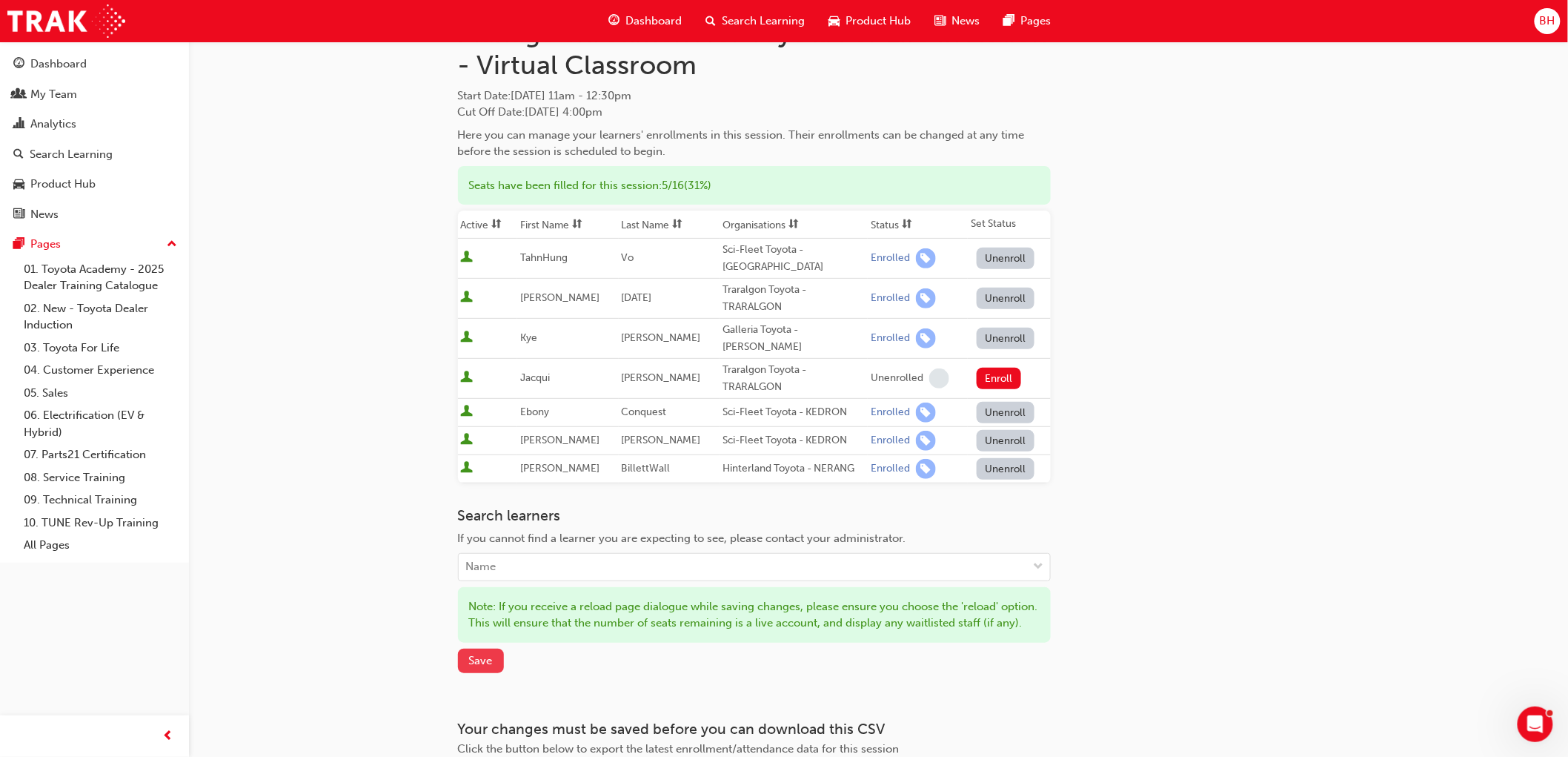
click at [478, 655] on span "Save" at bounding box center [480, 660] width 24 height 14
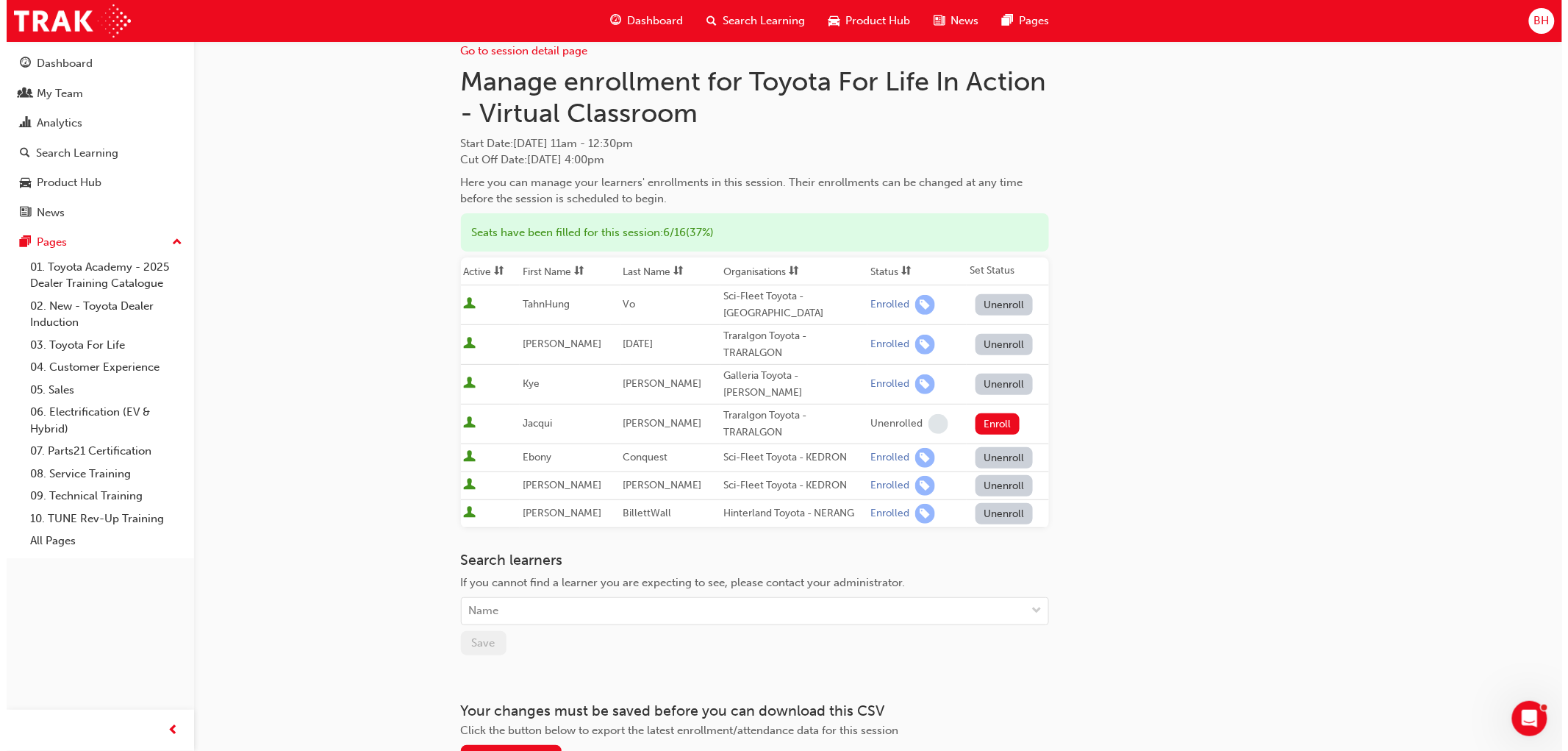
scroll to position [0, 0]
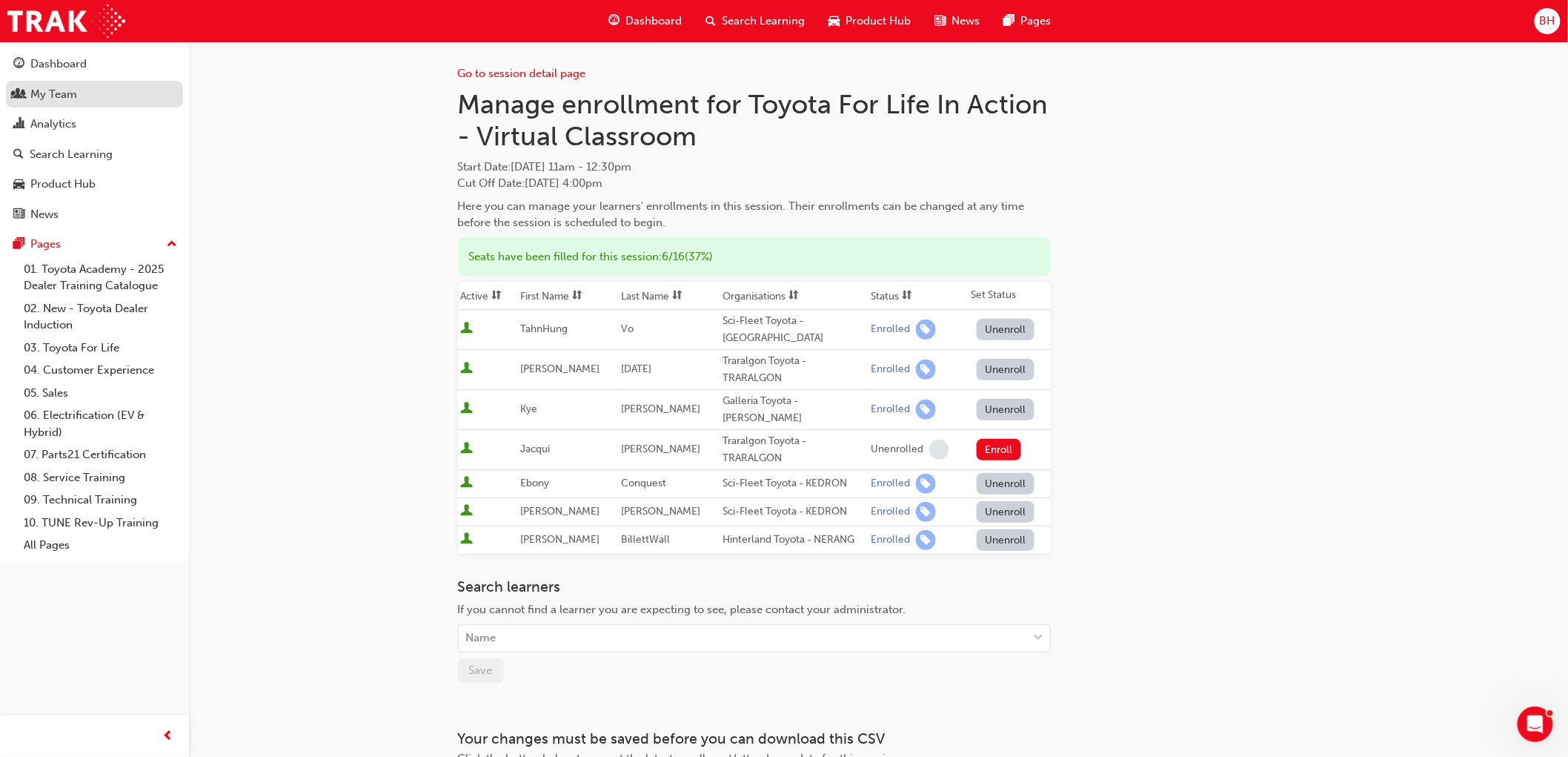
click at [58, 100] on div "My Team" at bounding box center [53, 95] width 46 height 17
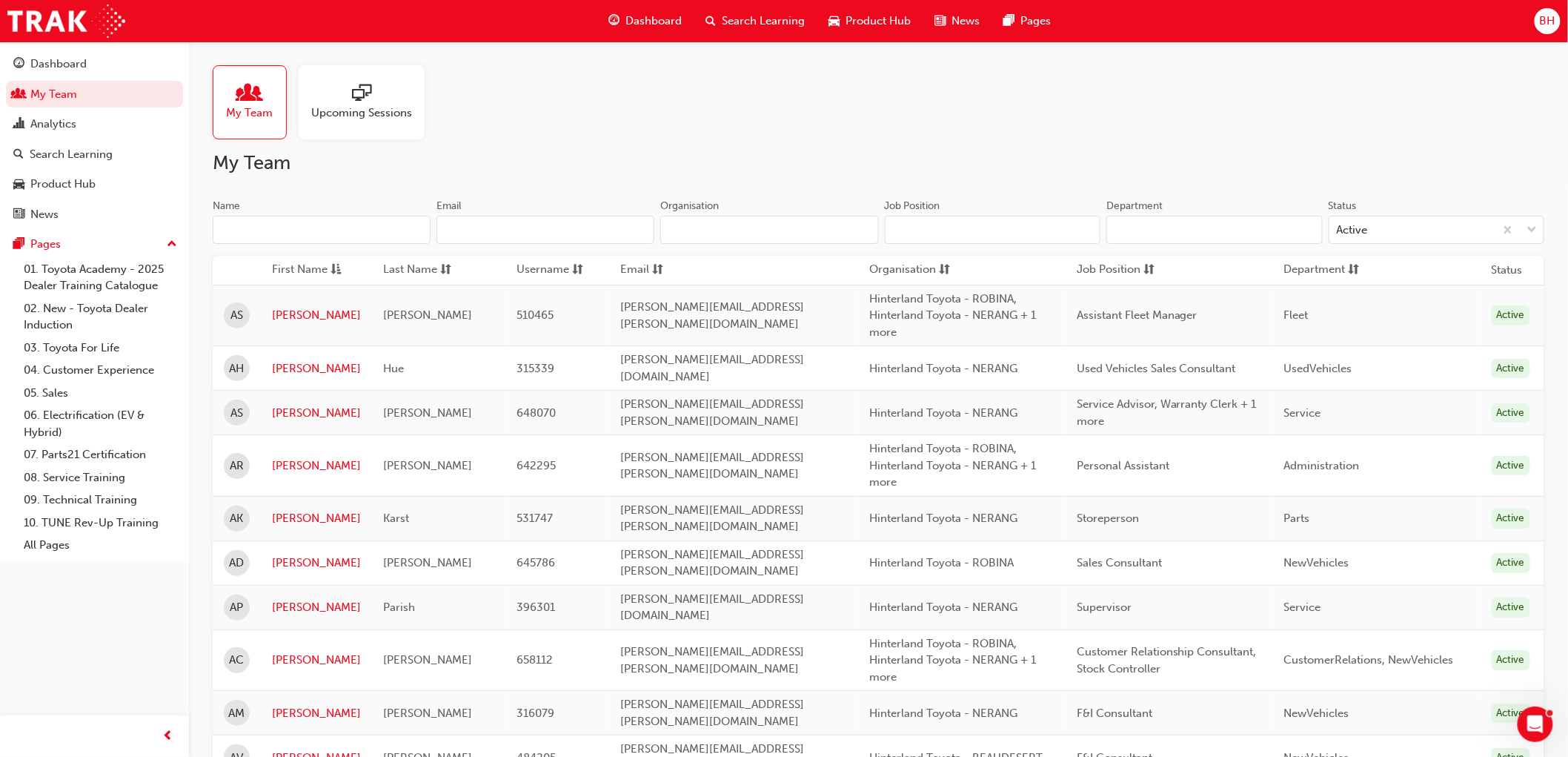
click at [258, 220] on input "Name" at bounding box center [321, 229] width 218 height 28
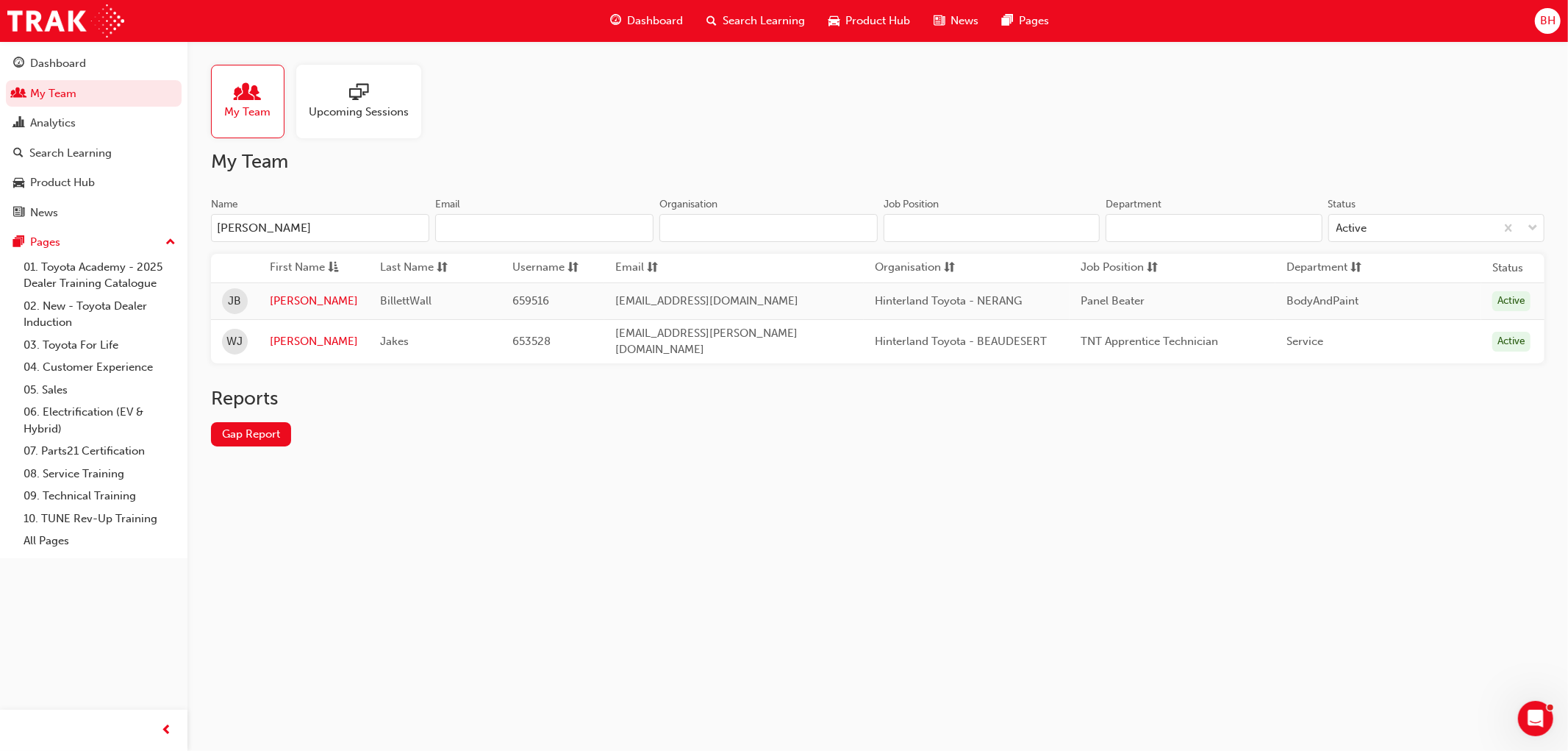
type input "jake"
click at [433, 501] on div "My Team Upcoming Sessions My Team Name jake Email Organisation Job Position Dep…" at bounding box center [784, 375] width 1568 height 751
click at [280, 300] on link "Jake" at bounding box center [314, 301] width 88 height 17
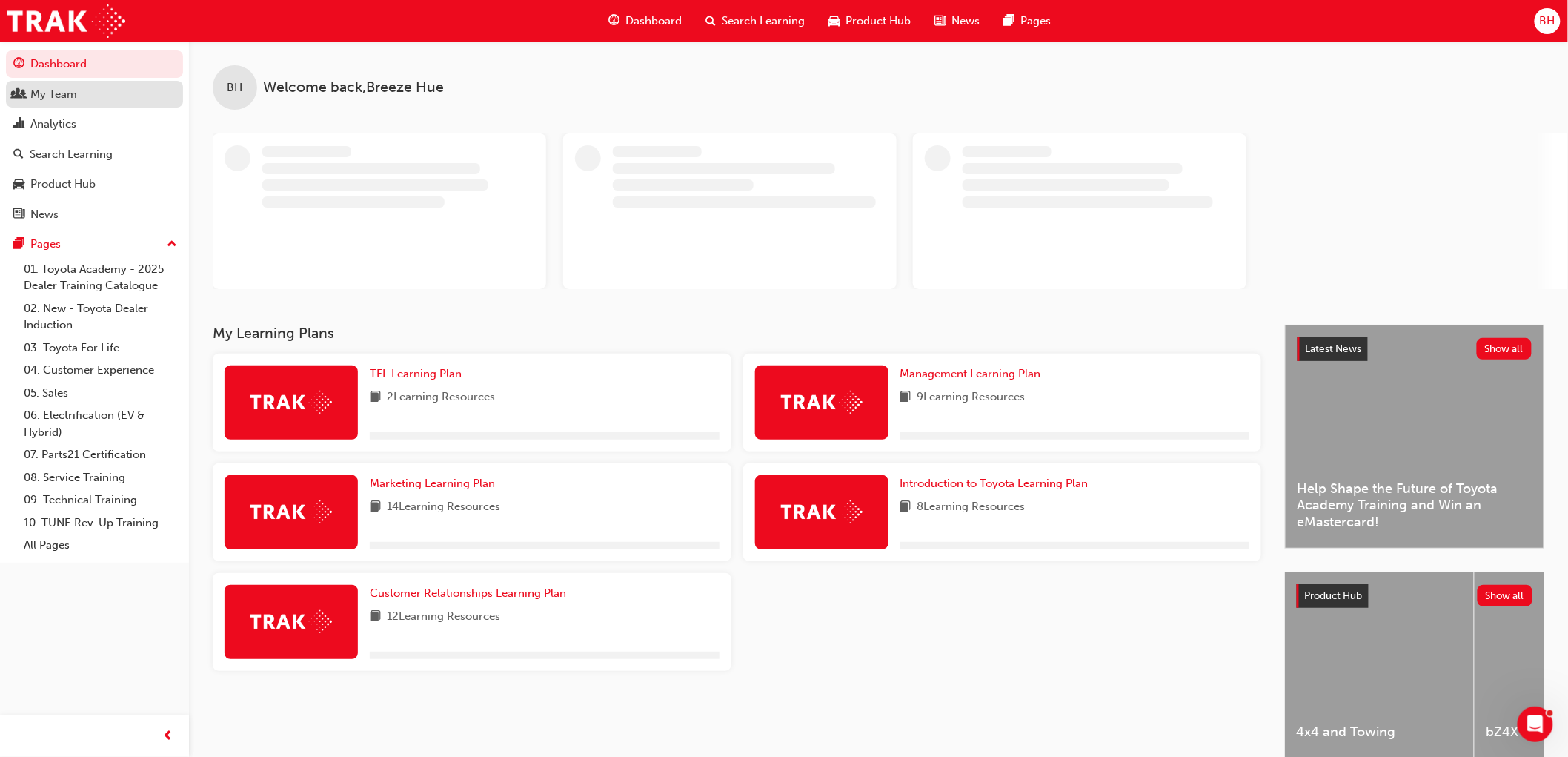
click at [84, 95] on div "My Team" at bounding box center [95, 94] width 162 height 18
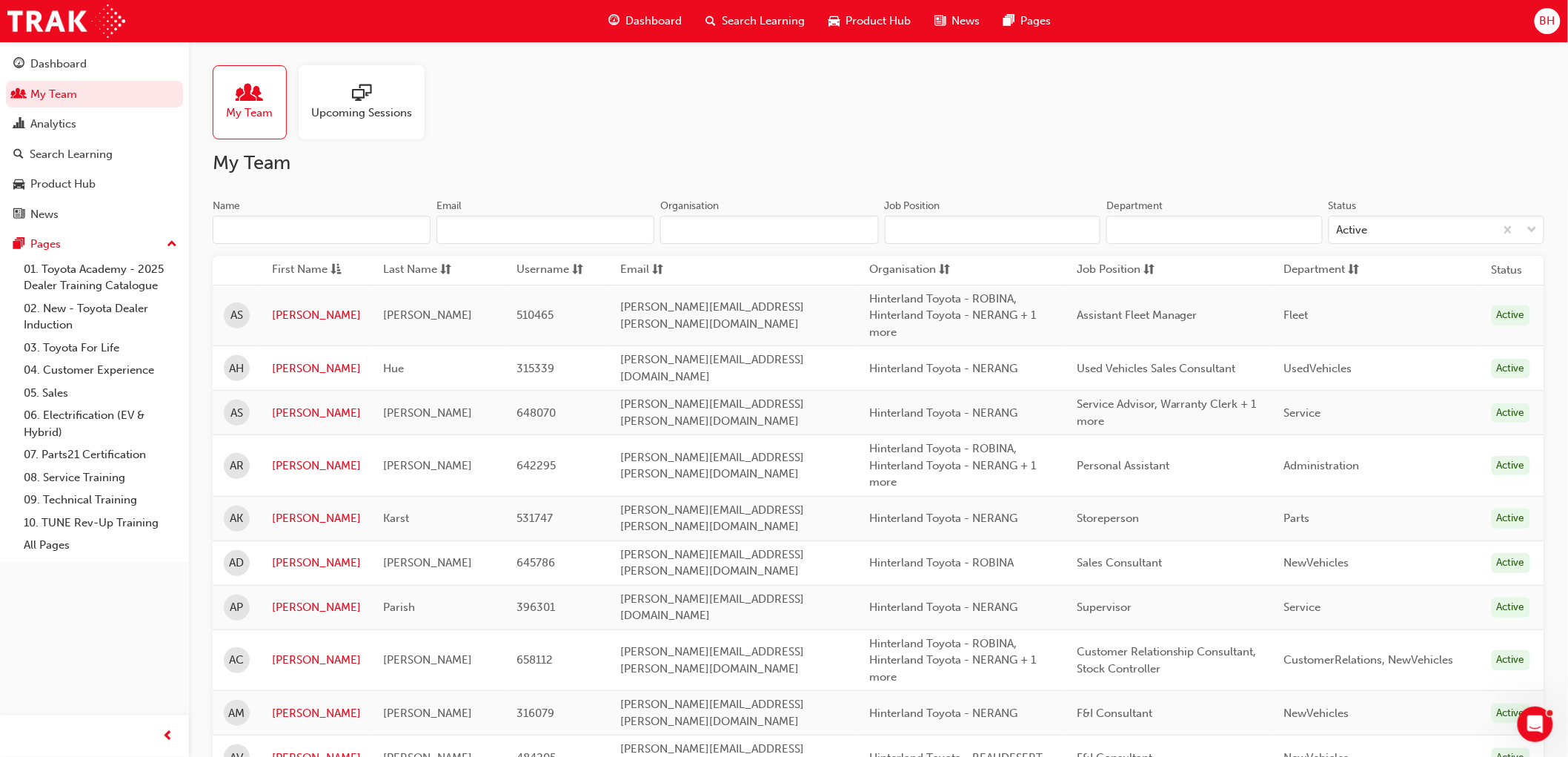
click at [272, 224] on input "Name" at bounding box center [321, 229] width 218 height 28
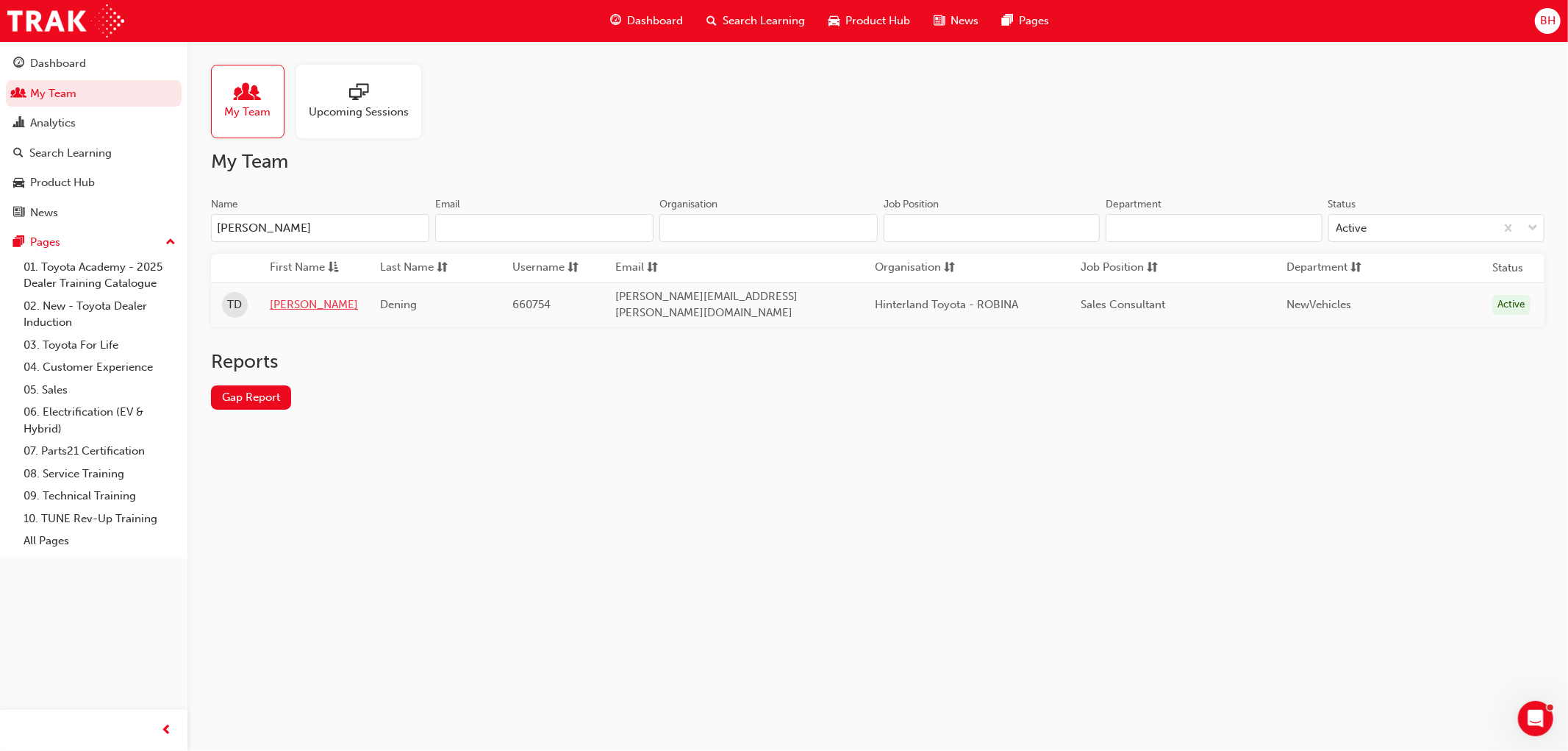
type input "[PERSON_NAME]"
click at [301, 304] on link "[PERSON_NAME]" at bounding box center [314, 305] width 88 height 17
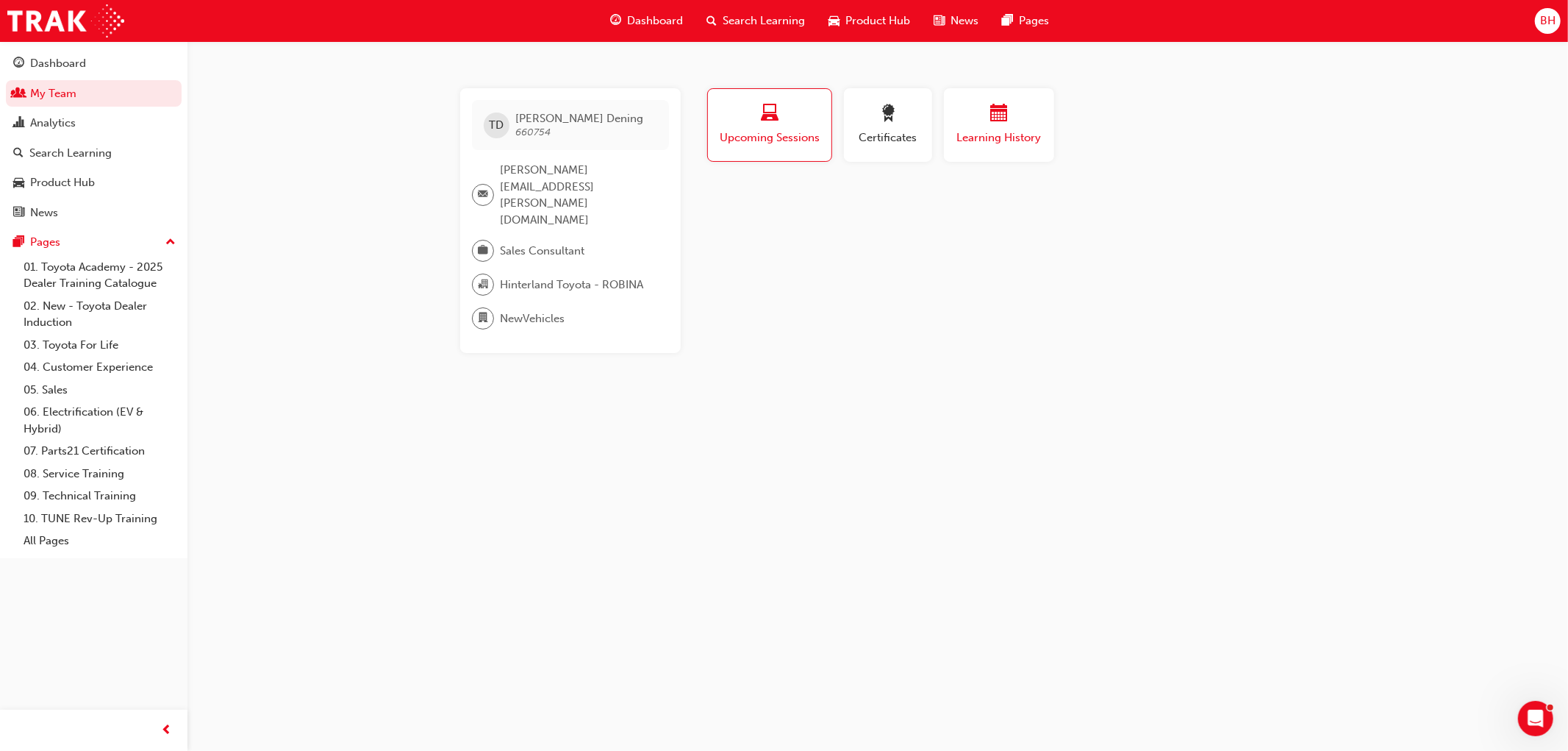
click at [1030, 134] on span "Learning History" at bounding box center [999, 138] width 88 height 17
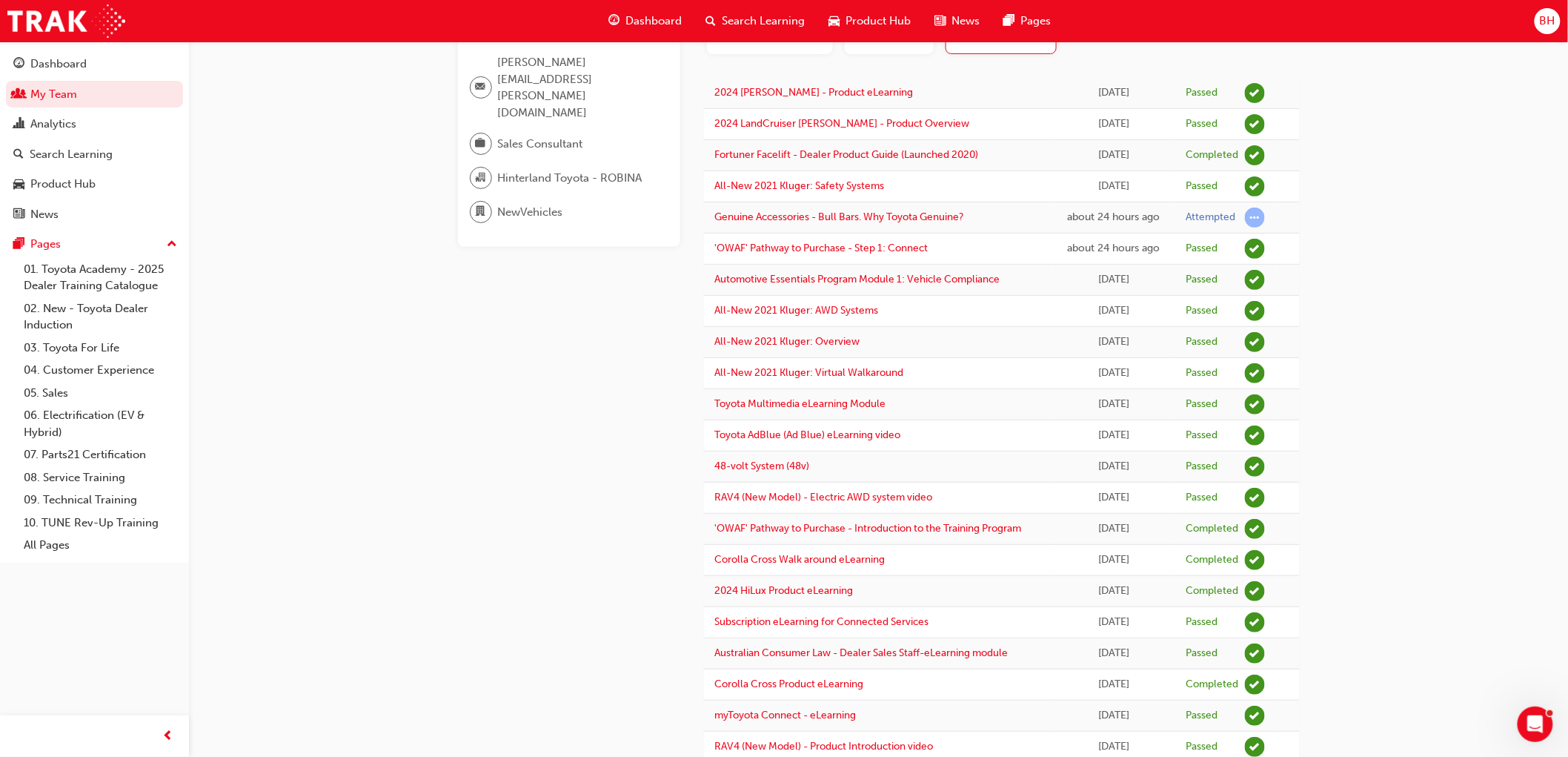
scroll to position [27, 0]
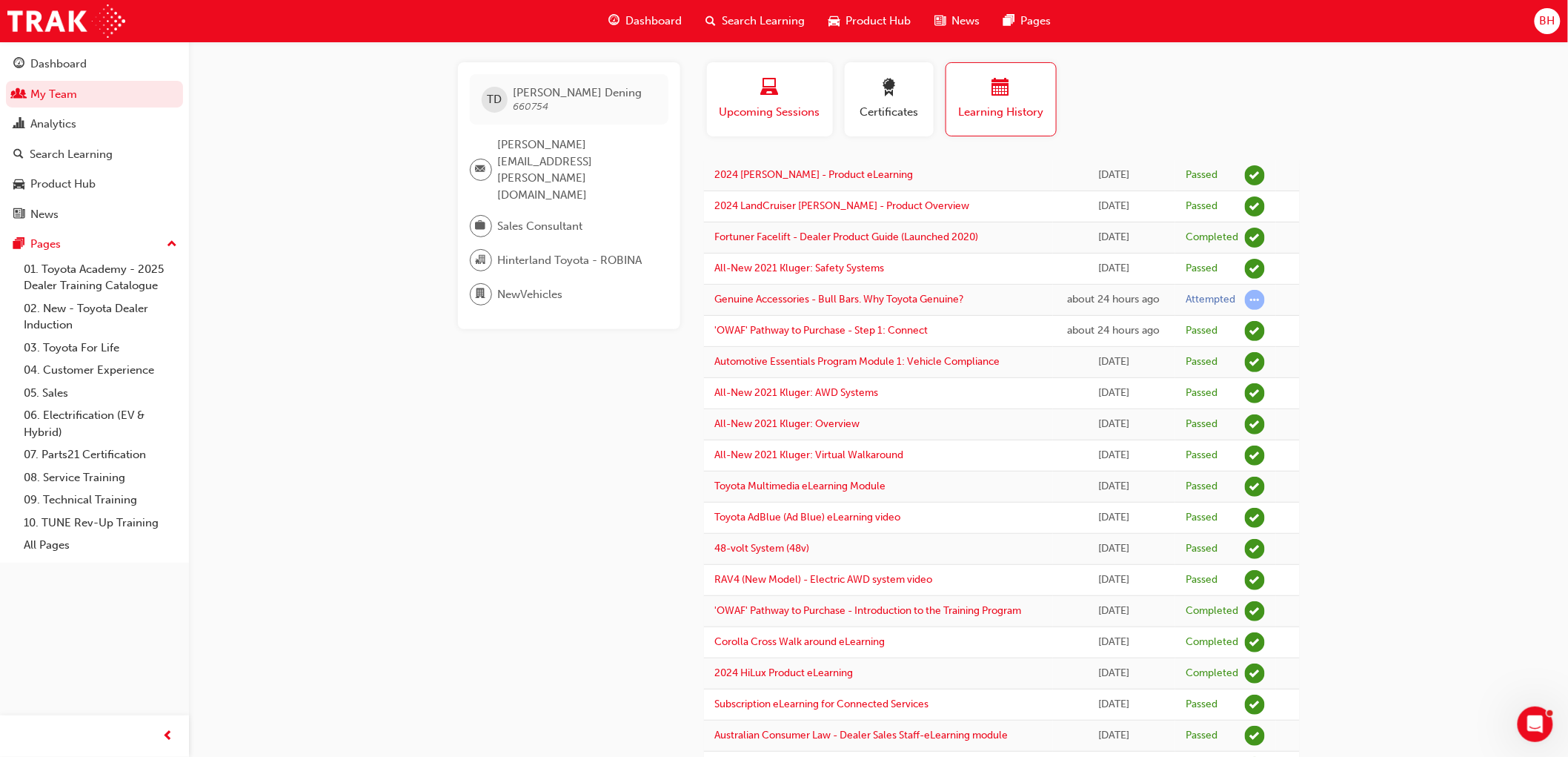
click at [773, 90] on span "laptop-icon" at bounding box center [769, 88] width 17 height 20
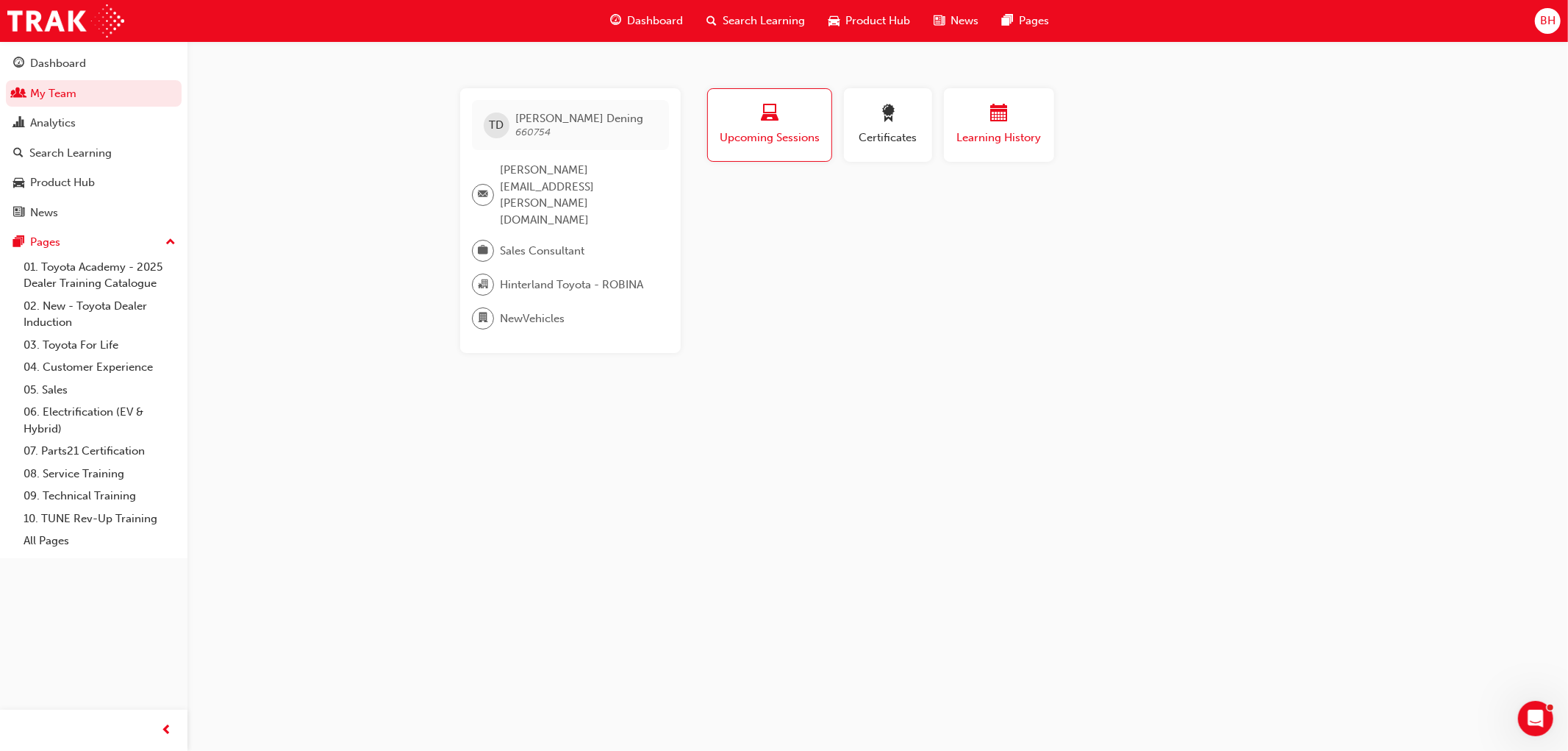
click at [975, 123] on div "button" at bounding box center [999, 116] width 88 height 23
